Goal: Information Seeking & Learning: Learn about a topic

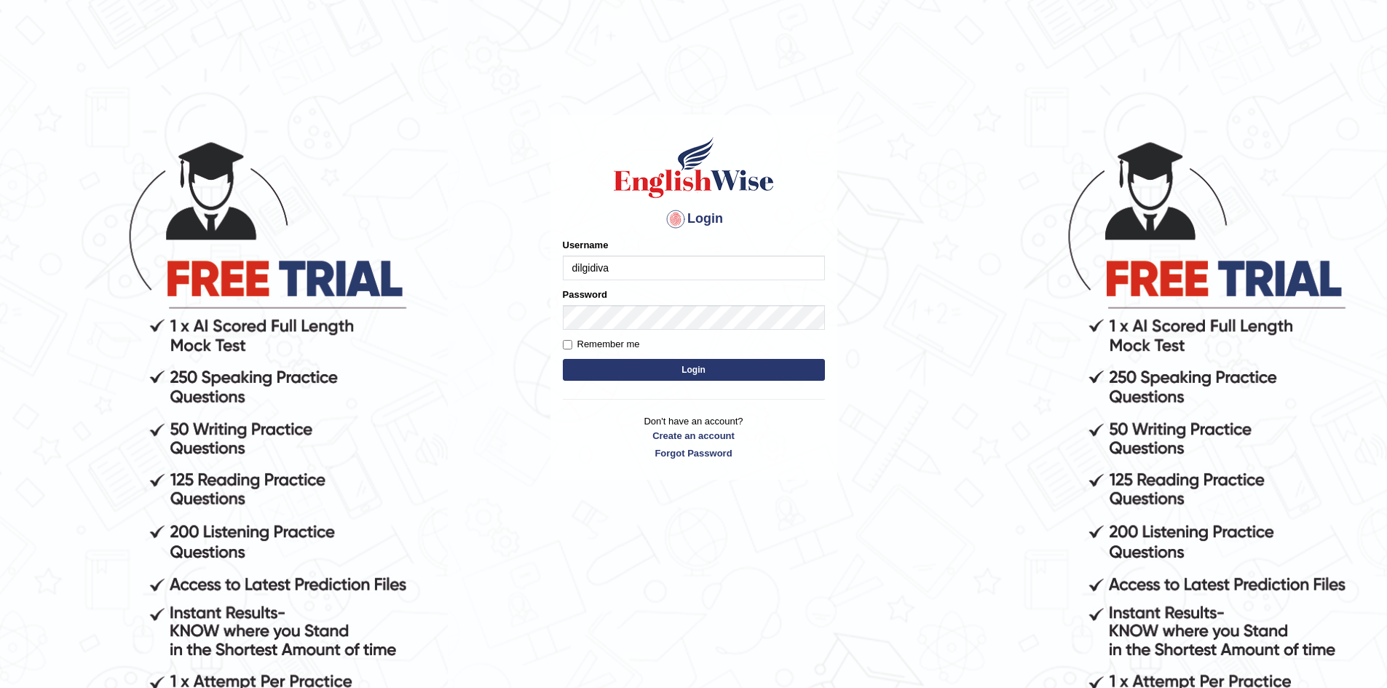
type input "dilgidiva"
click at [641, 375] on button "Login" at bounding box center [694, 370] width 262 height 22
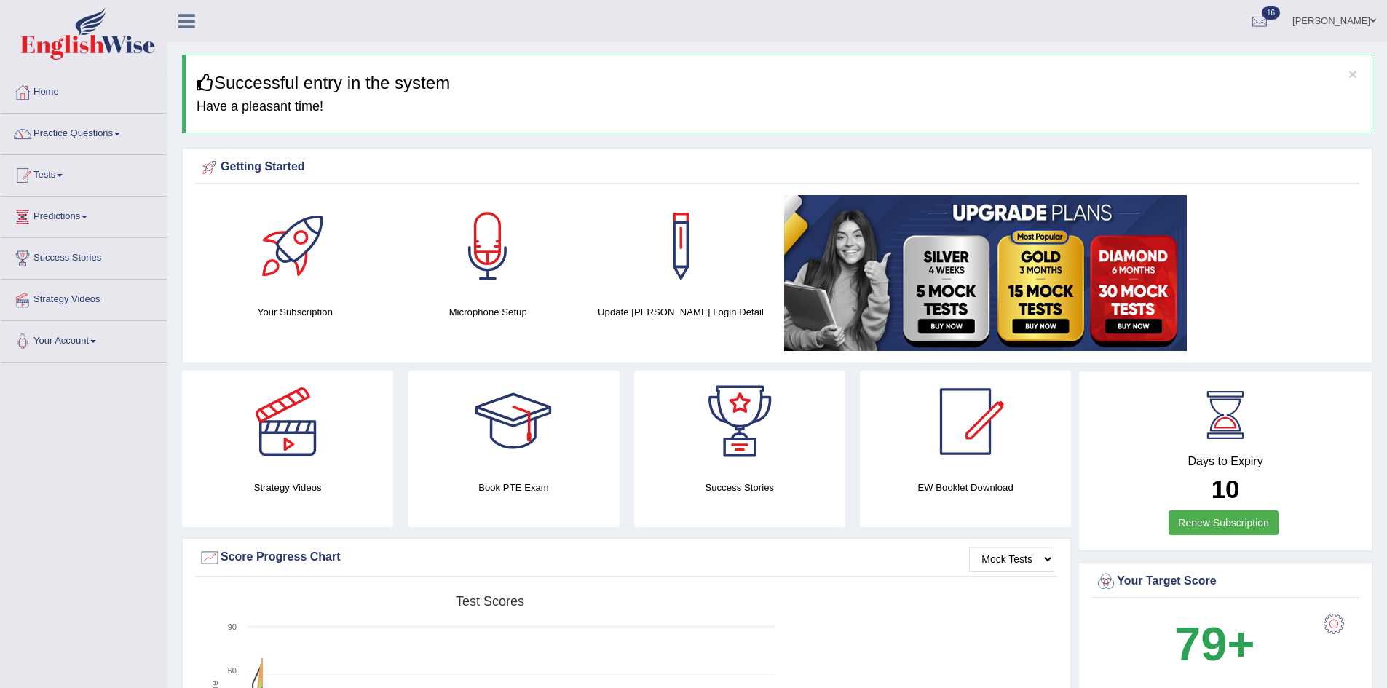
click at [66, 135] on link "Practice Questions" at bounding box center [84, 132] width 166 height 36
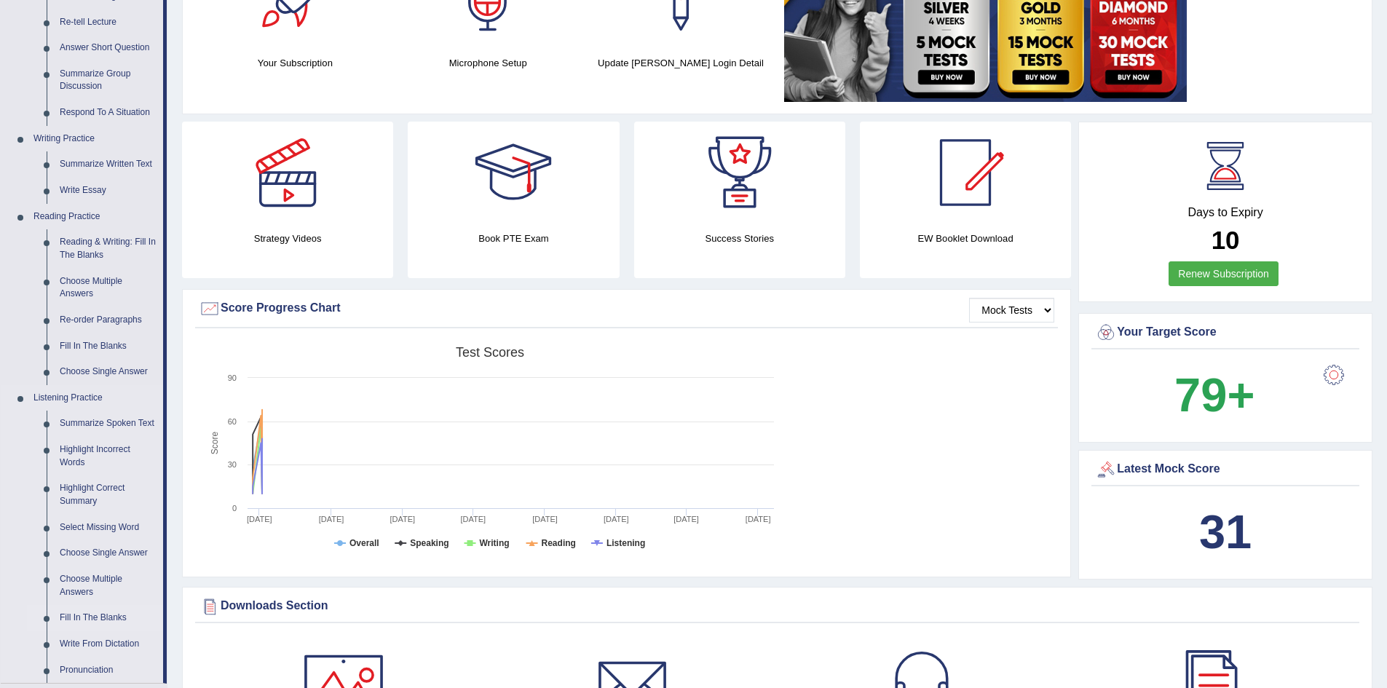
scroll to position [218, 0]
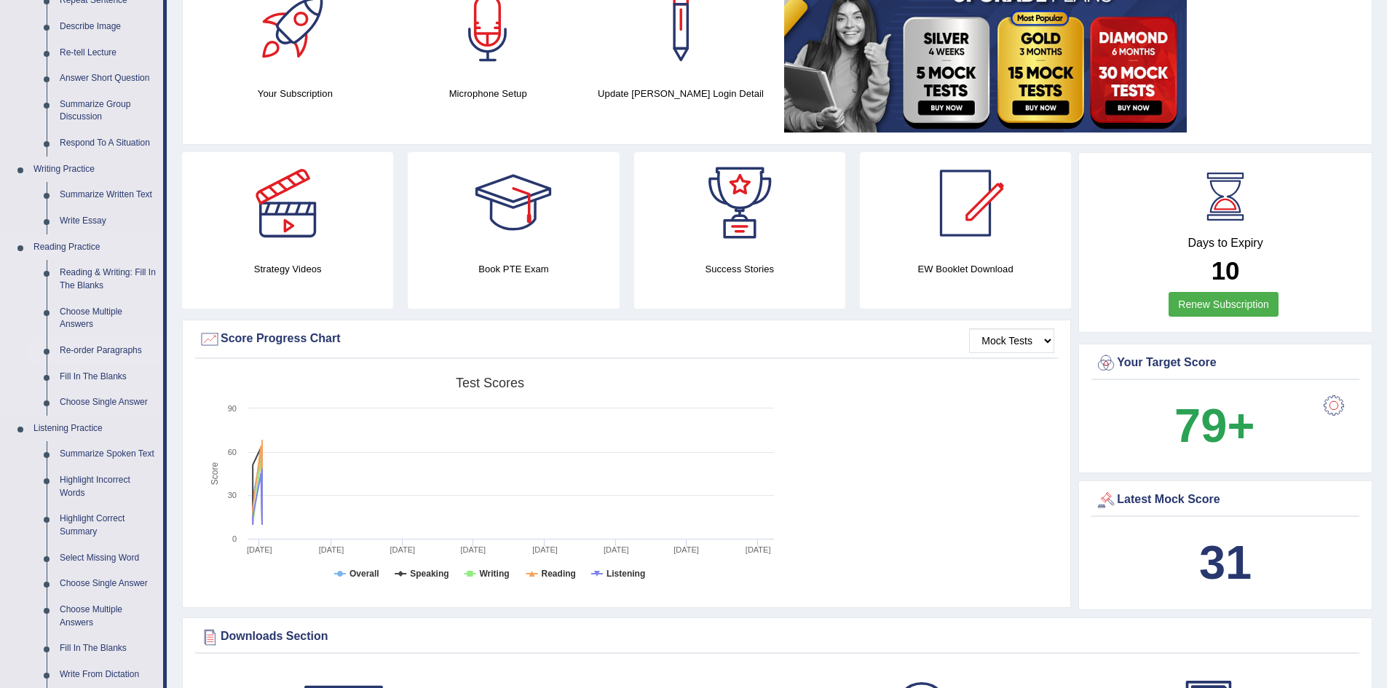
click at [103, 349] on link "Re-order Paragraphs" at bounding box center [108, 351] width 110 height 26
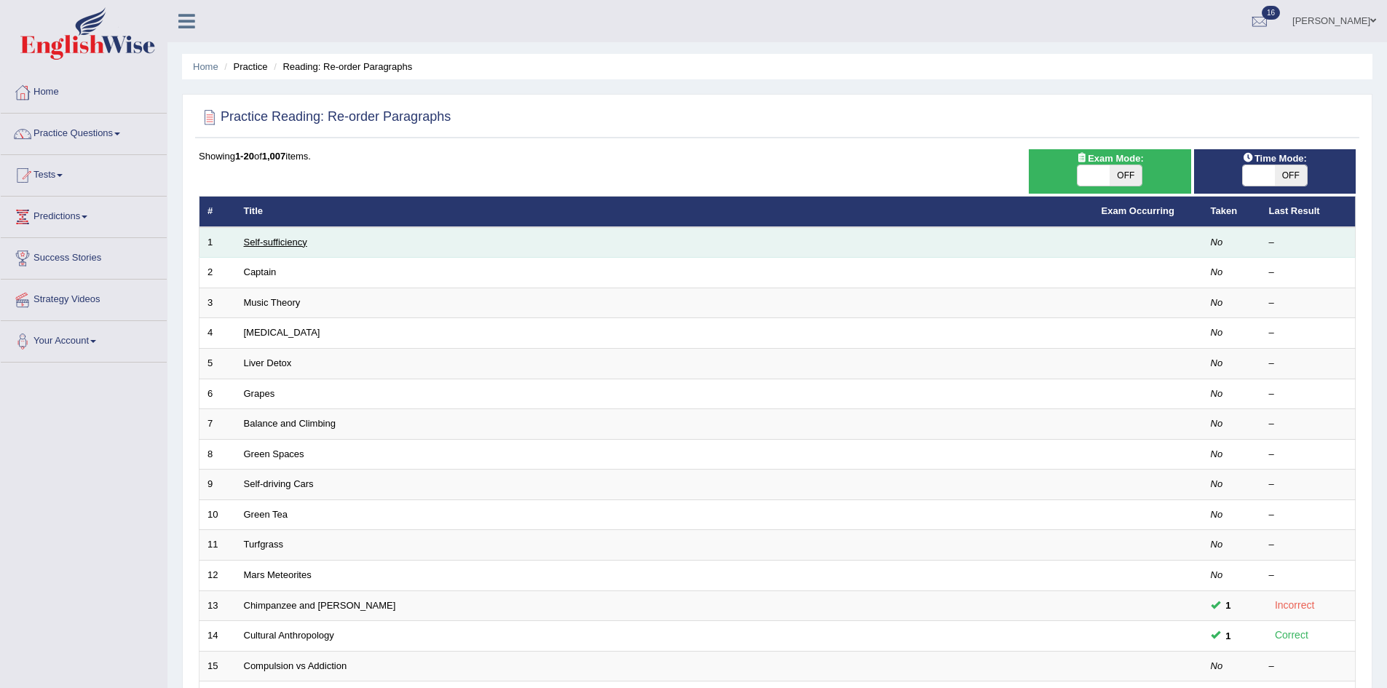
click at [270, 244] on link "Self-sufficiency" at bounding box center [275, 242] width 63 height 11
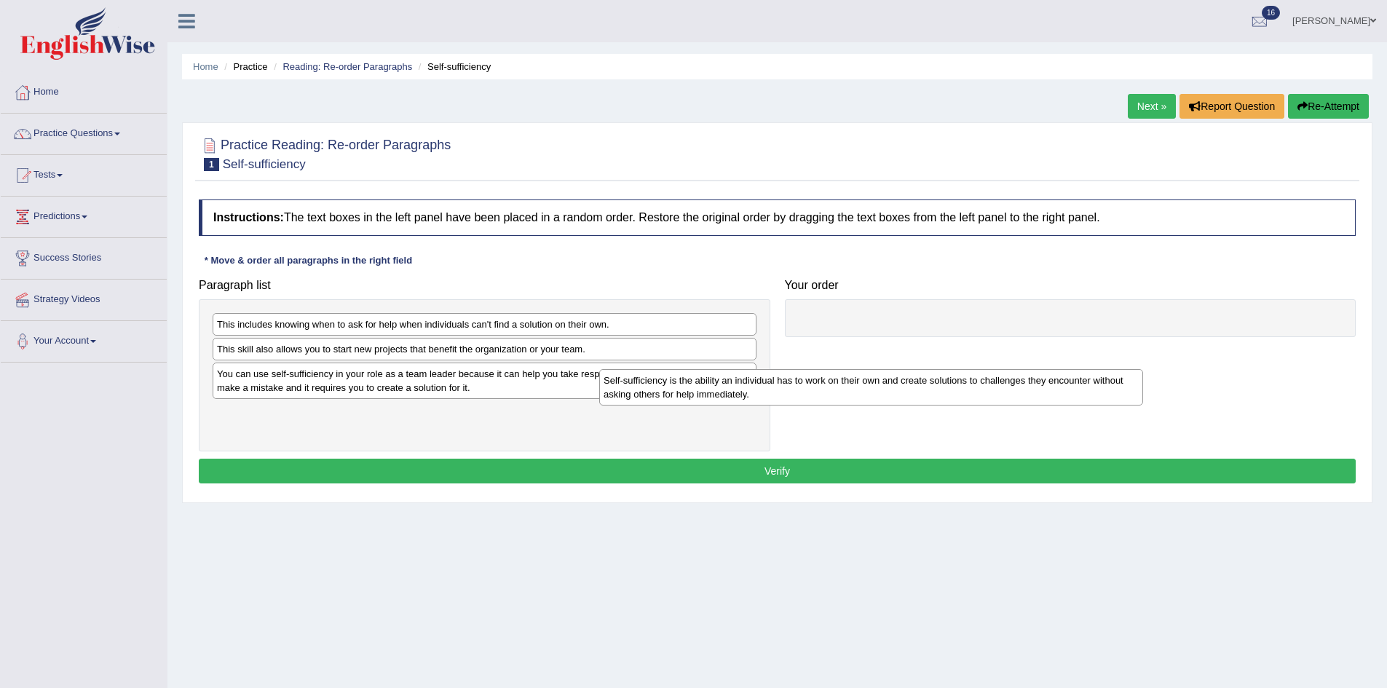
drag, startPoint x: 408, startPoint y: 422, endPoint x: 866, endPoint y: 357, distance: 462.5
click at [799, 388] on div "Self-sufficiency is the ability an individual has to work on their own and crea…" at bounding box center [871, 387] width 544 height 36
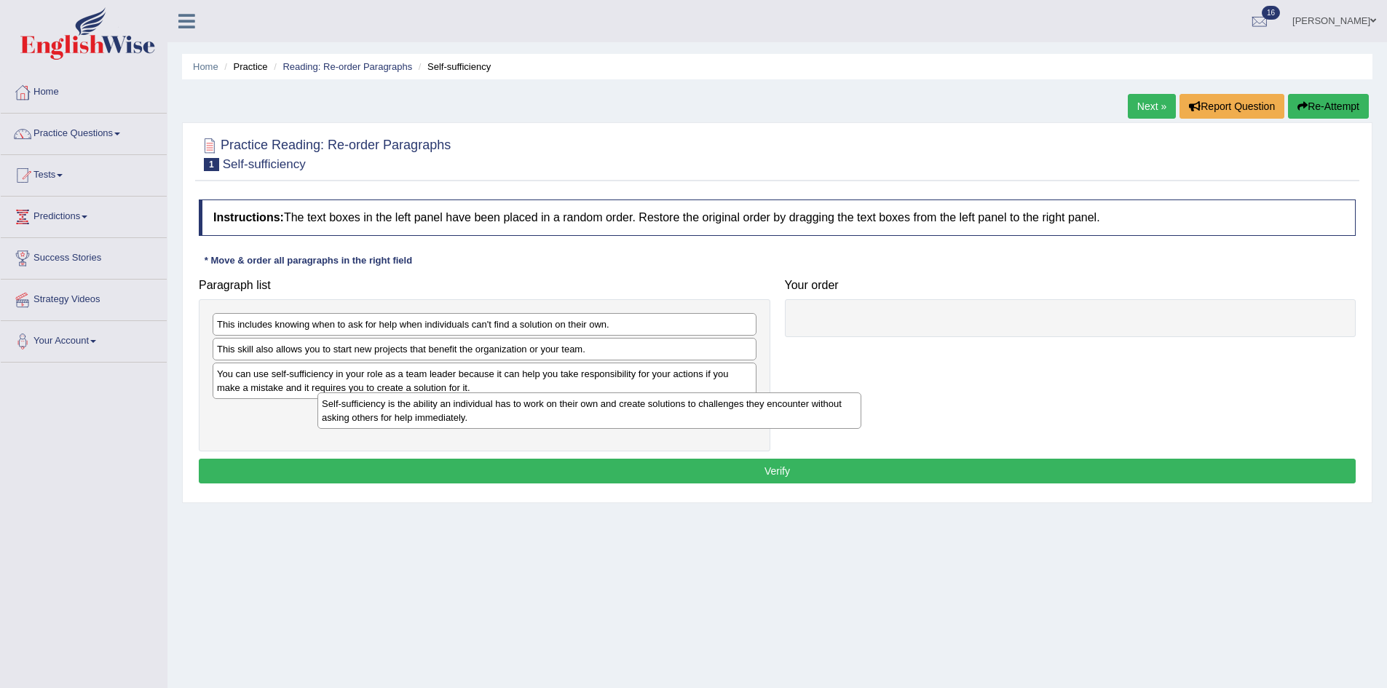
drag, startPoint x: 908, startPoint y: 340, endPoint x: 849, endPoint y: 359, distance: 61.9
click at [921, 328] on div "Paragraph list This includes knowing when to ask for help when individuals can'…" at bounding box center [776, 362] width 1171 height 180
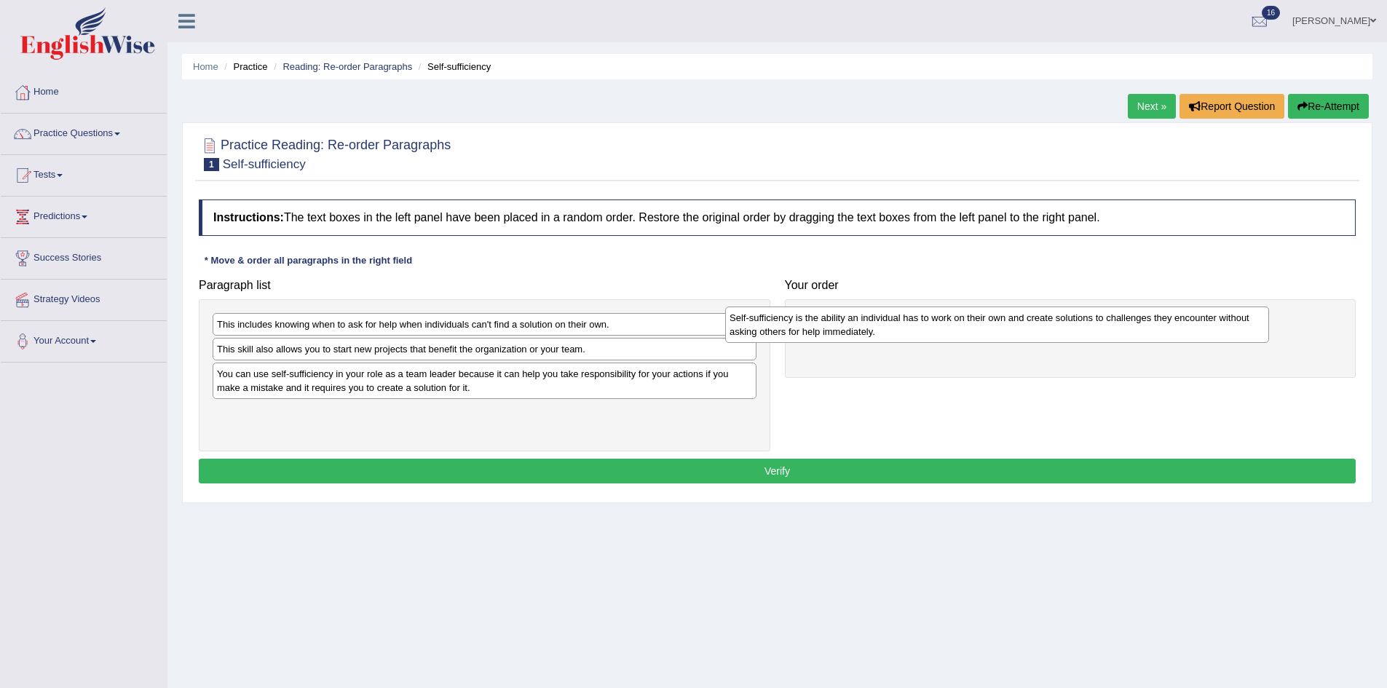
drag, startPoint x: 590, startPoint y: 415, endPoint x: 1104, endPoint y: 321, distance: 521.8
click at [1104, 321] on div "Self-sufficiency is the ability an individual has to work on their own and crea…" at bounding box center [997, 324] width 544 height 36
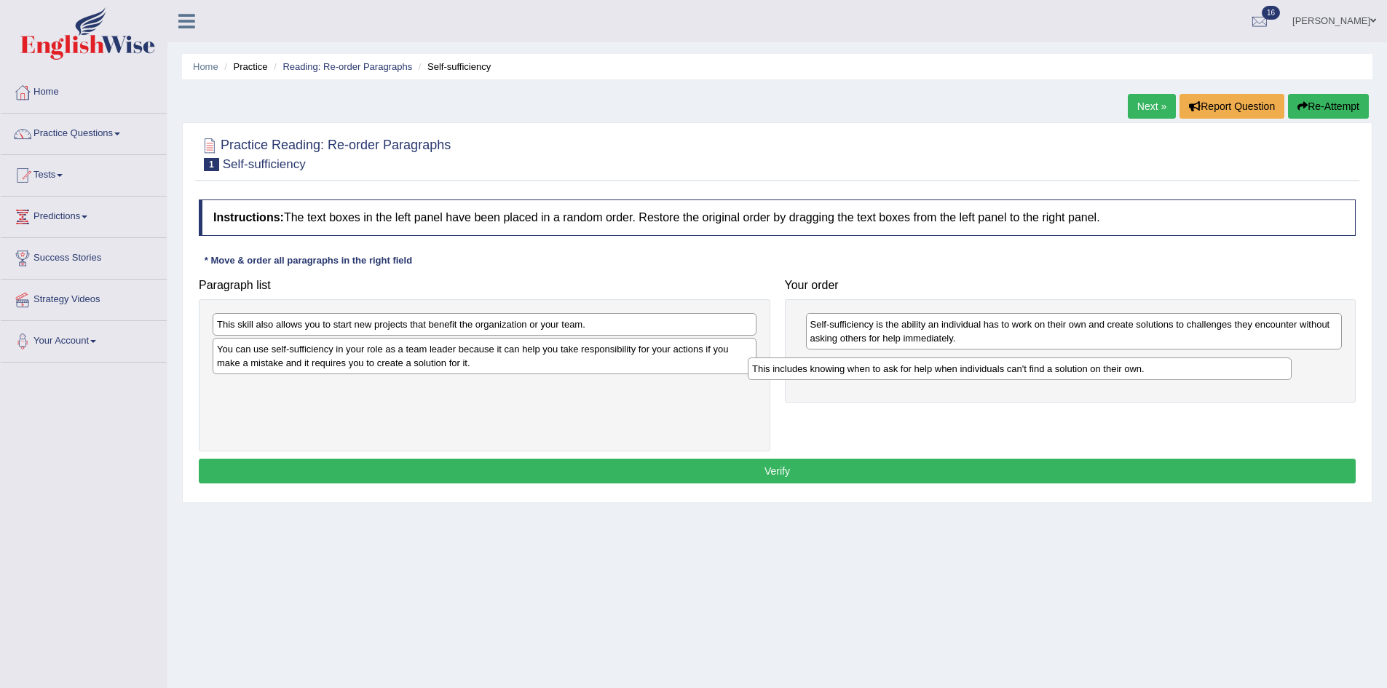
drag, startPoint x: 436, startPoint y: 324, endPoint x: 971, endPoint y: 368, distance: 536.9
click at [971, 368] on div "This includes knowing when to ask for help when individuals can't find a soluti…" at bounding box center [1020, 368] width 544 height 23
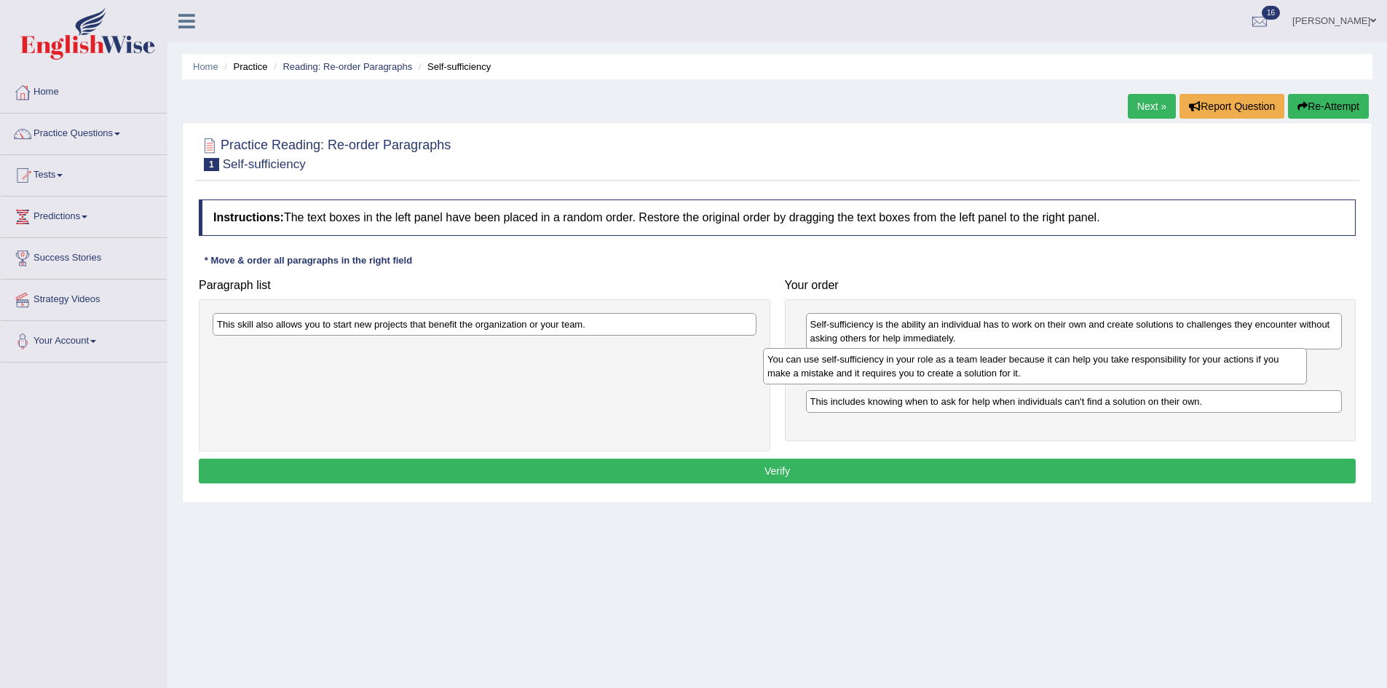
drag, startPoint x: 641, startPoint y: 382, endPoint x: 1177, endPoint y: 373, distance: 536.6
click at [1177, 373] on div "You can use self-sufficiency in your role as a team leader because it can help …" at bounding box center [1035, 366] width 544 height 36
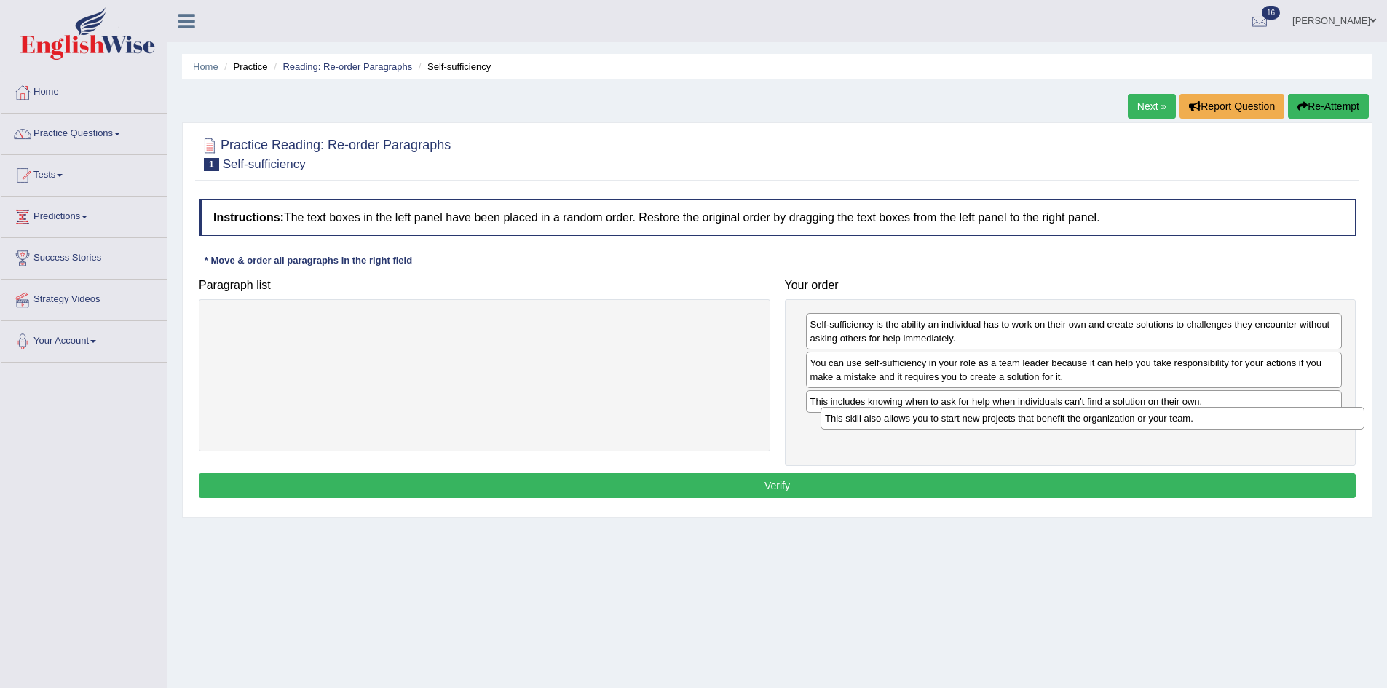
drag, startPoint x: 409, startPoint y: 325, endPoint x: 1008, endPoint y: 423, distance: 607.0
click at [1008, 423] on div "This skill also allows you to start new projects that benefit the organization …" at bounding box center [1092, 418] width 544 height 23
click at [985, 480] on button "Verify" at bounding box center [777, 485] width 1157 height 25
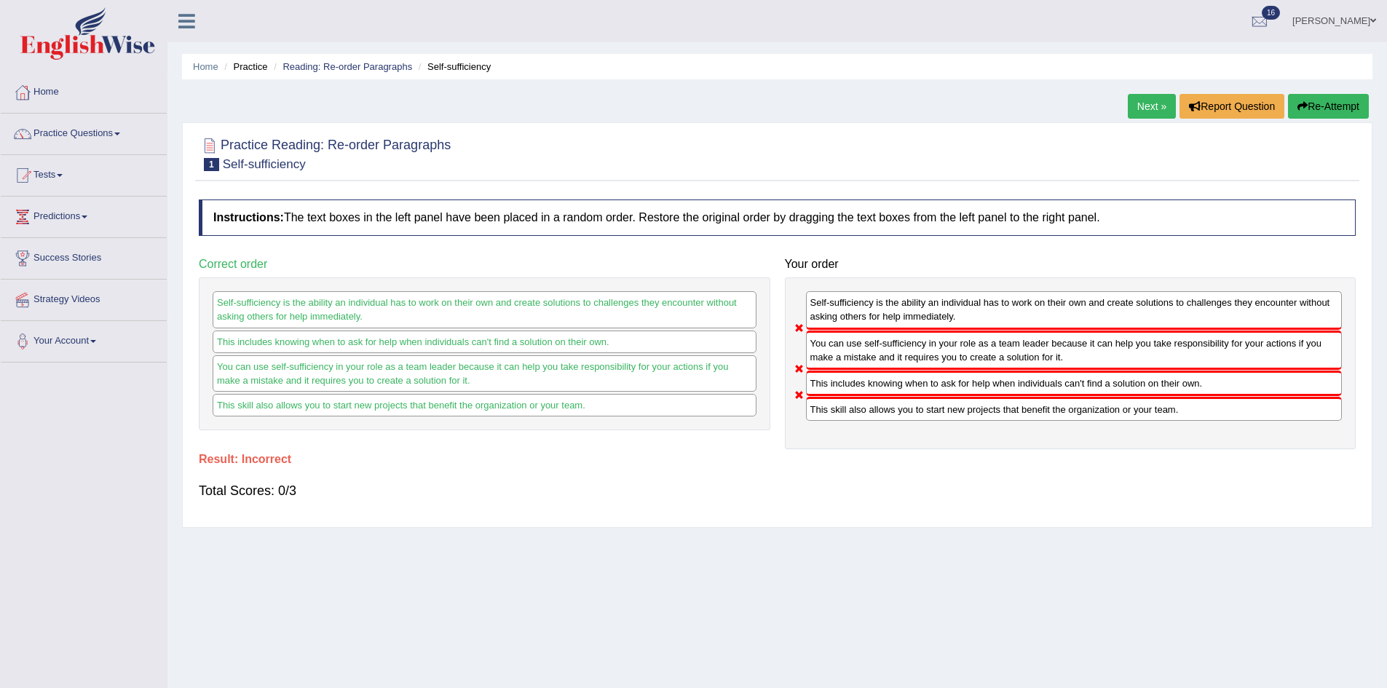
click at [1319, 109] on button "Re-Attempt" at bounding box center [1328, 106] width 81 height 25
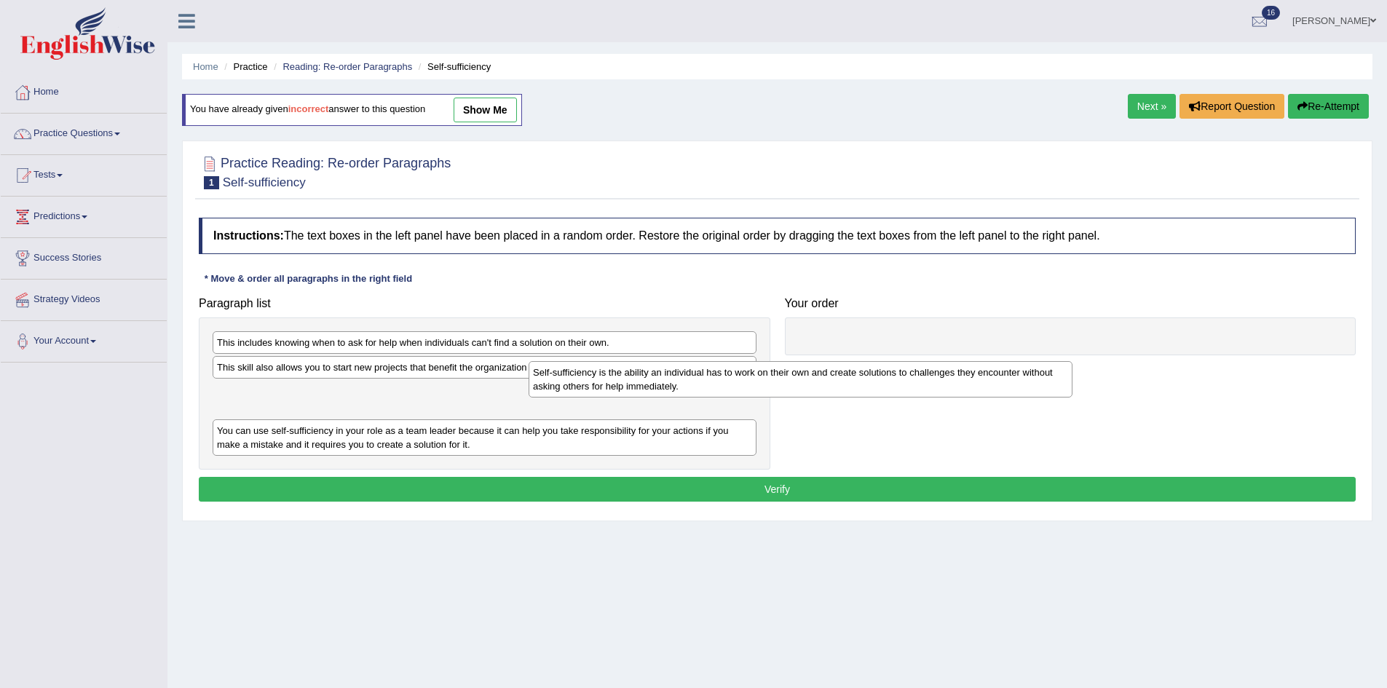
drag, startPoint x: 352, startPoint y: 448, endPoint x: 793, endPoint y: 370, distance: 447.3
click at [787, 373] on div "Self-sufficiency is the ability an individual has to work on their own and crea…" at bounding box center [801, 379] width 544 height 36
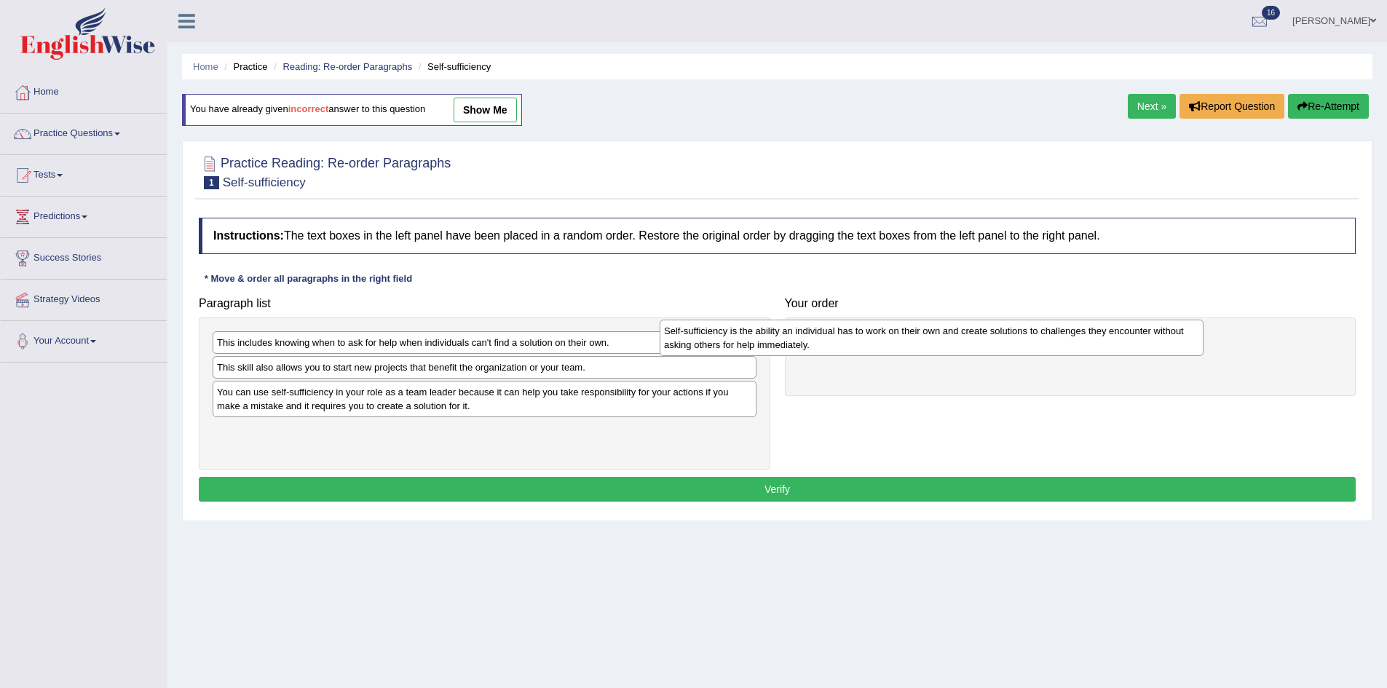
drag, startPoint x: 634, startPoint y: 402, endPoint x: 1150, endPoint y: 334, distance: 520.6
click at [1150, 334] on div "Self-sufficiency is the ability an individual has to work on their own and crea…" at bounding box center [932, 338] width 544 height 36
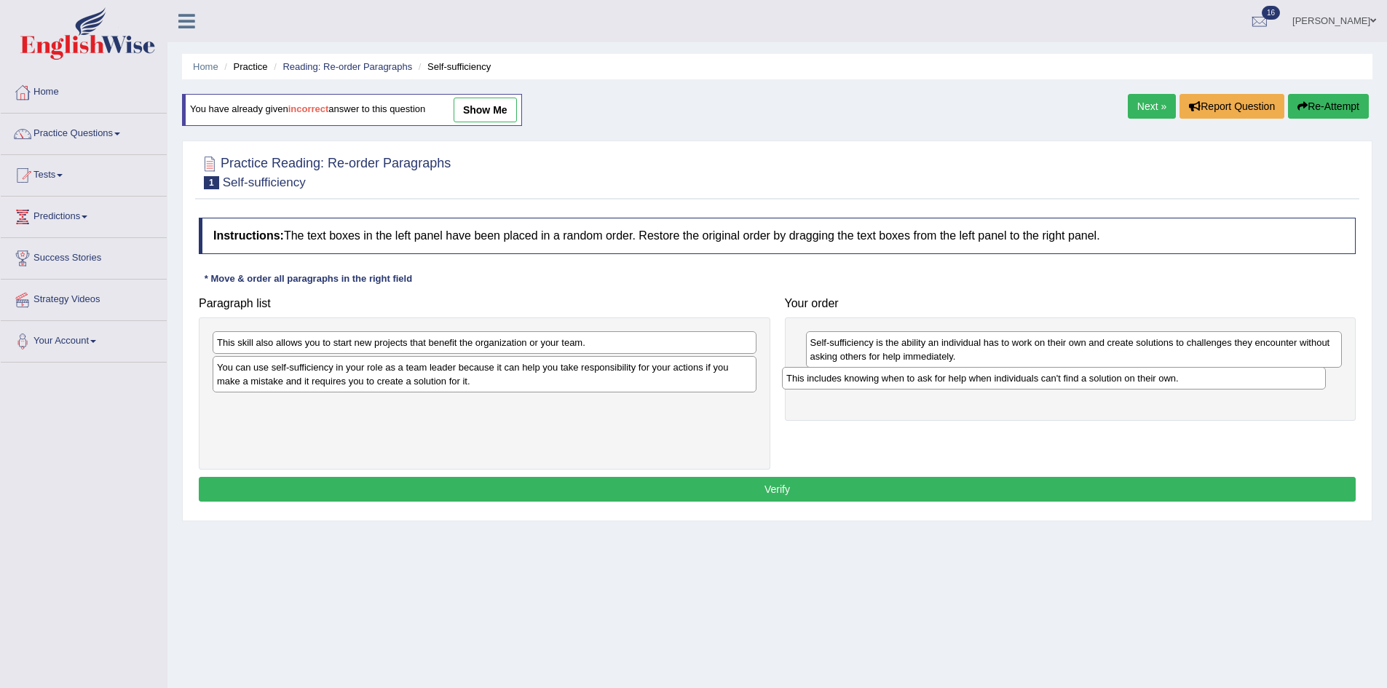
drag, startPoint x: 563, startPoint y: 342, endPoint x: 1132, endPoint y: 378, distance: 570.4
click at [1132, 378] on div "This includes knowing when to ask for help when individuals can't find a soluti…" at bounding box center [1054, 378] width 544 height 23
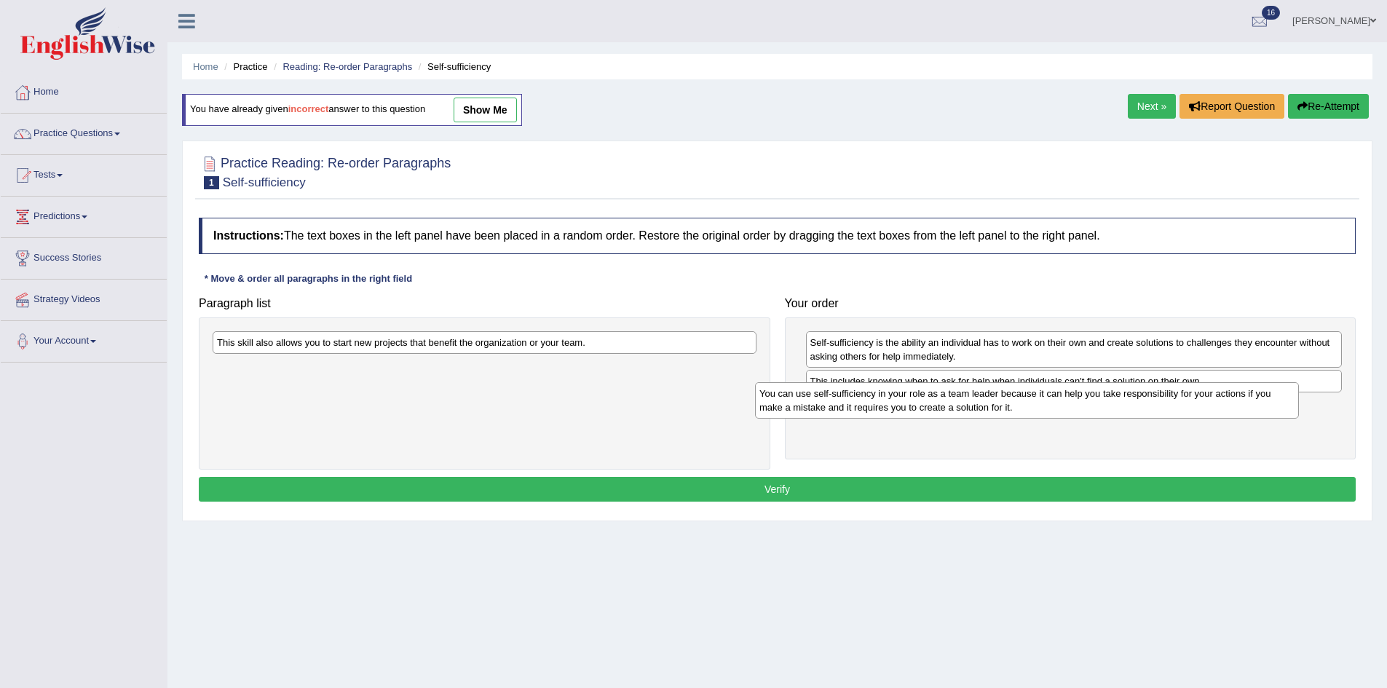
drag, startPoint x: 483, startPoint y: 384, endPoint x: 1026, endPoint y: 411, distance: 543.0
click at [1026, 411] on div "You can use self-sufficiency in your role as a team leader because it can help …" at bounding box center [1027, 400] width 544 height 36
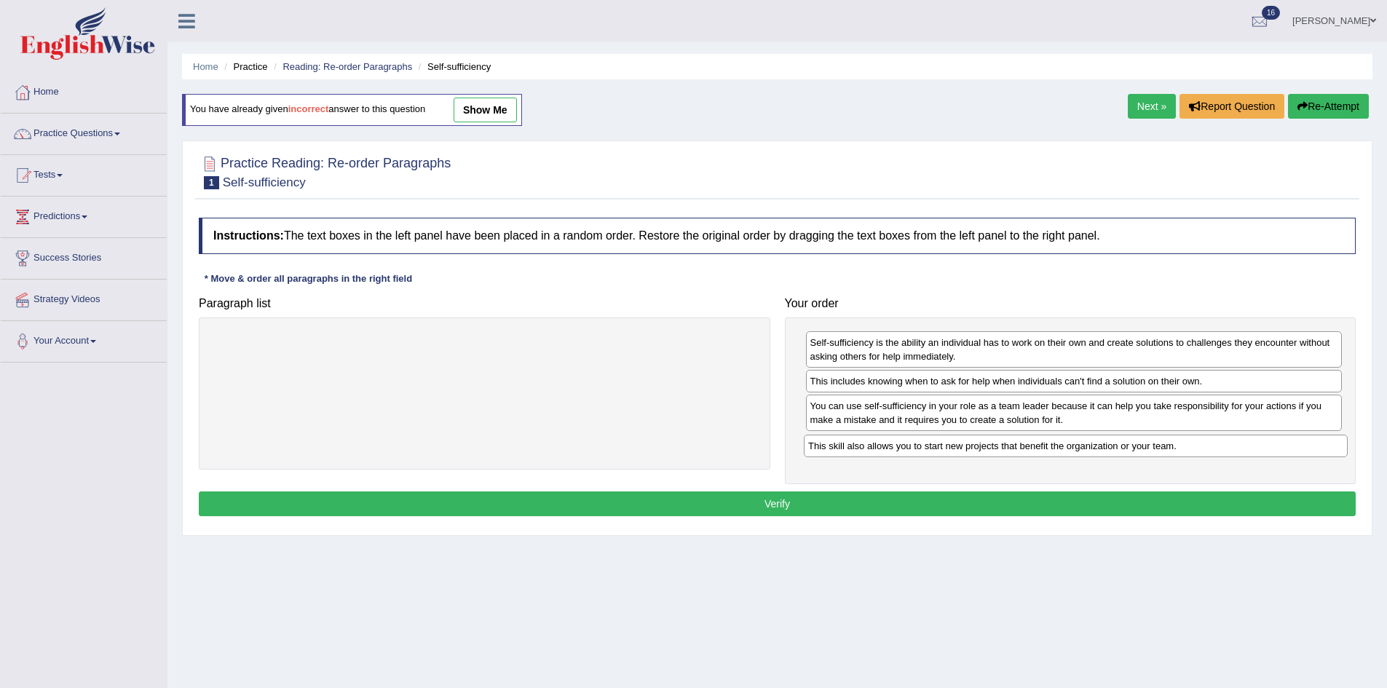
drag, startPoint x: 550, startPoint y: 347, endPoint x: 1142, endPoint y: 450, distance: 600.1
click at [1142, 450] on div "This skill also allows you to start new projects that benefit the organization …" at bounding box center [1076, 446] width 544 height 23
click at [1002, 499] on button "Verify" at bounding box center [777, 503] width 1157 height 25
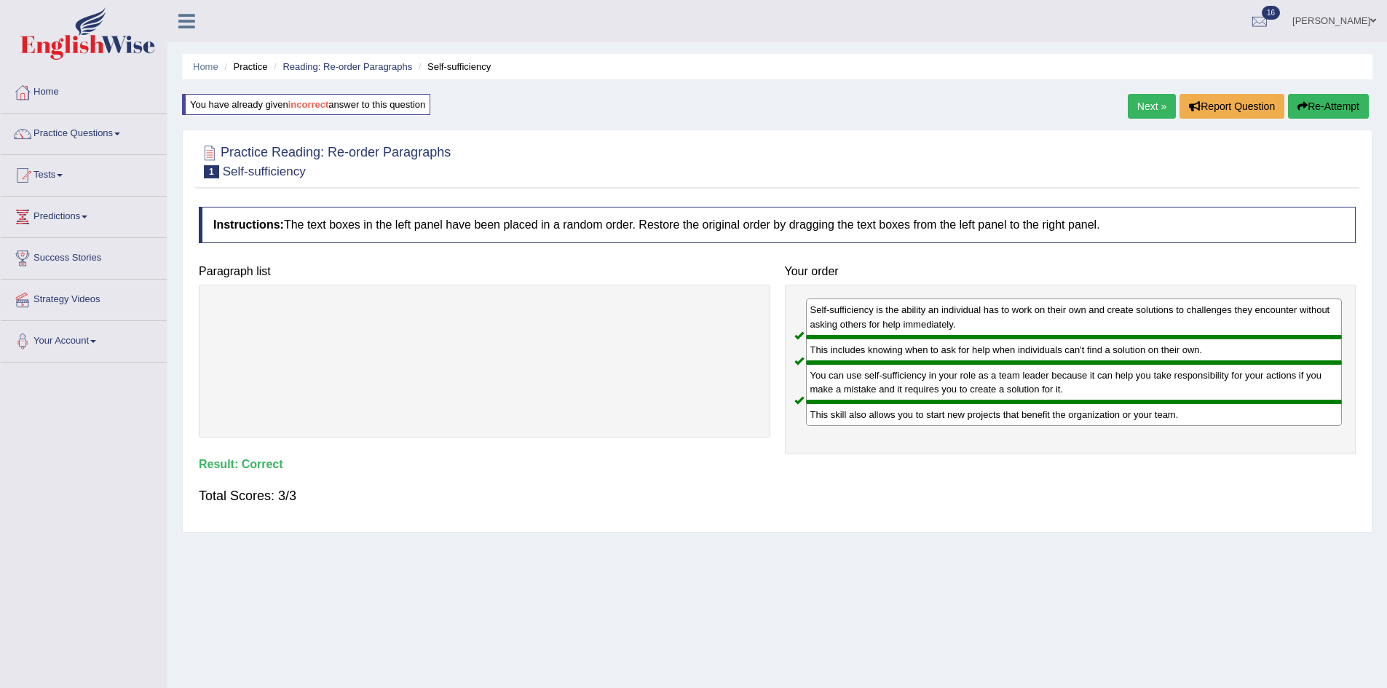
click at [1138, 102] on link "Next »" at bounding box center [1152, 106] width 48 height 25
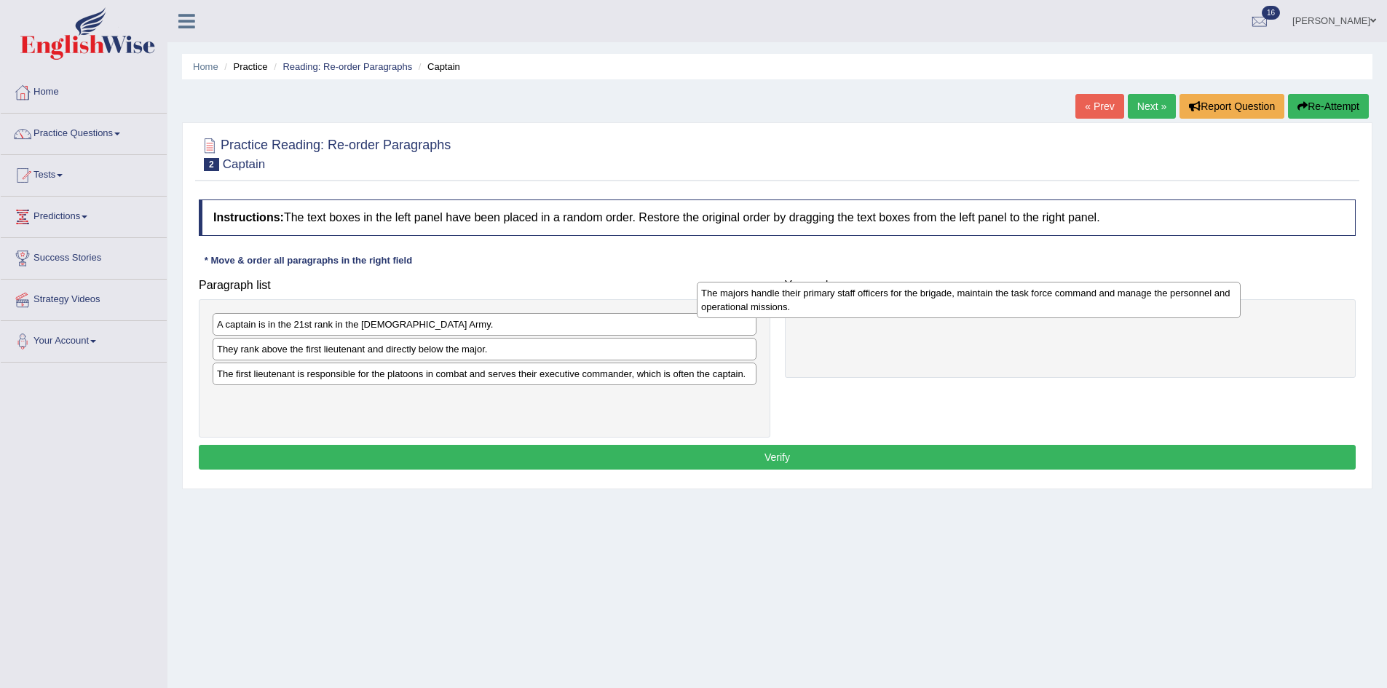
drag, startPoint x: 432, startPoint y: 334, endPoint x: 941, endPoint y: 293, distance: 509.8
click at [941, 293] on div "The majors handle their primary staff officers for the brigade, maintain the ta…" at bounding box center [969, 300] width 544 height 36
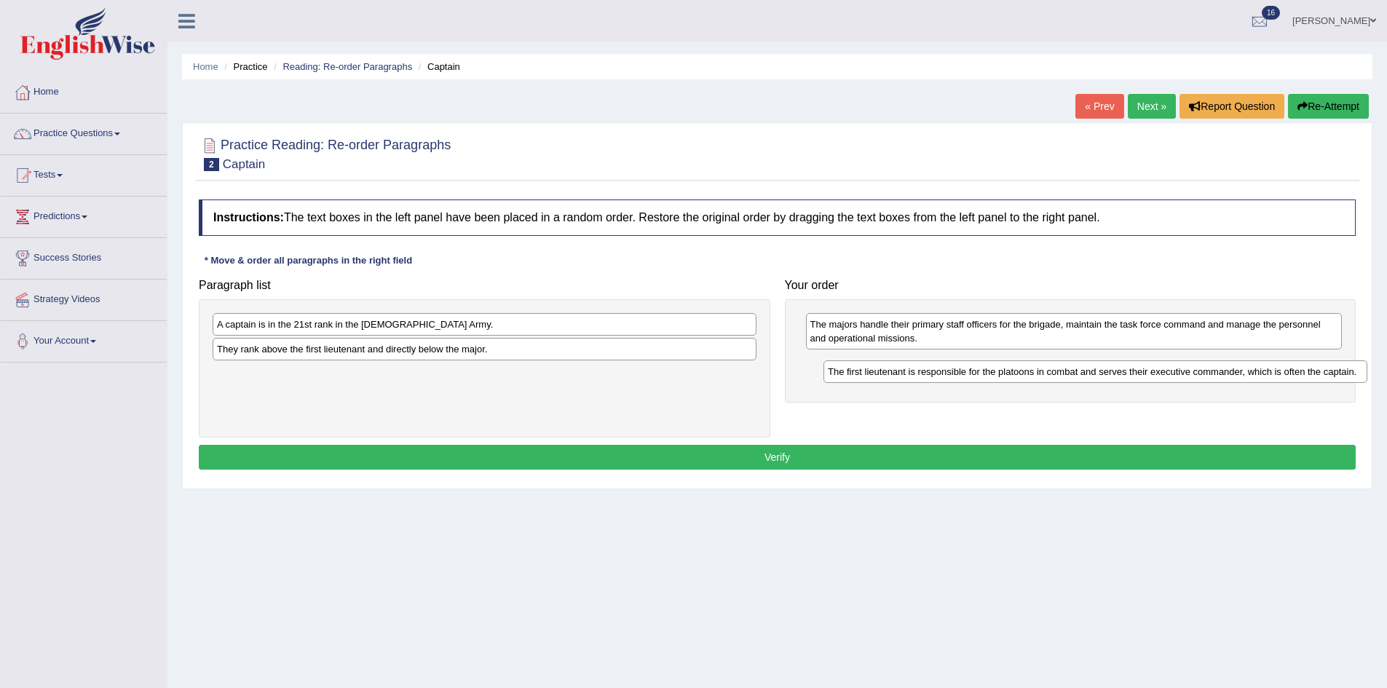
drag, startPoint x: 447, startPoint y: 381, endPoint x: 1020, endPoint y: 368, distance: 573.1
click at [1020, 368] on div "The first lieutenant is responsible for the platoons in combat and serves their…" at bounding box center [1095, 371] width 544 height 23
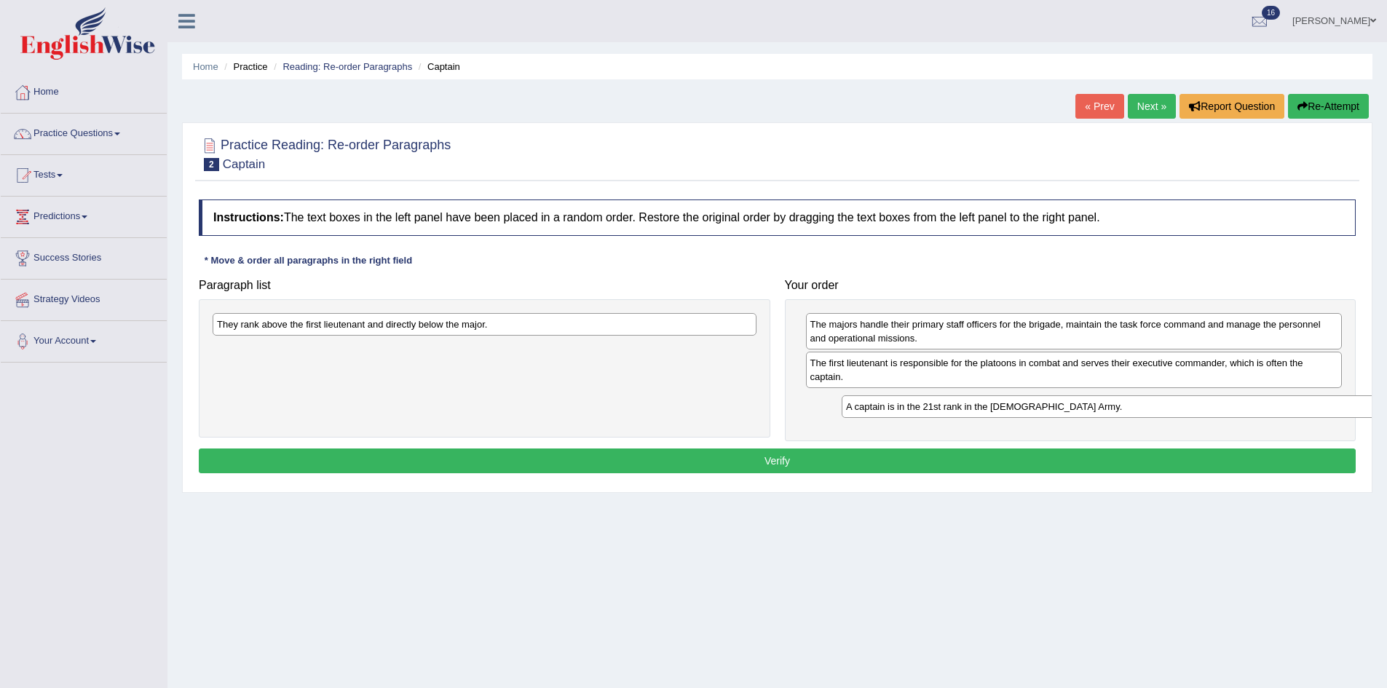
drag, startPoint x: 432, startPoint y: 328, endPoint x: 1061, endPoint y: 411, distance: 634.4
click at [1061, 411] on div "A captain is in the 21st rank in the US Army." at bounding box center [1114, 406] width 544 height 23
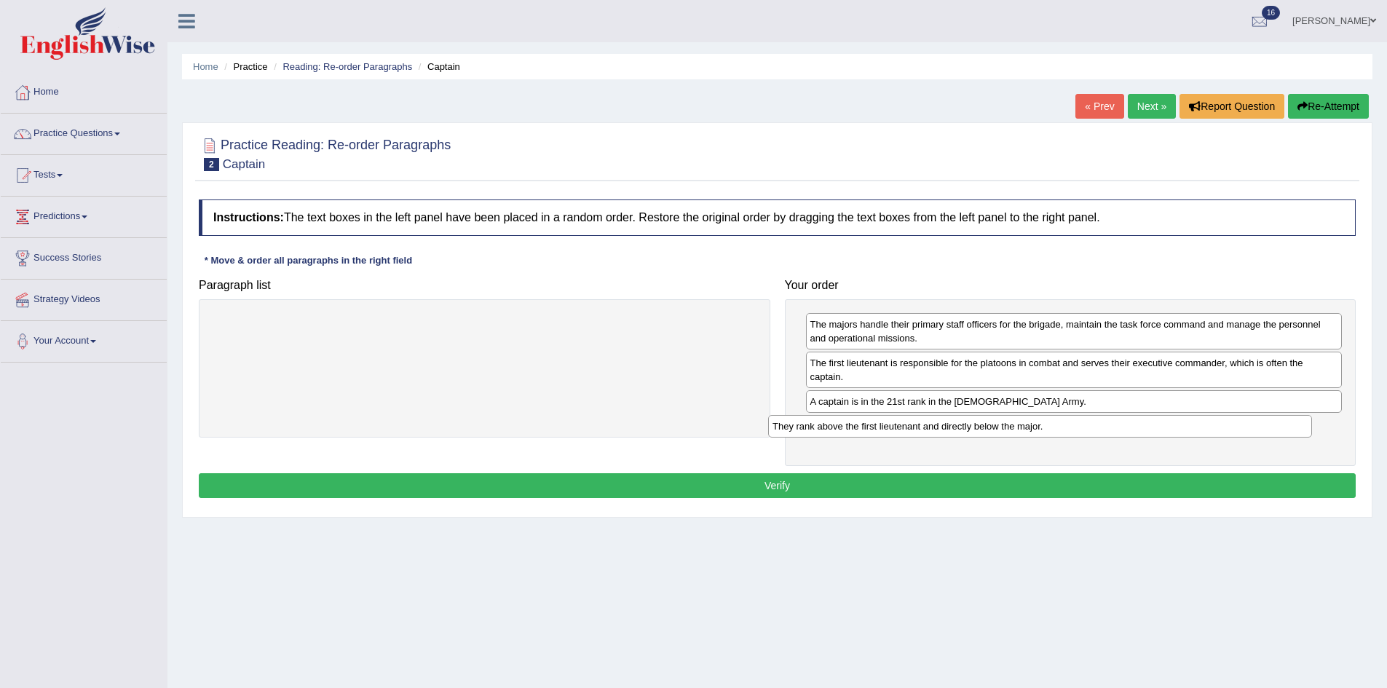
drag, startPoint x: 504, startPoint y: 319, endPoint x: 1060, endPoint y: 420, distance: 565.3
click at [1060, 420] on div "They rank above the first lieutenant and directly below the major." at bounding box center [1040, 426] width 544 height 23
click at [933, 488] on button "Verify" at bounding box center [777, 485] width 1157 height 25
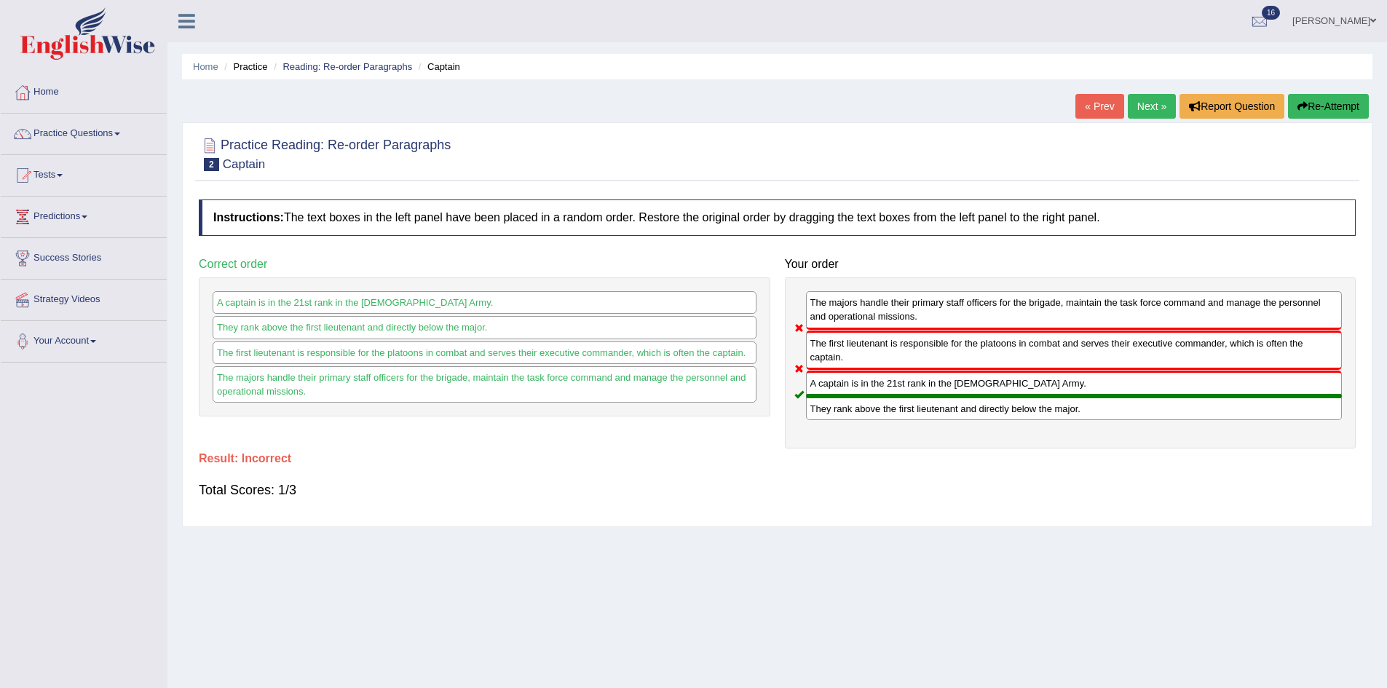
click at [1337, 103] on button "Re-Attempt" at bounding box center [1328, 106] width 81 height 25
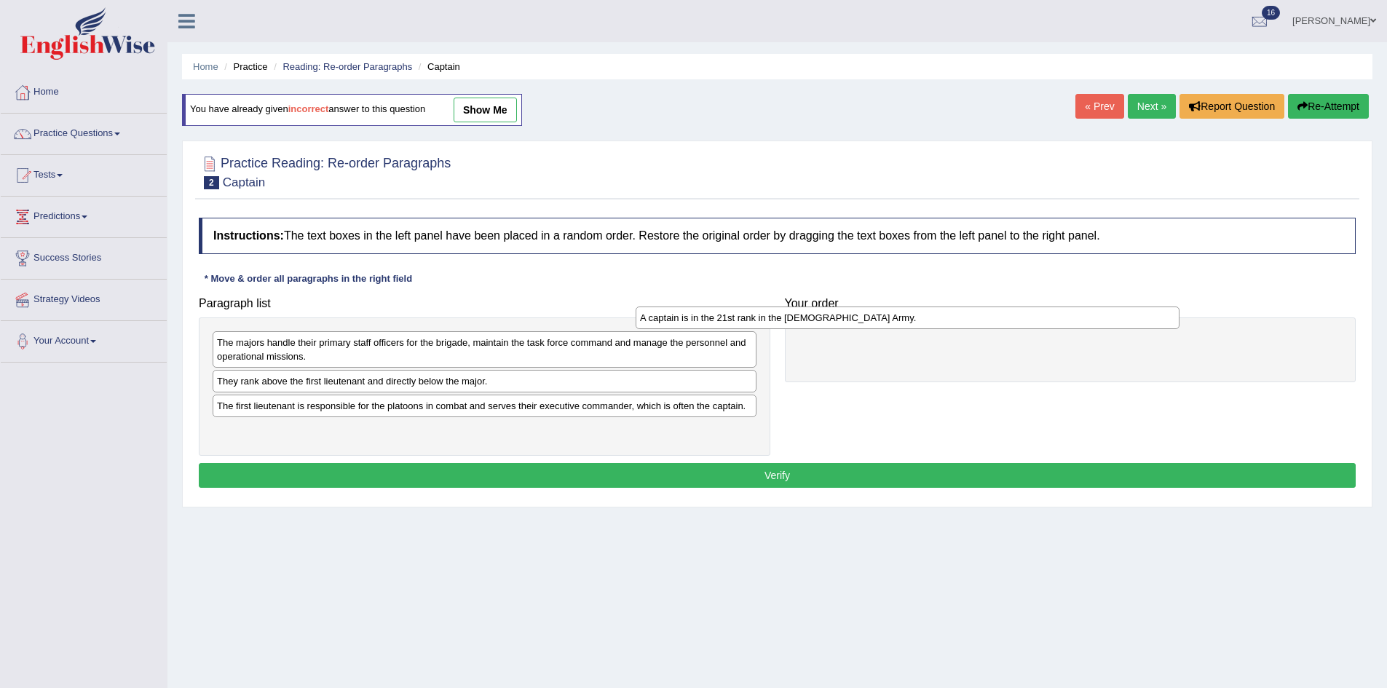
drag, startPoint x: 534, startPoint y: 378, endPoint x: 1002, endPoint y: 315, distance: 471.6
click at [1002, 315] on div "A captain is in the 21st rank in the [DEMOGRAPHIC_DATA] Army." at bounding box center [908, 317] width 544 height 23
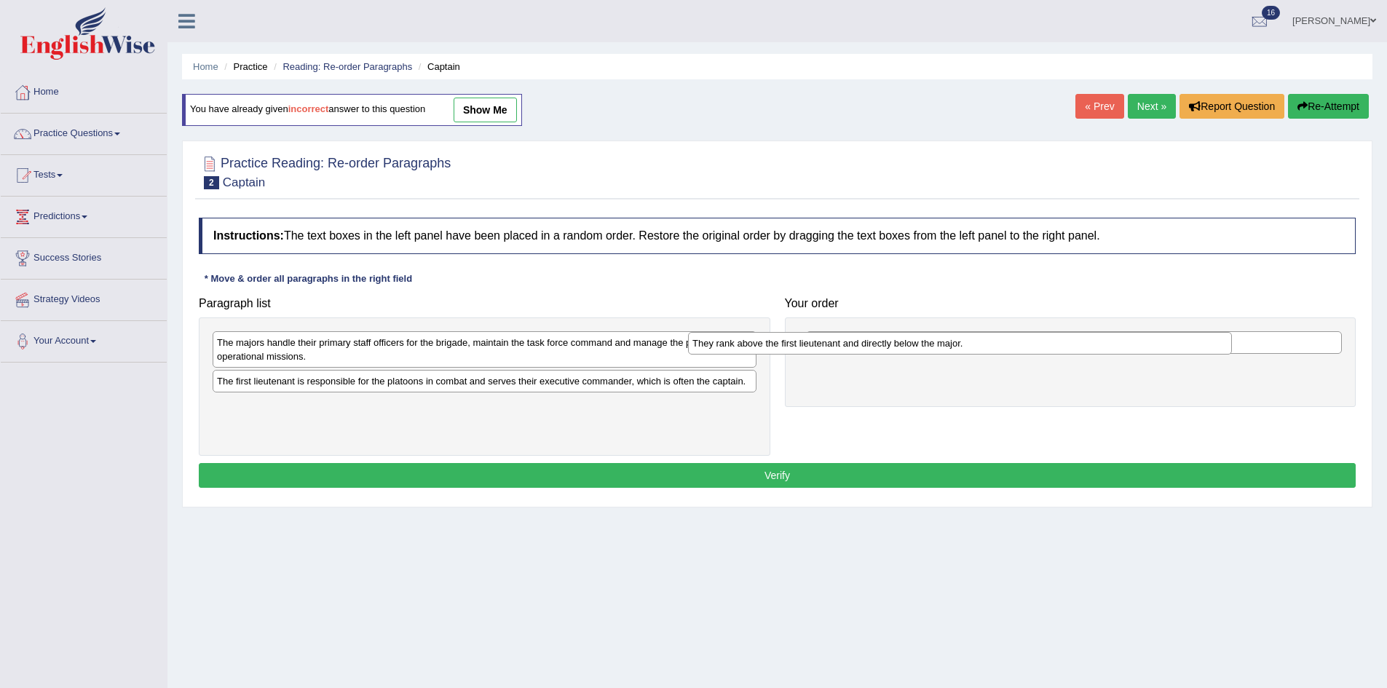
drag, startPoint x: 610, startPoint y: 384, endPoint x: 1085, endPoint y: 347, distance: 476.9
click at [1085, 347] on div "They rank above the first lieutenant and directly below the major." at bounding box center [960, 343] width 544 height 23
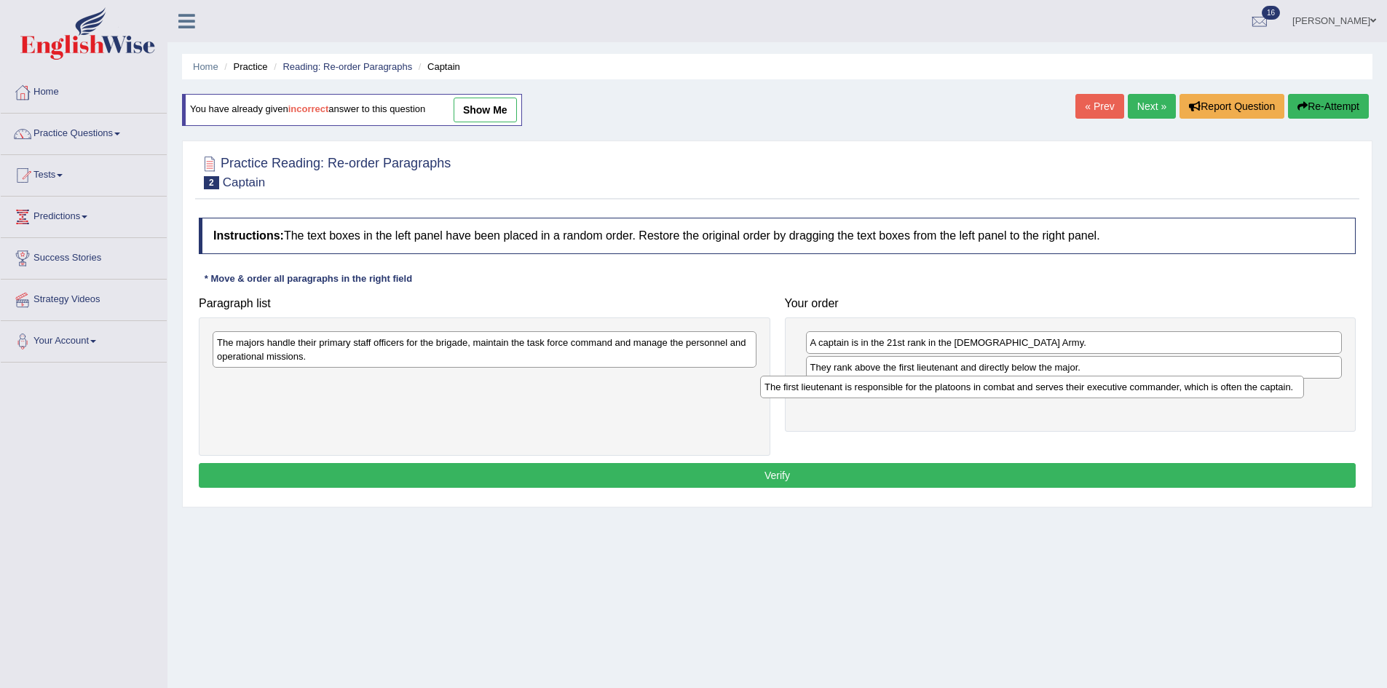
drag, startPoint x: 651, startPoint y: 381, endPoint x: 1201, endPoint y: 387, distance: 550.4
click at [1201, 387] on div "The first lieutenant is responsible for the platoons in combat and serves their…" at bounding box center [1032, 387] width 544 height 23
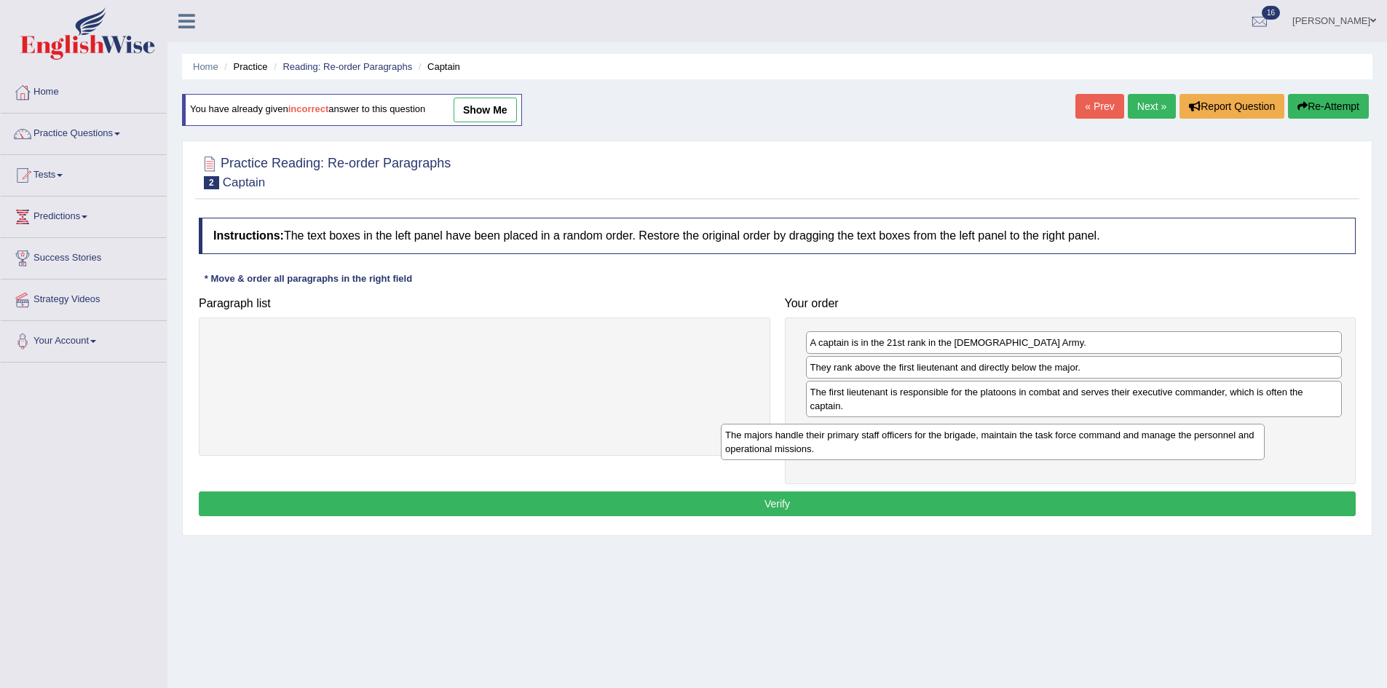
drag, startPoint x: 547, startPoint y: 354, endPoint x: 1067, endPoint y: 446, distance: 528.7
click at [1066, 446] on div "The majors handle their primary staff officers for the brigade, maintain the ta…" at bounding box center [993, 442] width 544 height 36
click at [986, 498] on button "Verify" at bounding box center [777, 503] width 1157 height 25
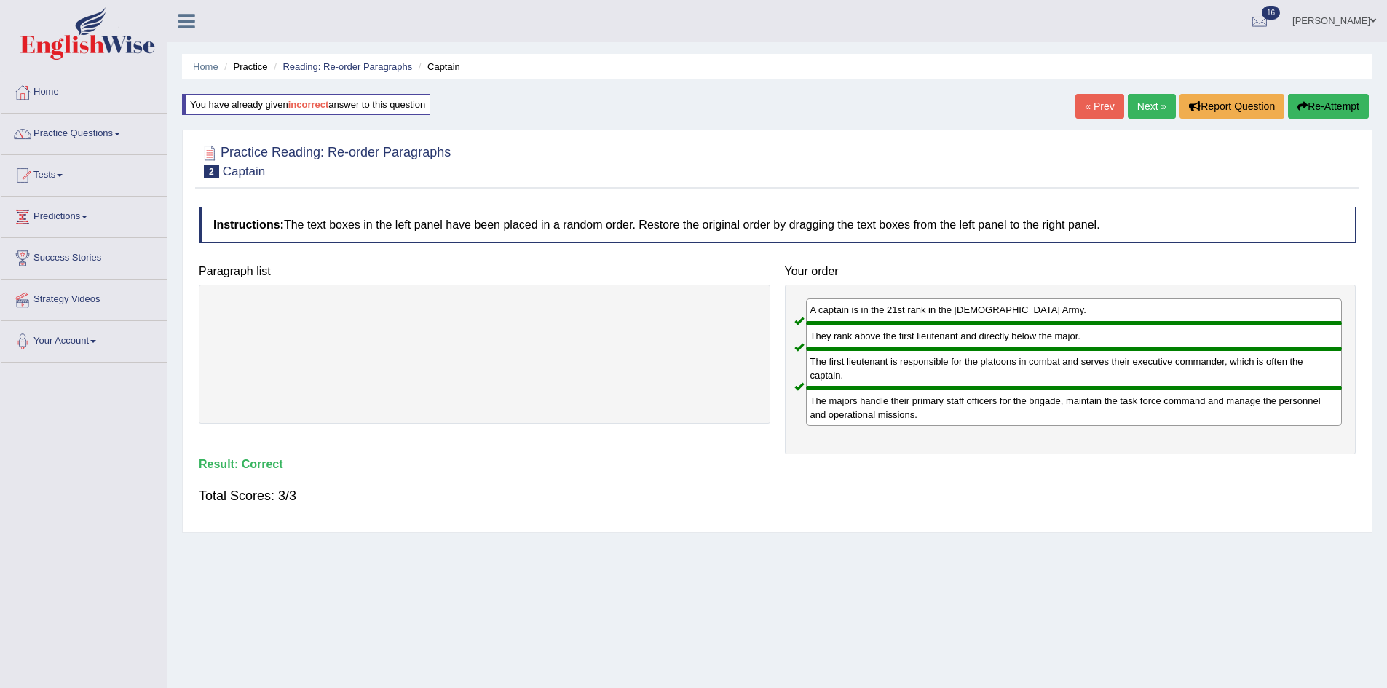
click at [1138, 114] on link "Next »" at bounding box center [1152, 106] width 48 height 25
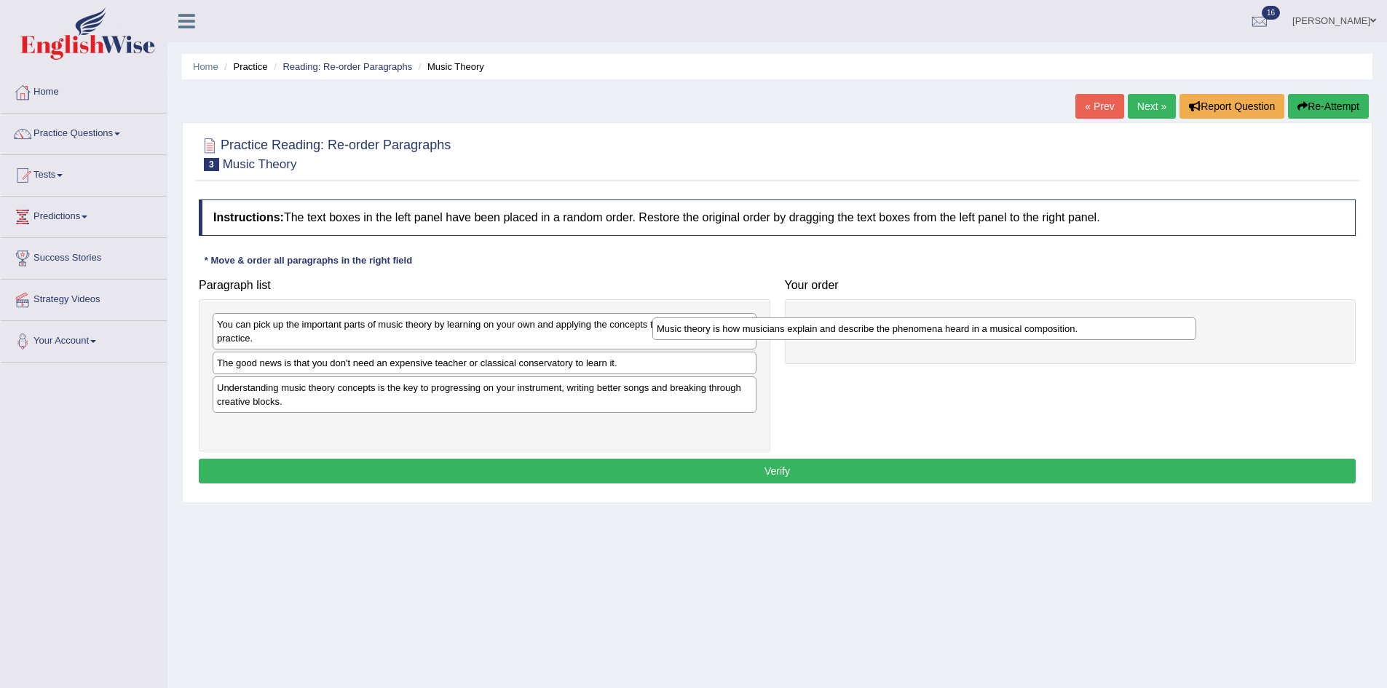
drag, startPoint x: 542, startPoint y: 395, endPoint x: 1001, endPoint y: 324, distance: 464.1
click at [1000, 325] on div "Music theory is how musicians explain and describe the phenomena heard in a mus…" at bounding box center [924, 328] width 544 height 23
drag, startPoint x: 1005, startPoint y: 322, endPoint x: 1024, endPoint y: 304, distance: 26.3
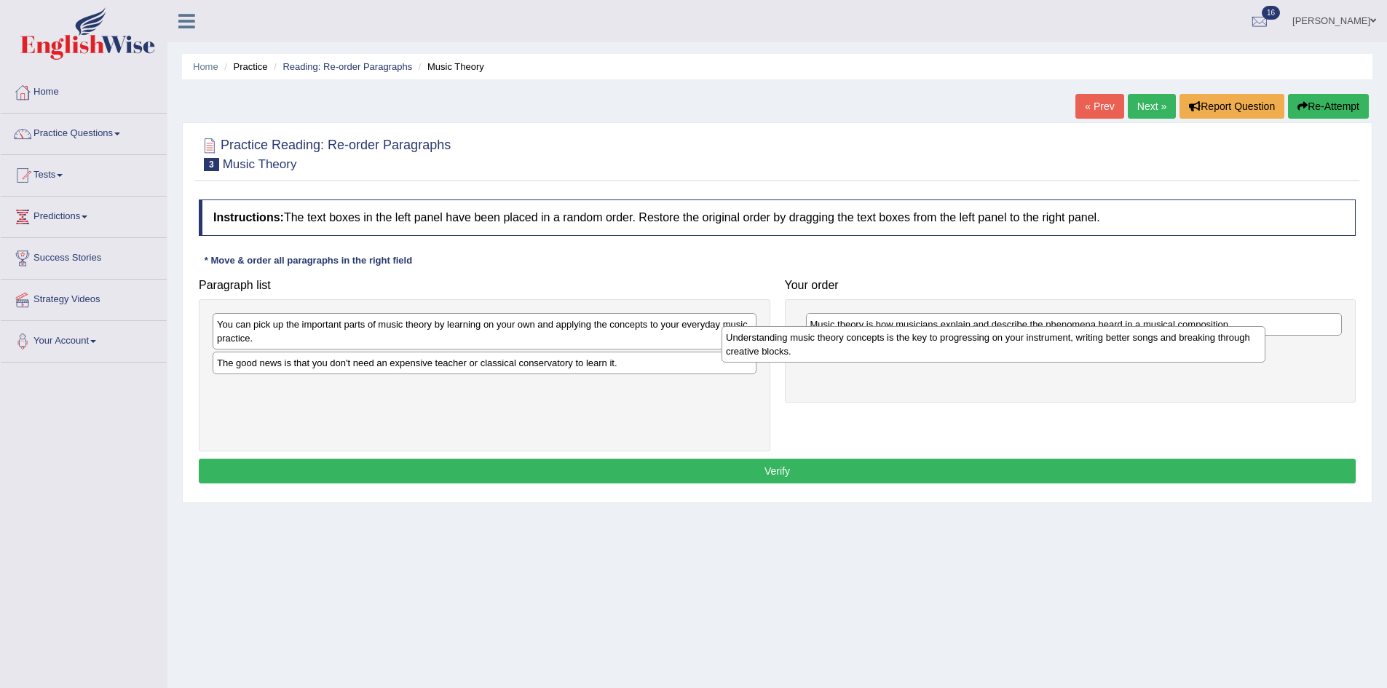
drag, startPoint x: 461, startPoint y: 398, endPoint x: 989, endPoint y: 352, distance: 529.9
click at [986, 352] on div "Understanding music theory concepts is the key to progressing on your instrumen…" at bounding box center [993, 344] width 544 height 36
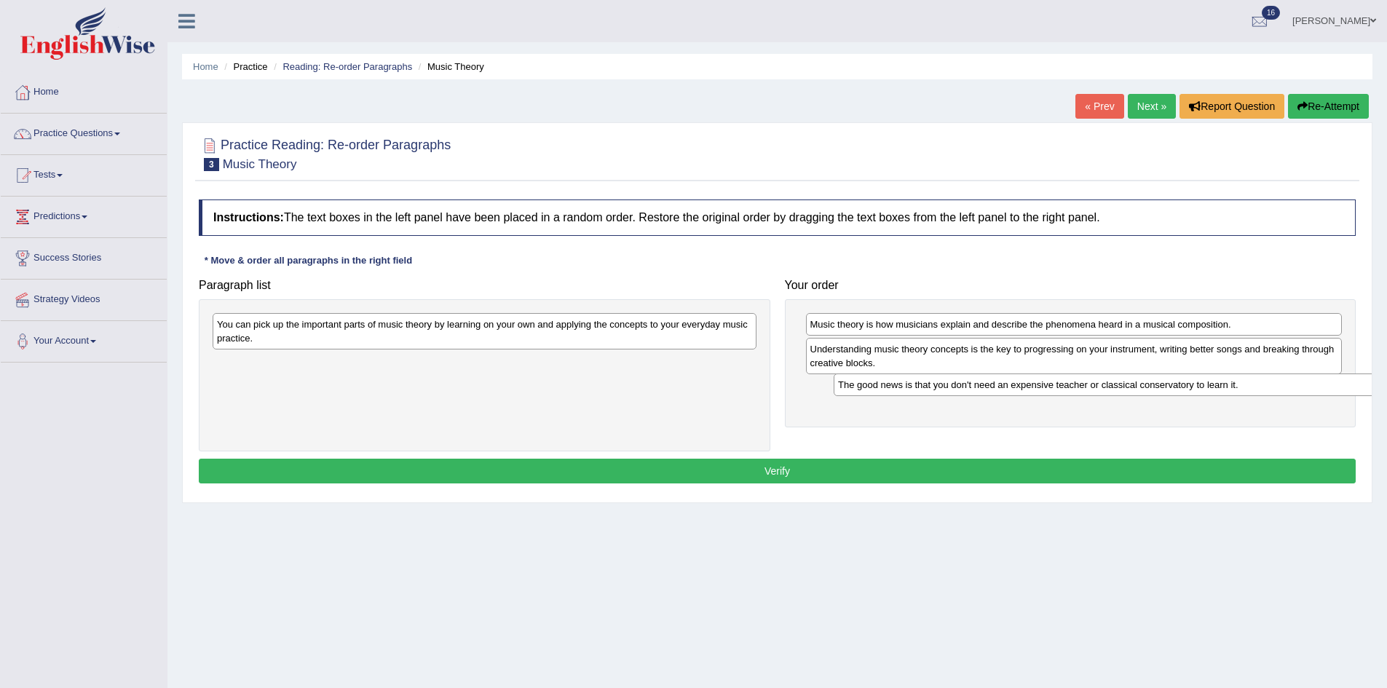
drag, startPoint x: 445, startPoint y: 360, endPoint x: 1073, endPoint y: 384, distance: 628.7
click at [1073, 384] on div "The good news is that you don't need an expensive teacher or classical conserva…" at bounding box center [1106, 384] width 544 height 23
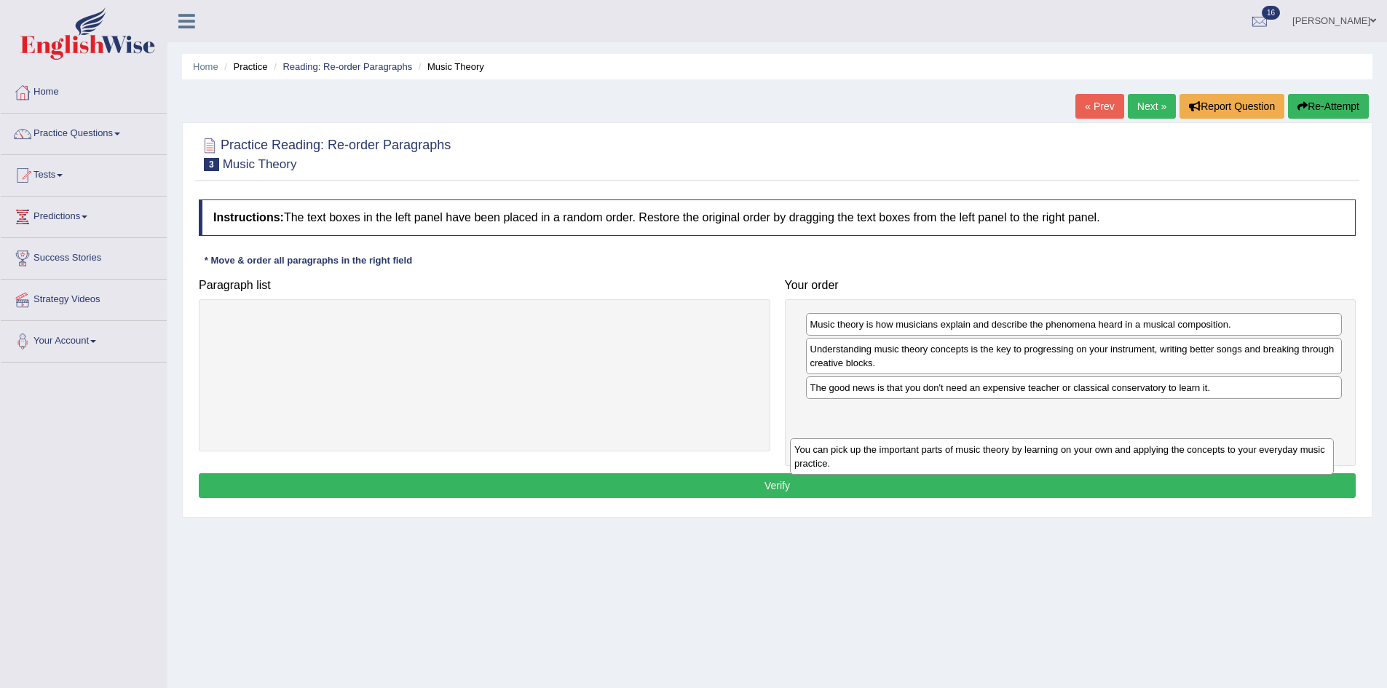
drag, startPoint x: 617, startPoint y: 336, endPoint x: 1196, endPoint y: 440, distance: 588.1
click at [1196, 443] on div "You can pick up the important parts of music theory by learning on your own and…" at bounding box center [1062, 456] width 544 height 36
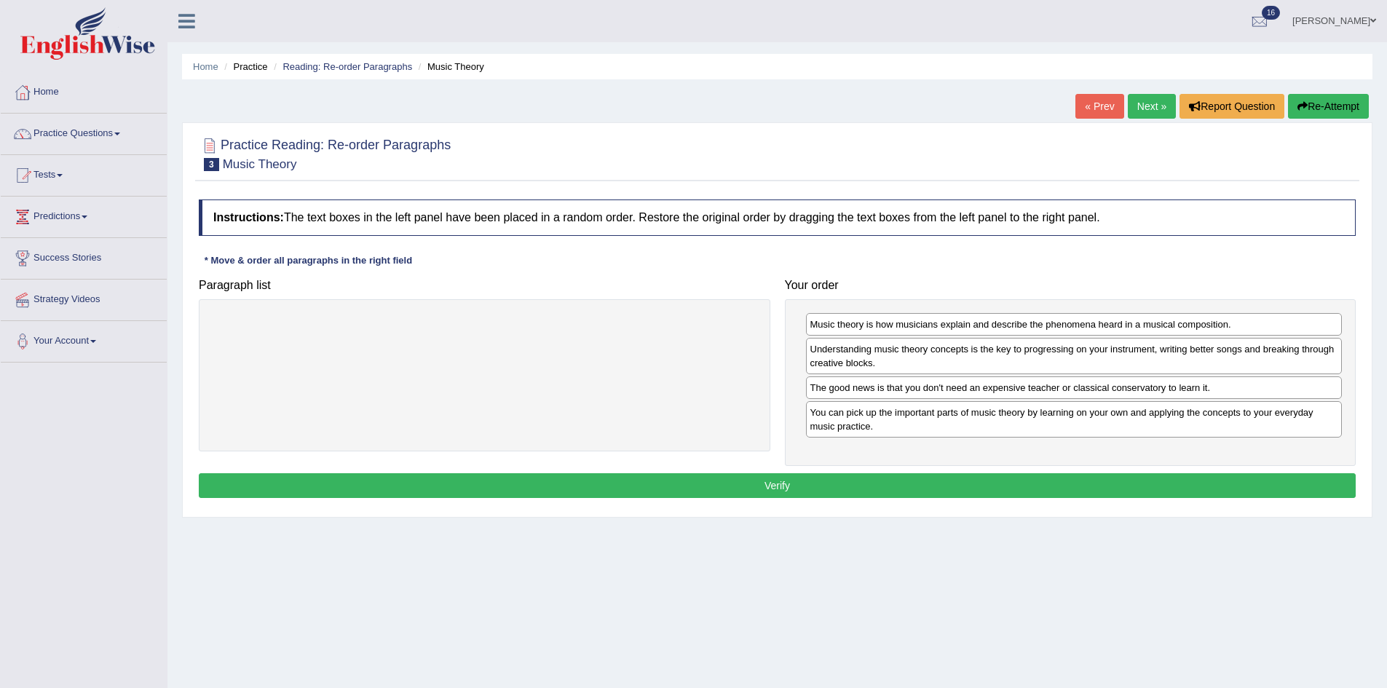
click at [890, 483] on button "Verify" at bounding box center [777, 485] width 1157 height 25
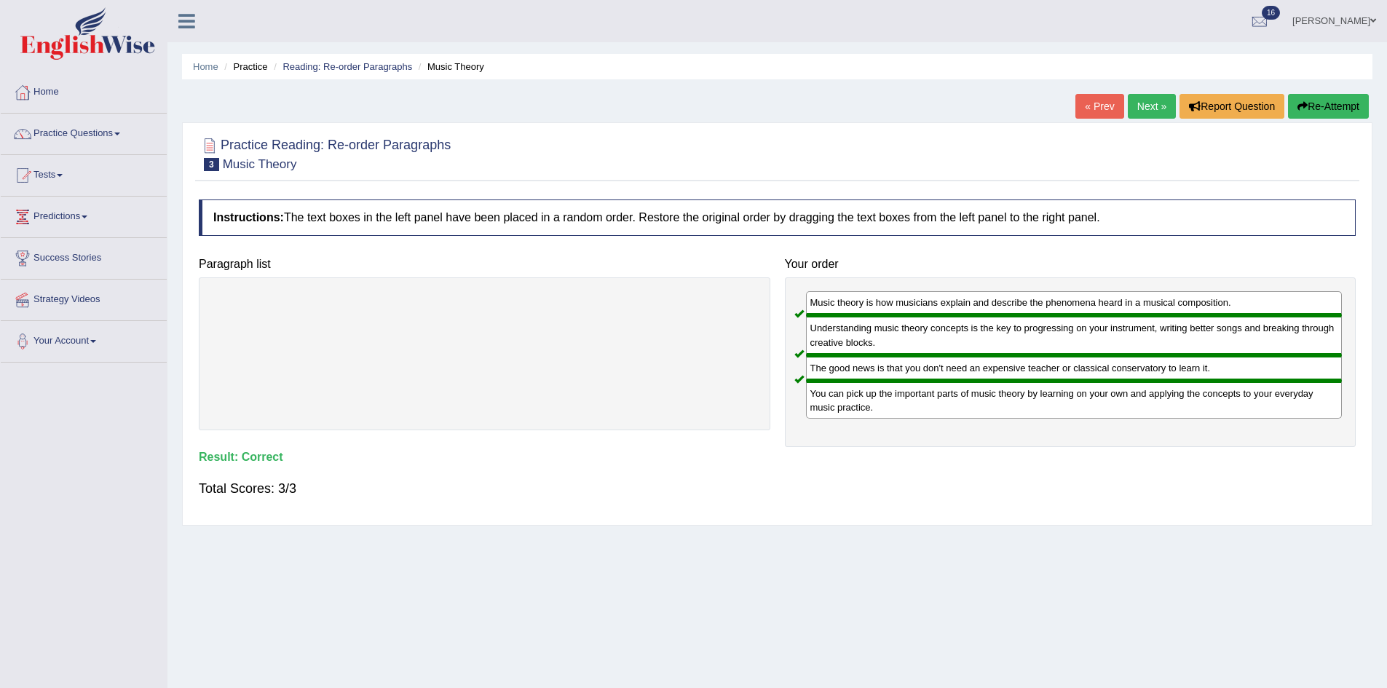
click at [1151, 106] on link "Next »" at bounding box center [1152, 106] width 48 height 25
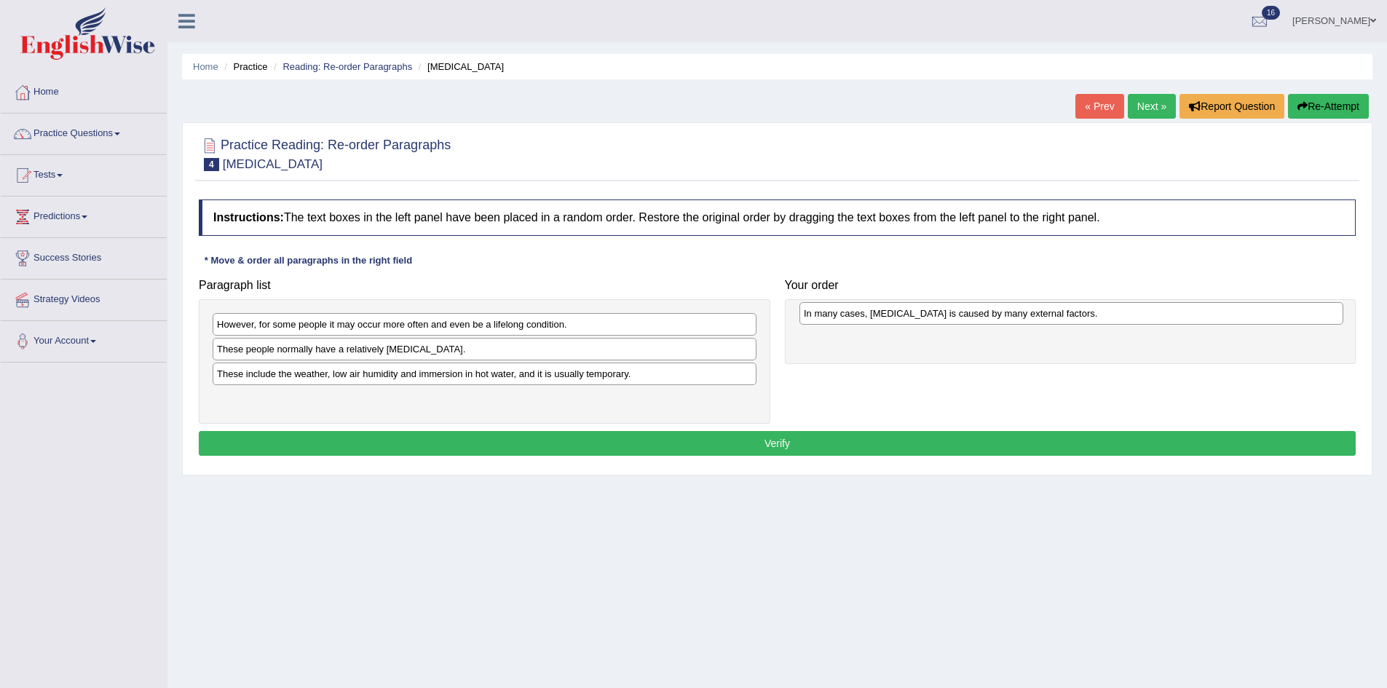
drag, startPoint x: 341, startPoint y: 347, endPoint x: 929, endPoint y: 307, distance: 589.5
click at [929, 307] on div "In many cases, [MEDICAL_DATA] is caused by many external factors." at bounding box center [1071, 313] width 544 height 23
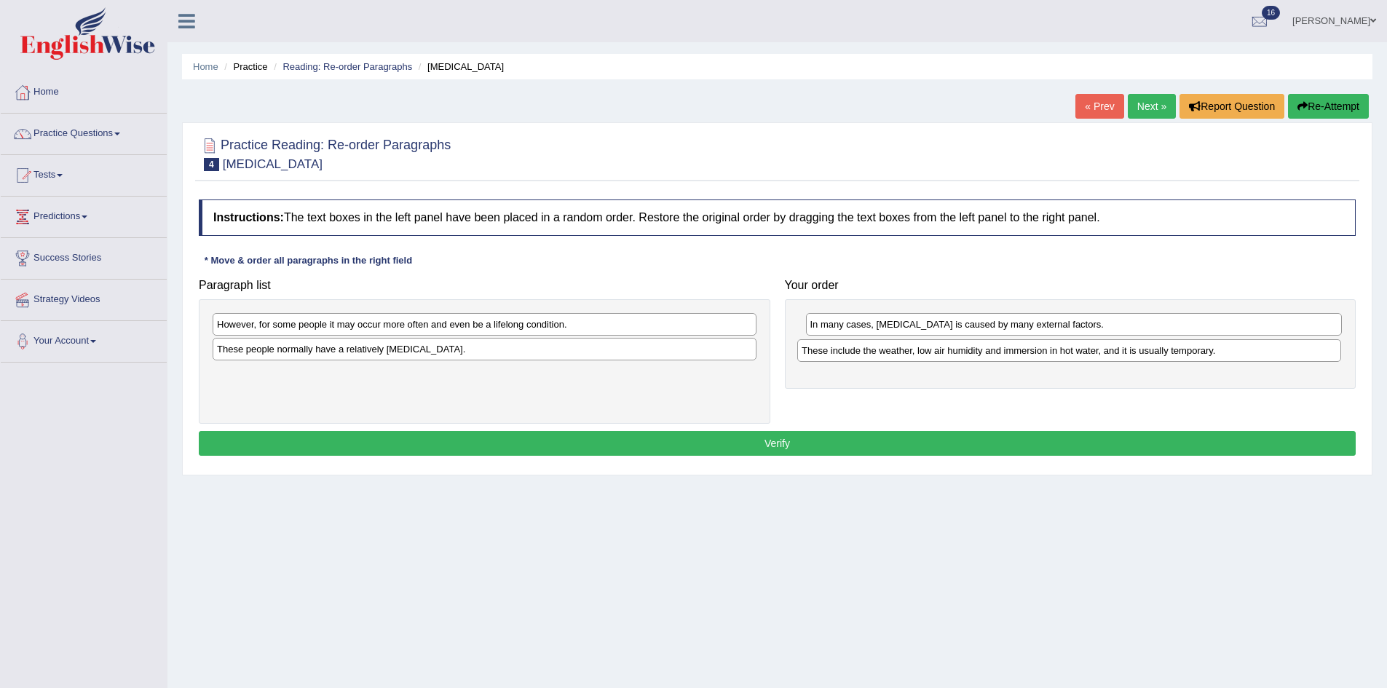
drag, startPoint x: 326, startPoint y: 378, endPoint x: 911, endPoint y: 355, distance: 585.1
click at [911, 355] on div "These include the weather, low air humidity and immersion in hot water, and it …" at bounding box center [1069, 350] width 544 height 23
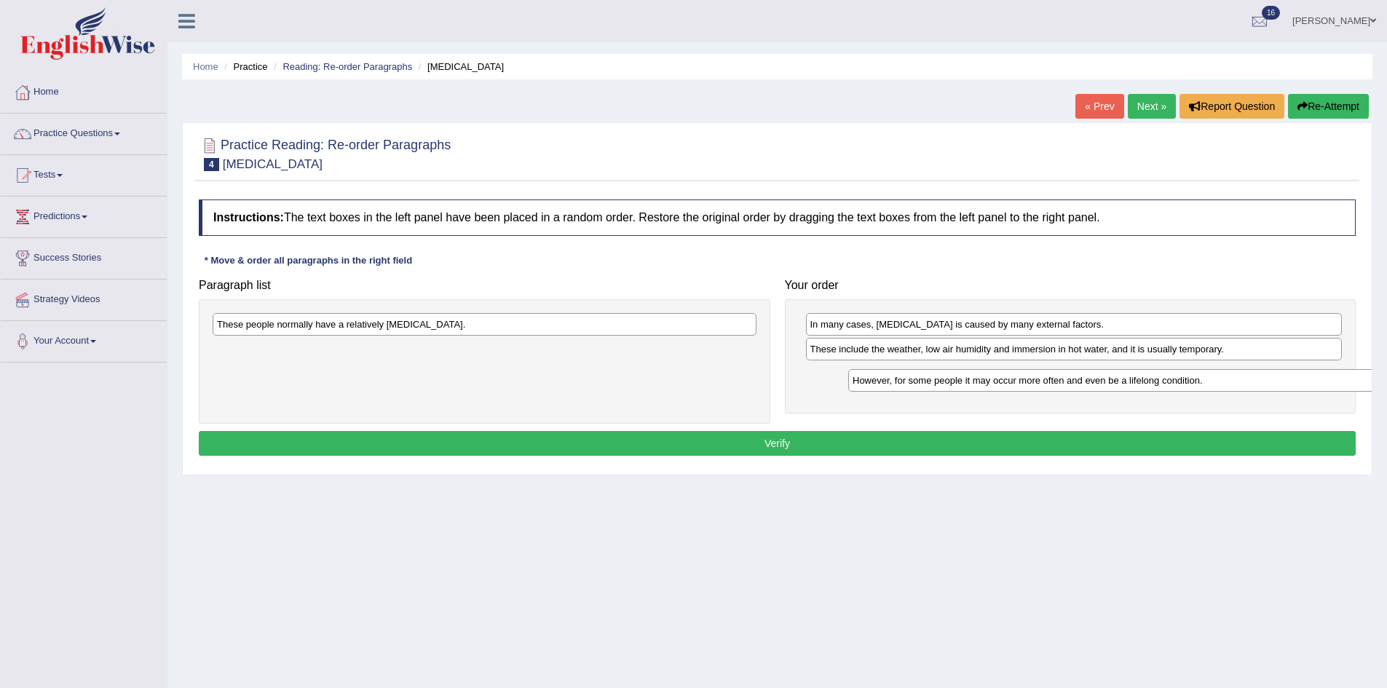
drag, startPoint x: 392, startPoint y: 326, endPoint x: 988, endPoint y: 363, distance: 596.6
click at [988, 369] on div "However, for some people it may occur more often and even be a lifelong conditi…" at bounding box center [1120, 380] width 544 height 23
drag, startPoint x: 455, startPoint y: 327, endPoint x: 966, endPoint y: 416, distance: 518.7
click at [965, 416] on div "These people normally have a relatively [MEDICAL_DATA]." at bounding box center [898, 419] width 544 height 23
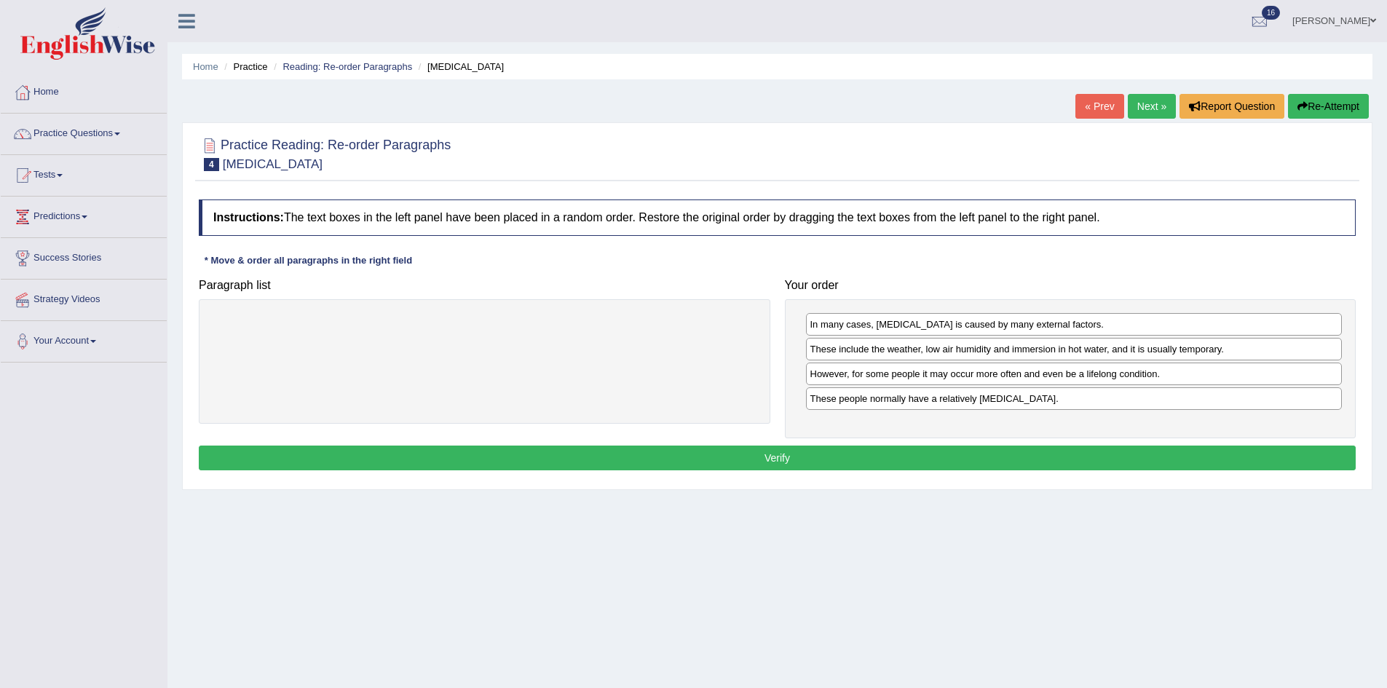
click at [942, 452] on button "Verify" at bounding box center [777, 458] width 1157 height 25
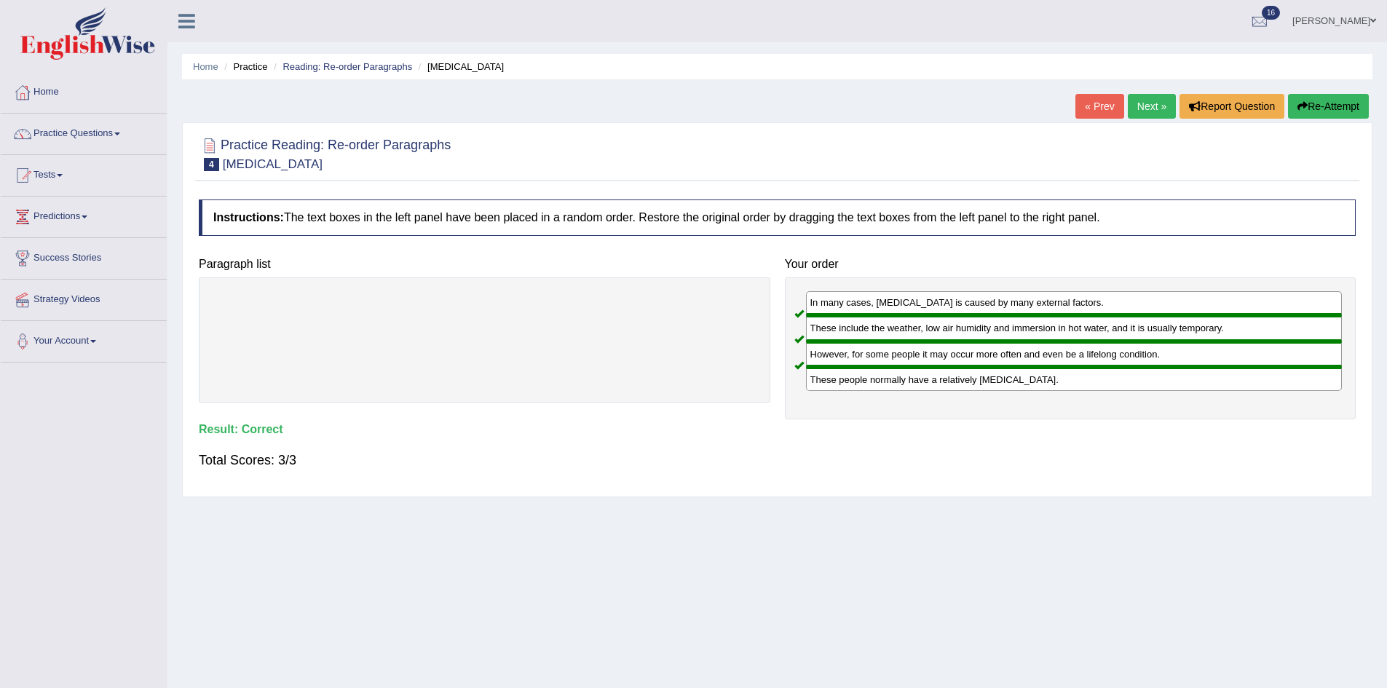
click at [1148, 108] on link "Next »" at bounding box center [1152, 106] width 48 height 25
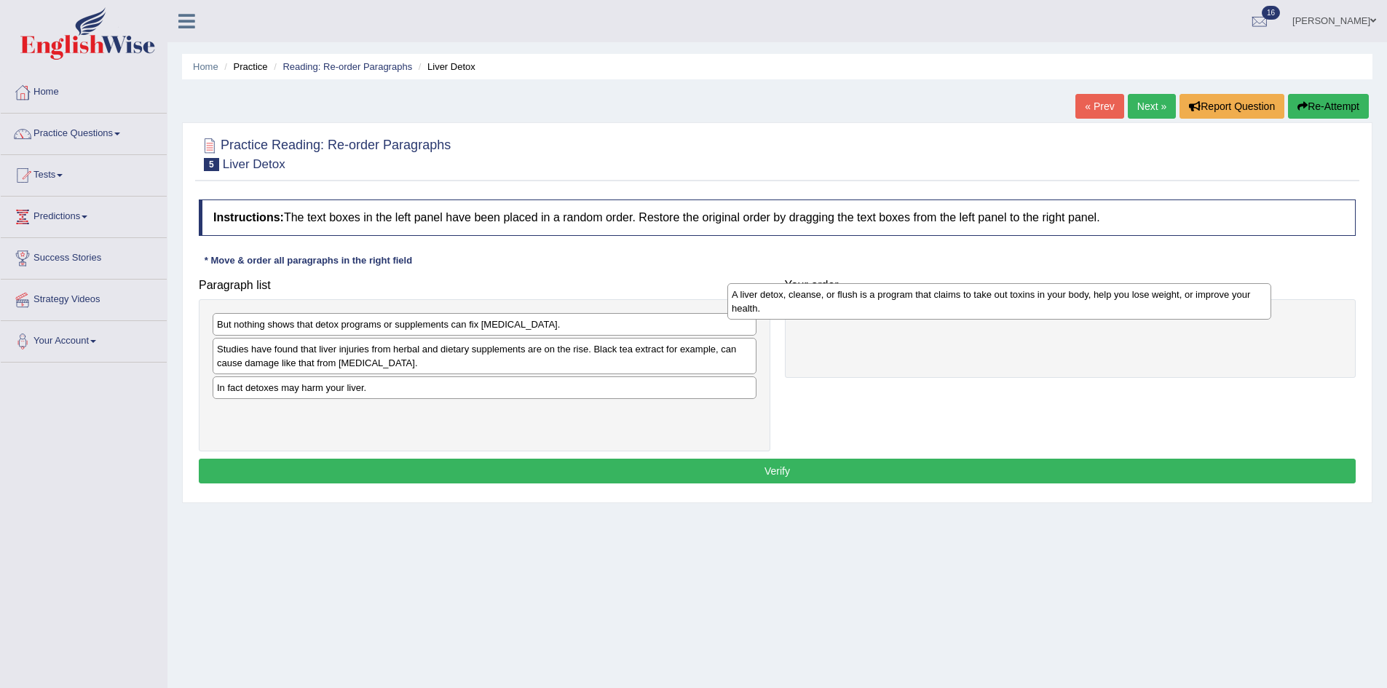
drag, startPoint x: 436, startPoint y: 365, endPoint x: 954, endPoint y: 309, distance: 520.6
click at [954, 310] on div "A liver detox, cleanse, or flush is a program that claims to take out toxins in…" at bounding box center [999, 301] width 544 height 36
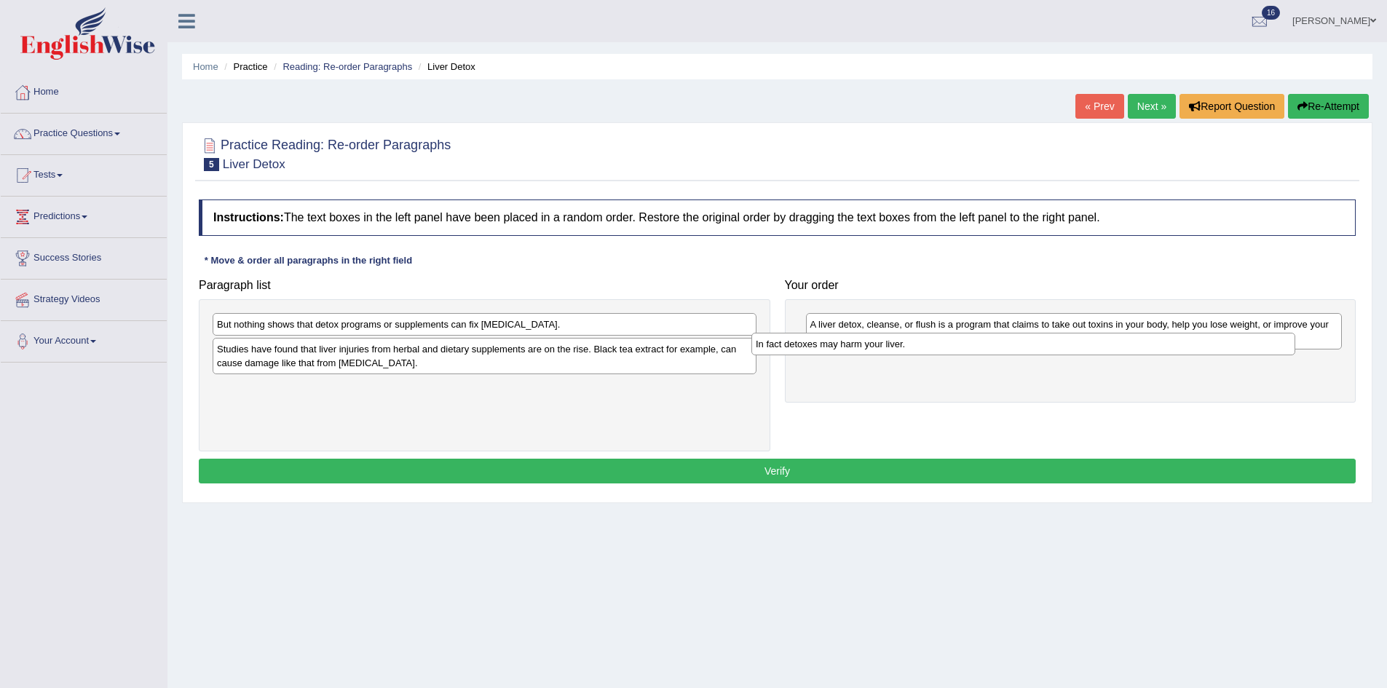
drag, startPoint x: 394, startPoint y: 395, endPoint x: 941, endPoint y: 352, distance: 549.1
click at [941, 352] on div "In fact detoxes may harm your liver." at bounding box center [1023, 344] width 544 height 23
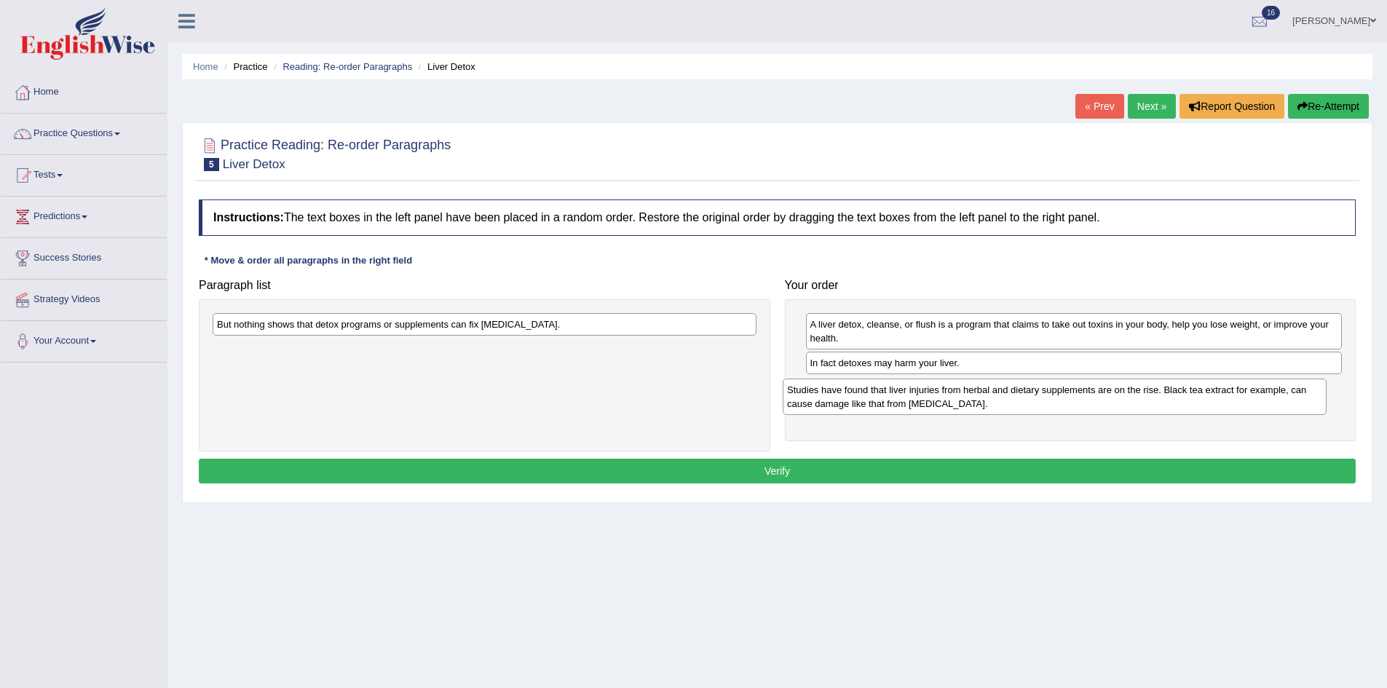
drag, startPoint x: 412, startPoint y: 365, endPoint x: 986, endPoint y: 403, distance: 574.9
click at [985, 403] on div "Studies have found that liver injuries from herbal and dietary supplements are …" at bounding box center [1055, 397] width 544 height 36
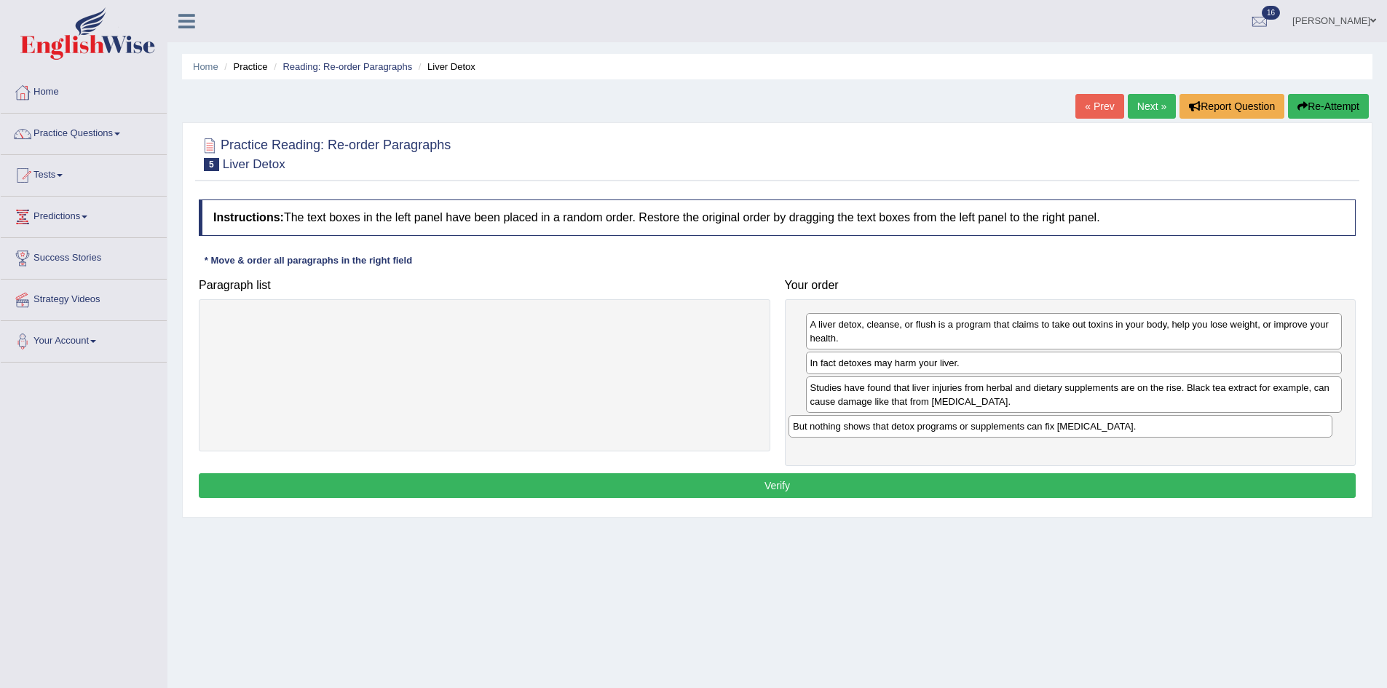
drag, startPoint x: 571, startPoint y: 331, endPoint x: 1151, endPoint y: 431, distance: 588.7
click at [1151, 431] on div "But nothing shows that detox programs or supplements can fix liver damage." at bounding box center [1060, 426] width 544 height 23
click at [965, 478] on button "Verify" at bounding box center [777, 485] width 1157 height 25
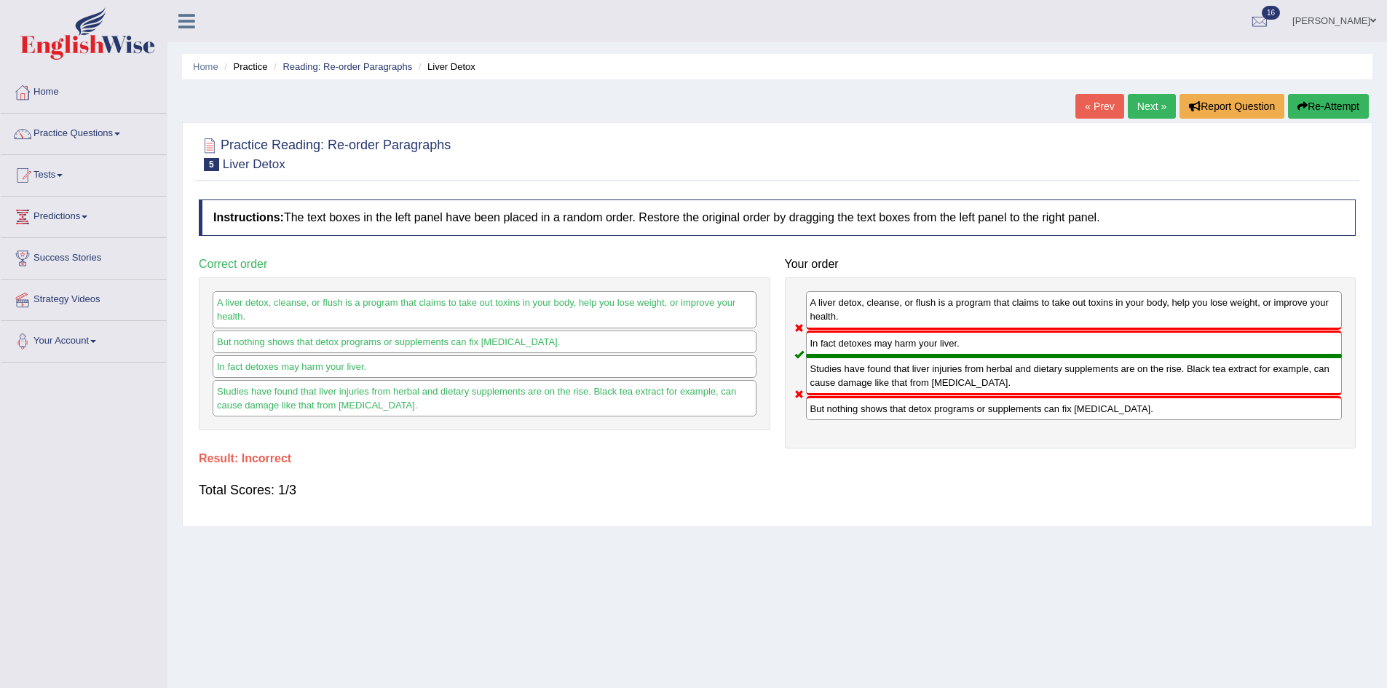
click at [1322, 101] on button "Re-Attempt" at bounding box center [1328, 106] width 81 height 25
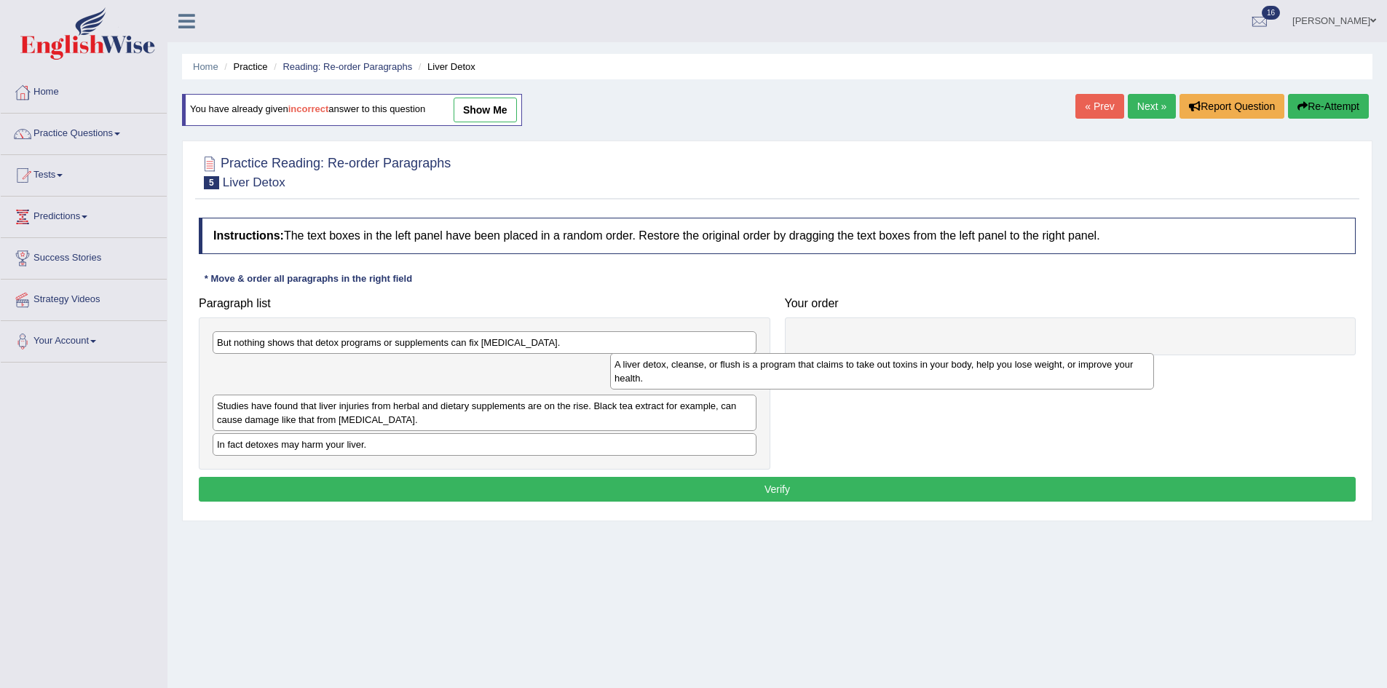
drag, startPoint x: 419, startPoint y: 379, endPoint x: 883, endPoint y: 344, distance: 465.1
click at [883, 353] on div "A liver detox, cleanse, or flush is a program that claims to take out toxins in…" at bounding box center [882, 371] width 544 height 36
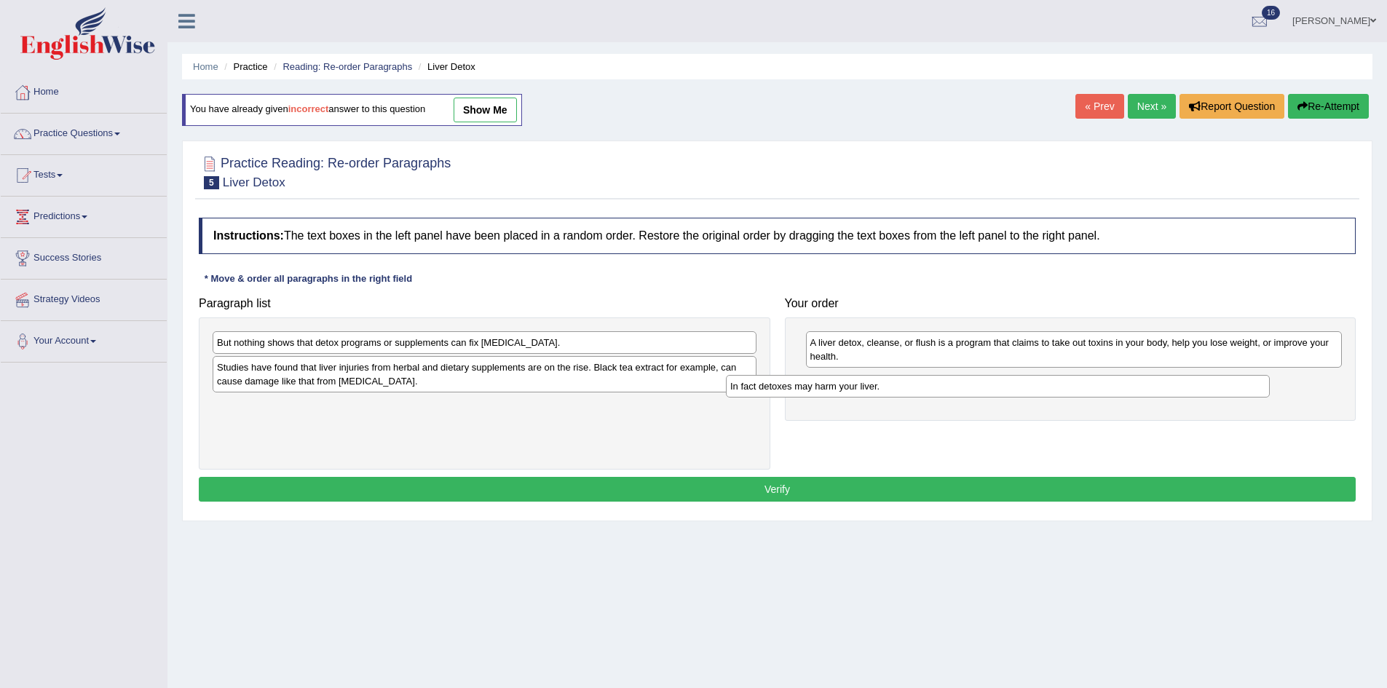
drag, startPoint x: 469, startPoint y: 408, endPoint x: 982, endPoint y: 388, distance: 513.6
click at [982, 388] on div "In fact detoxes may harm your liver." at bounding box center [998, 386] width 544 height 23
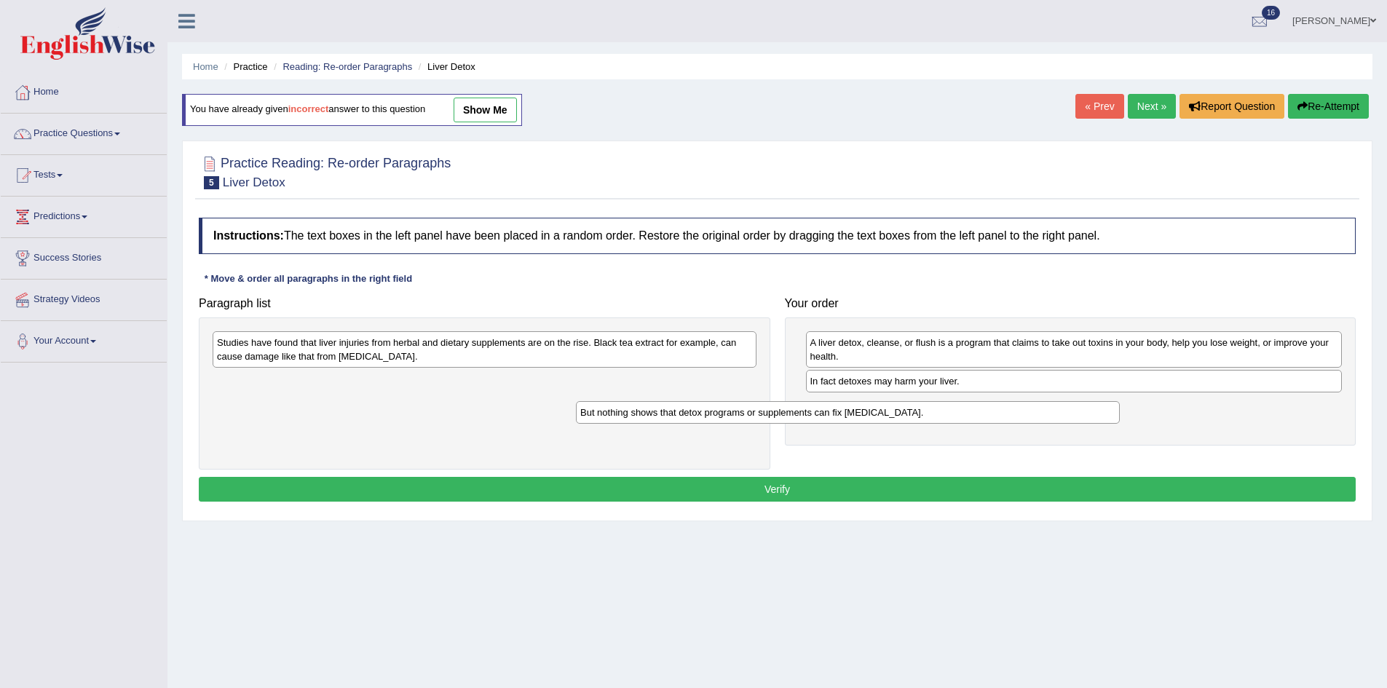
drag, startPoint x: 641, startPoint y: 336, endPoint x: 1060, endPoint y: 405, distance: 424.9
click at [1058, 405] on div "But nothing shows that detox programs or supplements can fix [MEDICAL_DATA]." at bounding box center [848, 412] width 544 height 23
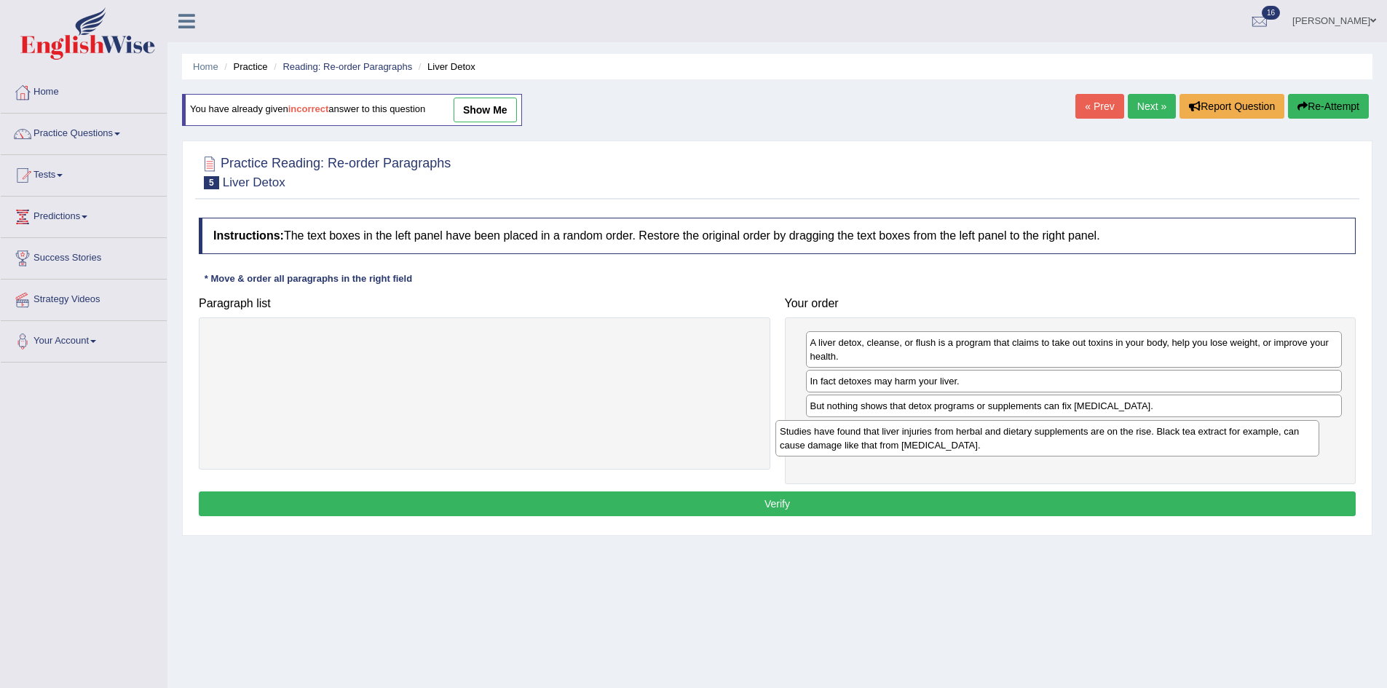
drag, startPoint x: 625, startPoint y: 349, endPoint x: 1189, endPoint y: 437, distance: 571.0
click at [1189, 437] on div "Studies have found that liver injuries from herbal and dietary supplements are …" at bounding box center [1047, 438] width 544 height 36
click at [864, 505] on button "Verify" at bounding box center [777, 503] width 1157 height 25
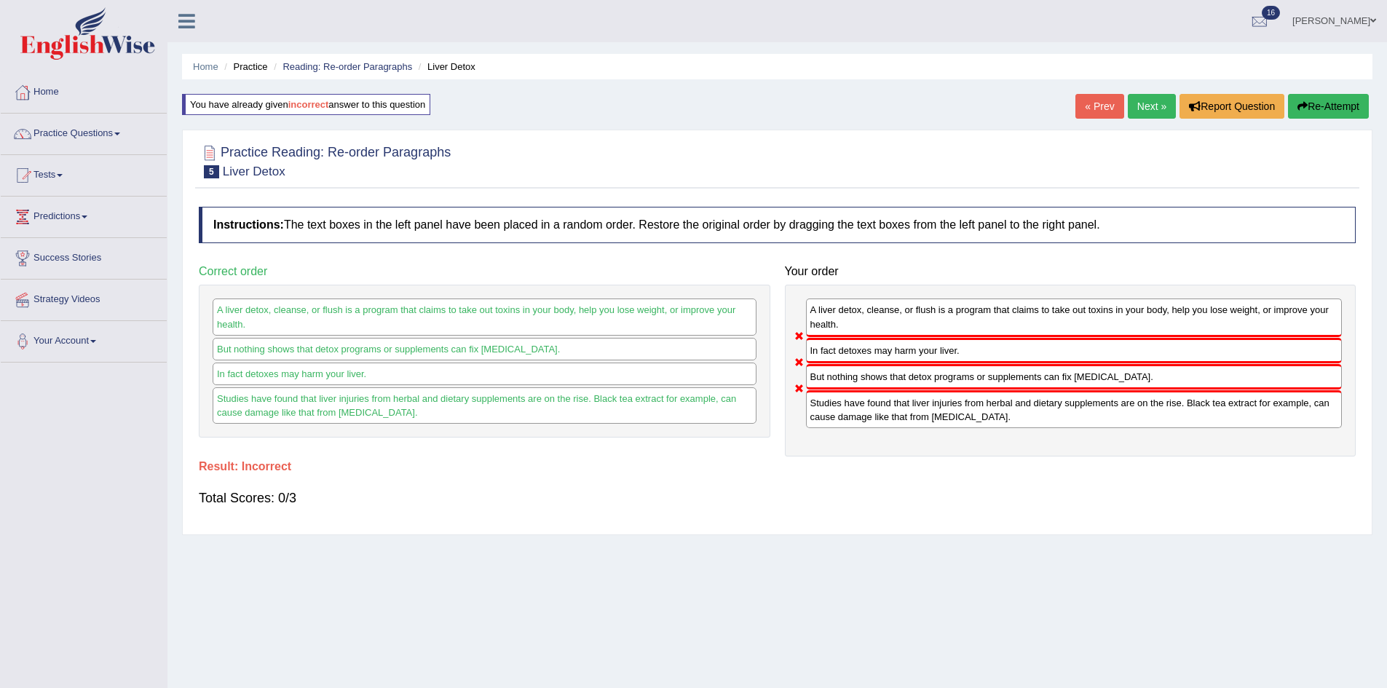
click at [1308, 101] on button "Re-Attempt" at bounding box center [1328, 106] width 81 height 25
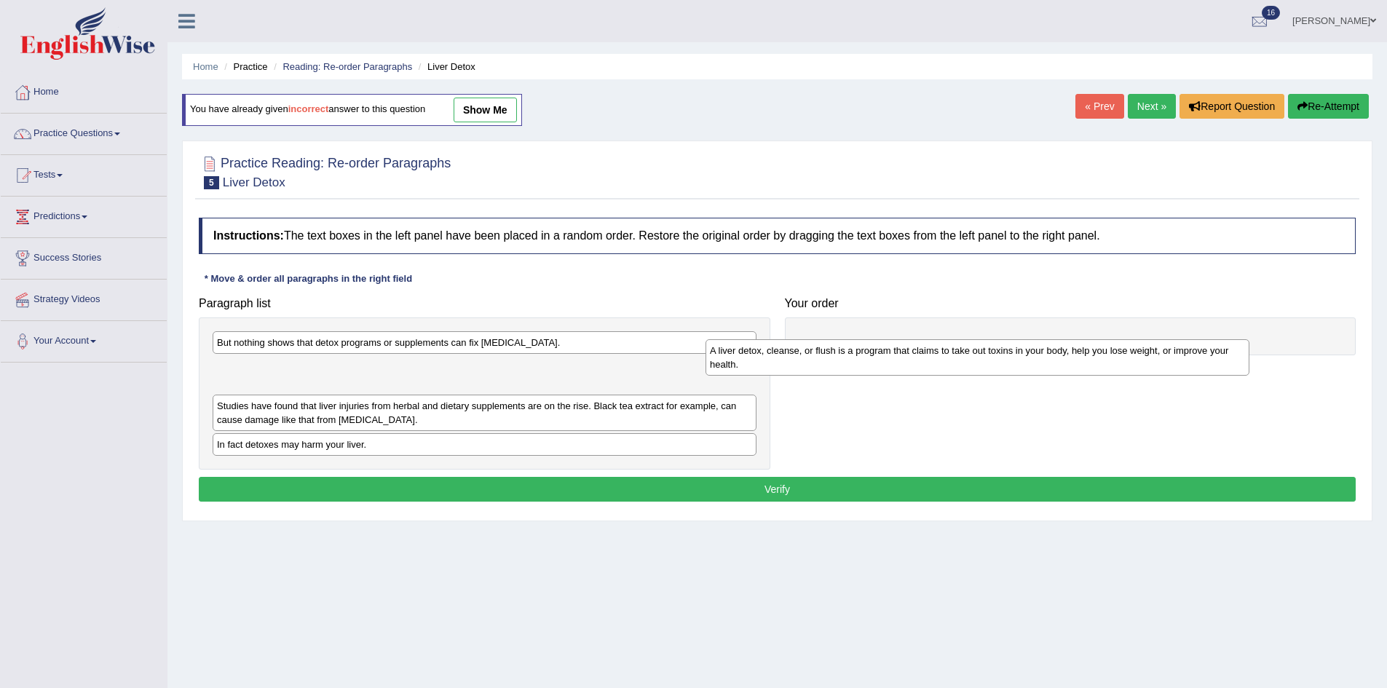
drag, startPoint x: 314, startPoint y: 364, endPoint x: 813, endPoint y: 333, distance: 500.4
click at [823, 339] on div "A liver detox, cleanse, or flush is a program that claims to take out toxins in…" at bounding box center [977, 357] width 544 height 36
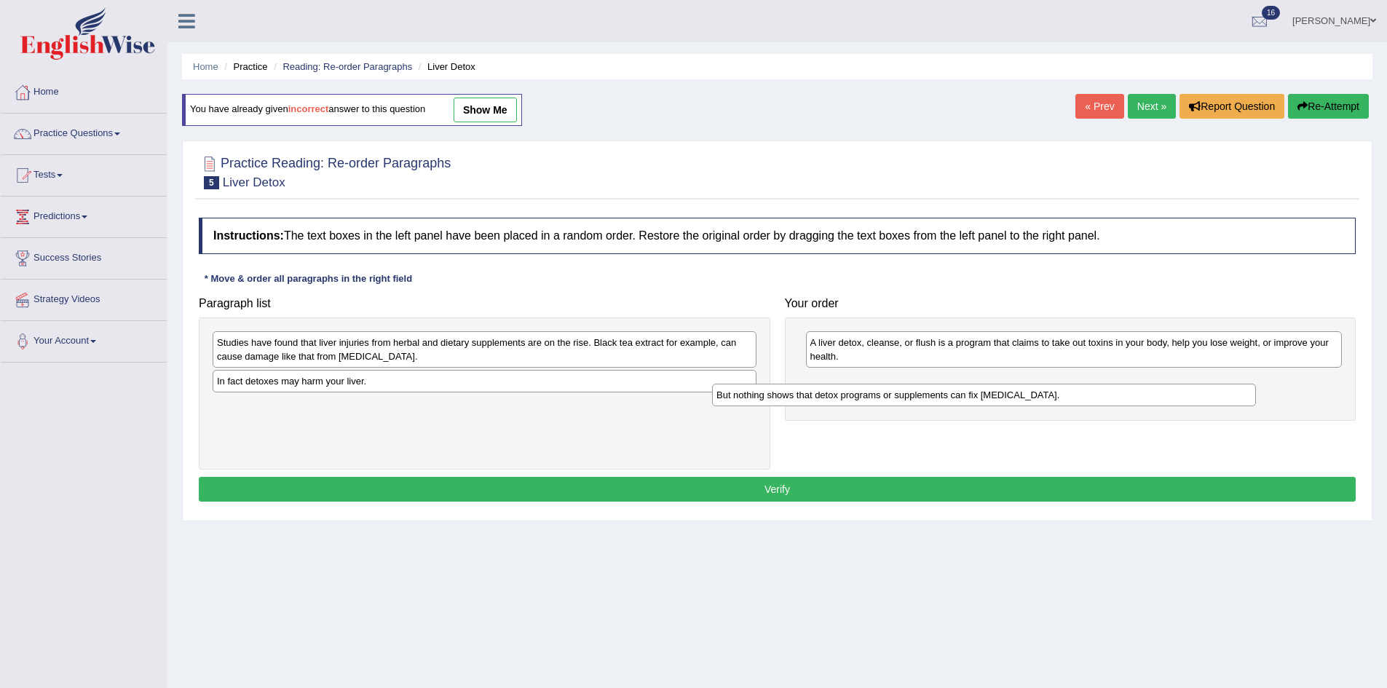
drag, startPoint x: 404, startPoint y: 343, endPoint x: 915, endPoint y: 389, distance: 513.1
click at [915, 389] on div "But nothing shows that detox programs or supplements can fix [MEDICAL_DATA]." at bounding box center [984, 395] width 544 height 23
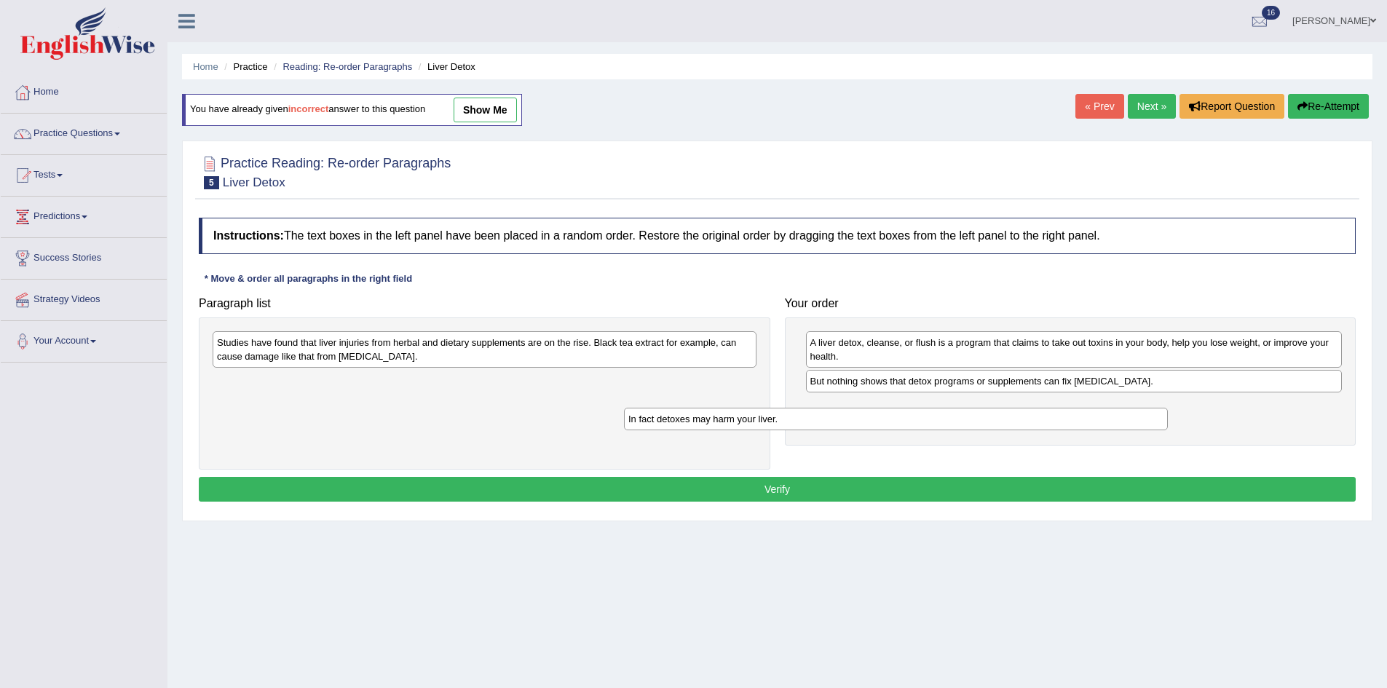
drag, startPoint x: 463, startPoint y: 388, endPoint x: 958, endPoint y: 414, distance: 495.7
click at [958, 414] on div "In fact detoxes may harm your liver." at bounding box center [896, 419] width 544 height 23
drag, startPoint x: 393, startPoint y: 328, endPoint x: 677, endPoint y: 417, distance: 297.5
click at [677, 417] on div "Studies have found that liver injuries from herbal and dietary supplements are …" at bounding box center [484, 393] width 571 height 153
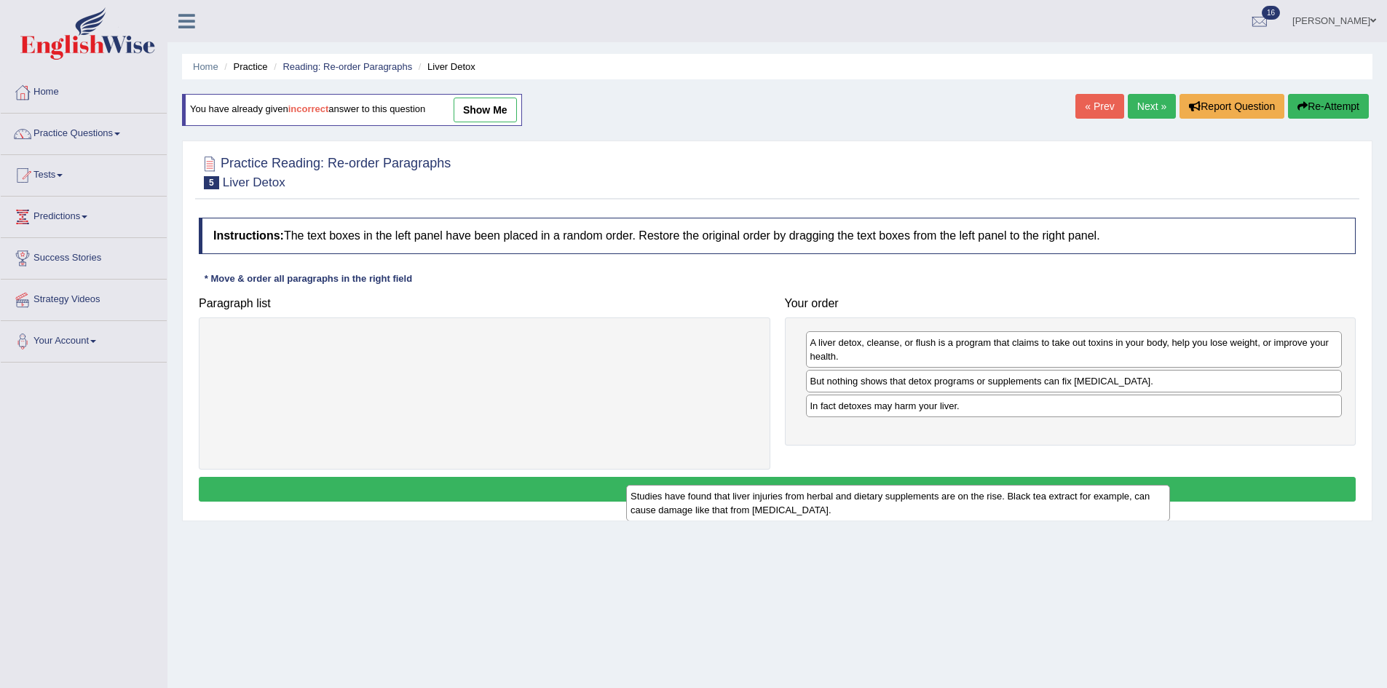
drag, startPoint x: 643, startPoint y: 359, endPoint x: 1080, endPoint y: 497, distance: 458.7
click at [1064, 513] on div "Studies have found that liver injuries from herbal and dietary supplements are …" at bounding box center [898, 503] width 544 height 36
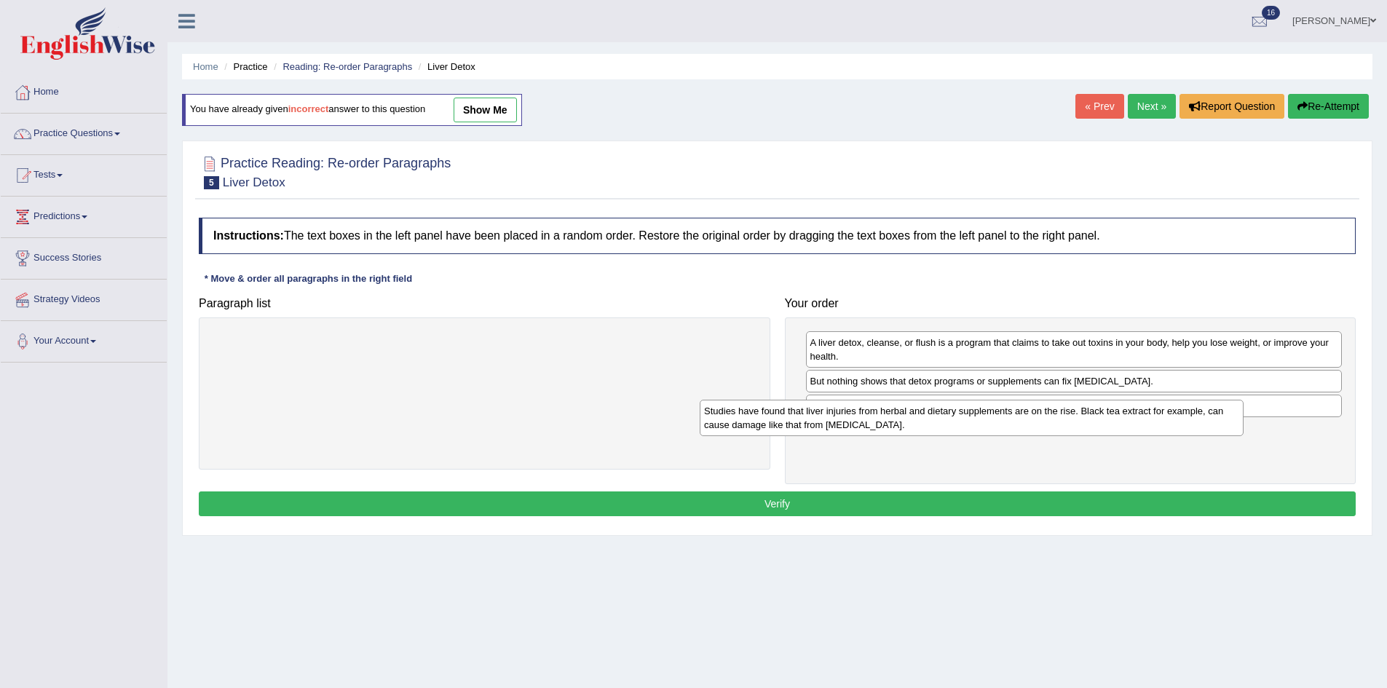
drag, startPoint x: 558, startPoint y: 365, endPoint x: 1104, endPoint y: 424, distance: 549.9
click at [1104, 424] on div "Studies have found that liver injuries from herbal and dietary supplements are …" at bounding box center [972, 418] width 544 height 36
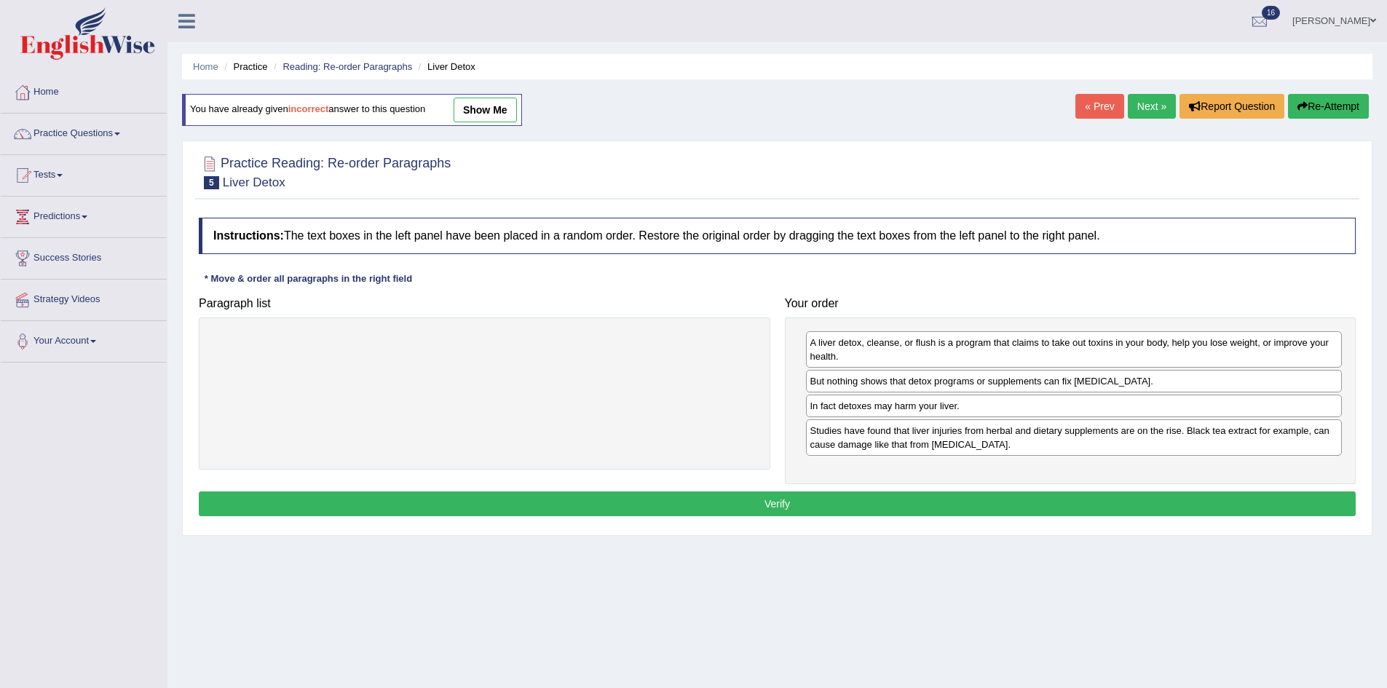
click at [1093, 502] on button "Verify" at bounding box center [777, 503] width 1157 height 25
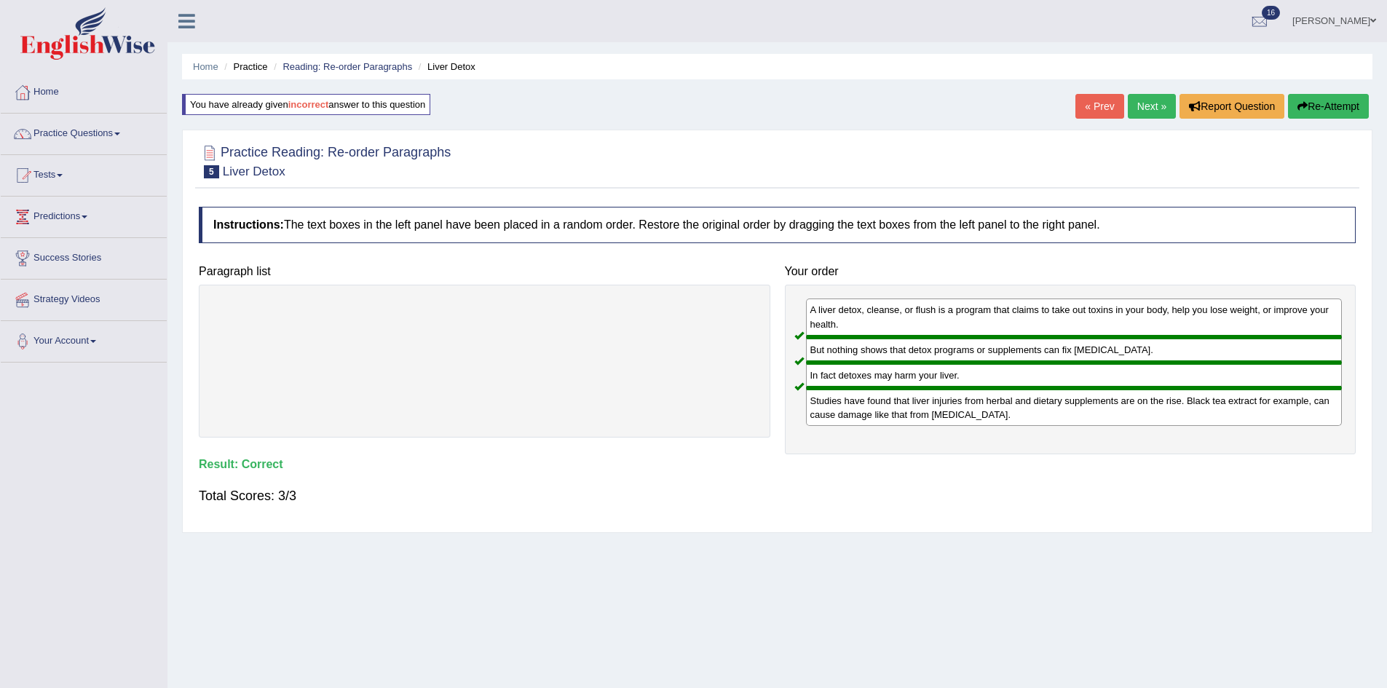
click at [1142, 102] on link "Next »" at bounding box center [1152, 106] width 48 height 25
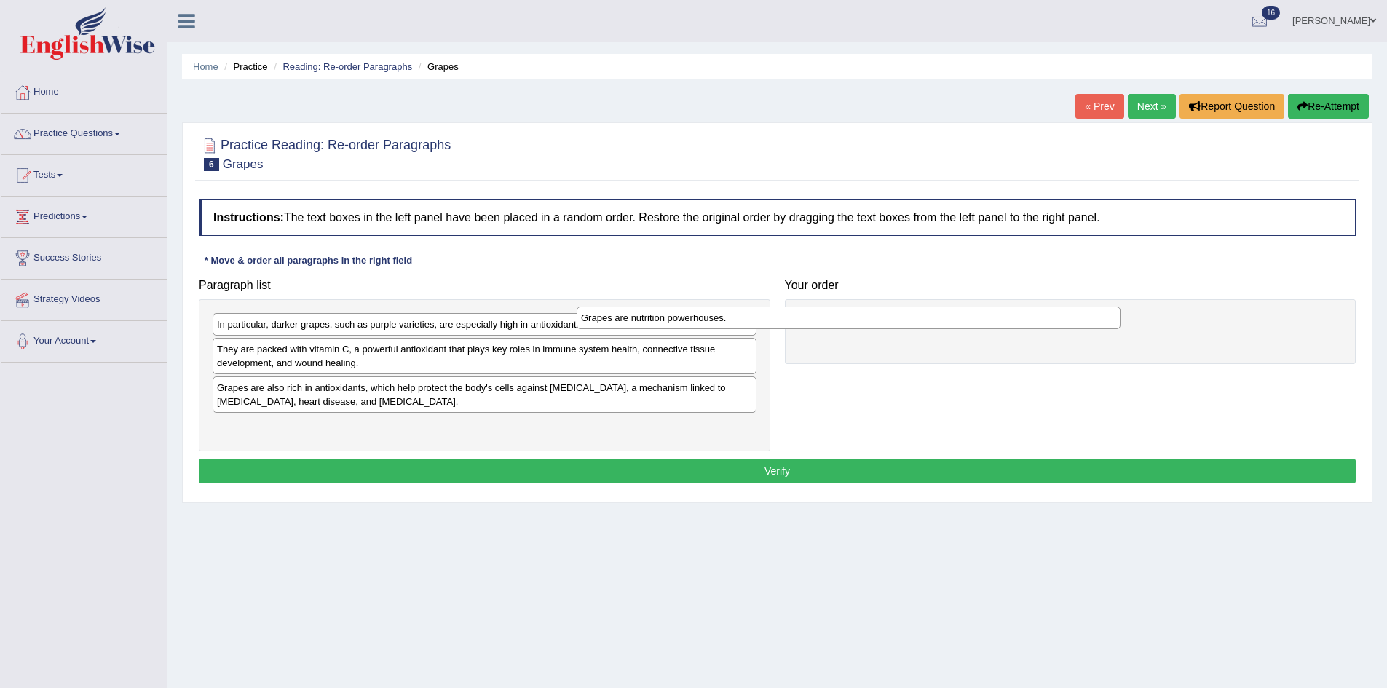
drag, startPoint x: 379, startPoint y: 325, endPoint x: 856, endPoint y: 305, distance: 477.3
click at [854, 306] on div "Grapes are nutrition powerhouses." at bounding box center [849, 317] width 544 height 23
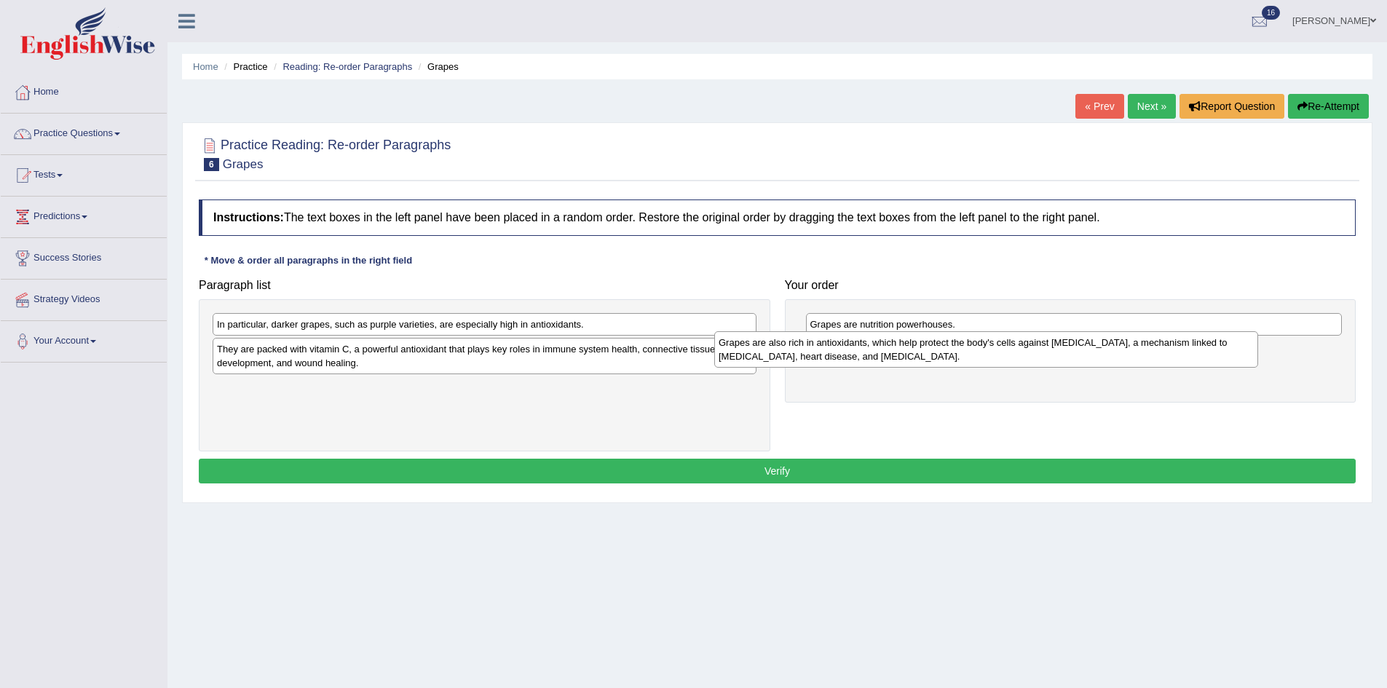
drag, startPoint x: 389, startPoint y: 401, endPoint x: 891, endPoint y: 356, distance: 504.4
click at [891, 356] on div "Grapes are also rich in antioxidants, which help protect the body's cells again…" at bounding box center [986, 349] width 544 height 36
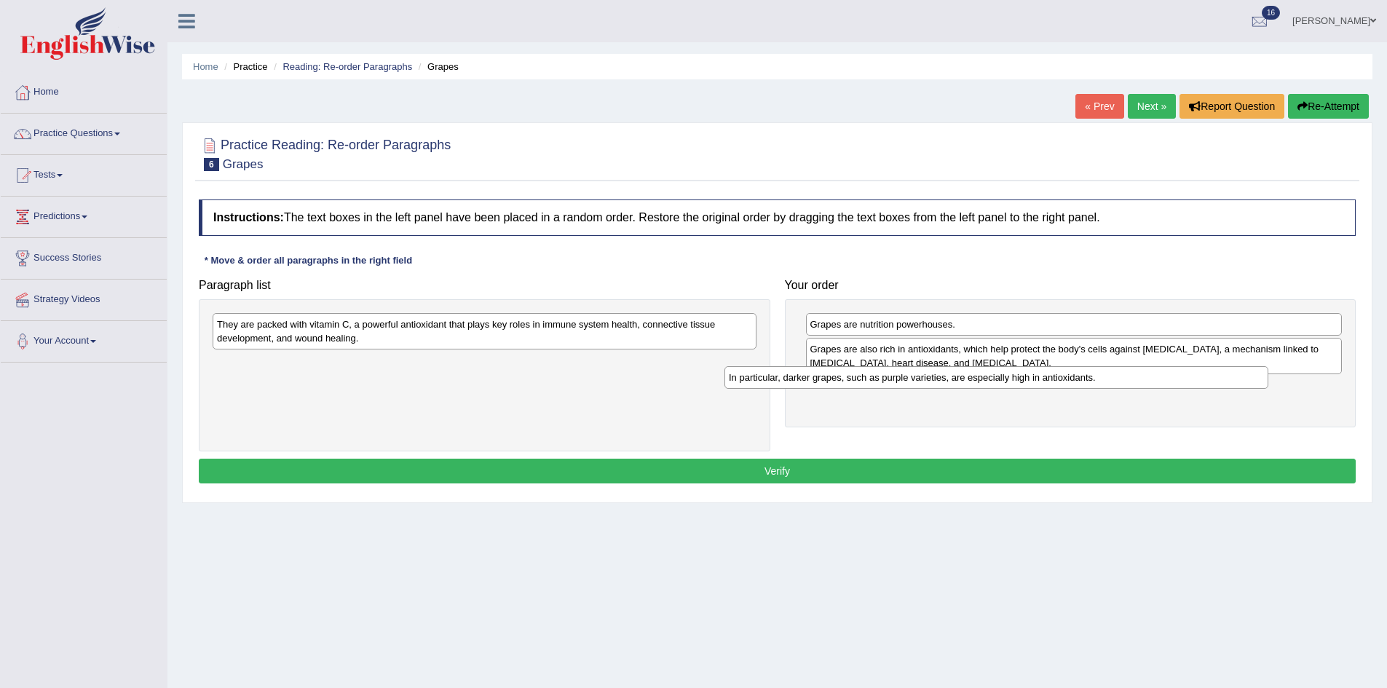
drag, startPoint x: 540, startPoint y: 321, endPoint x: 1055, endPoint y: 374, distance: 517.4
click at [1053, 374] on div "In particular, darker grapes, such as purple varieties, are especially high in …" at bounding box center [996, 377] width 544 height 23
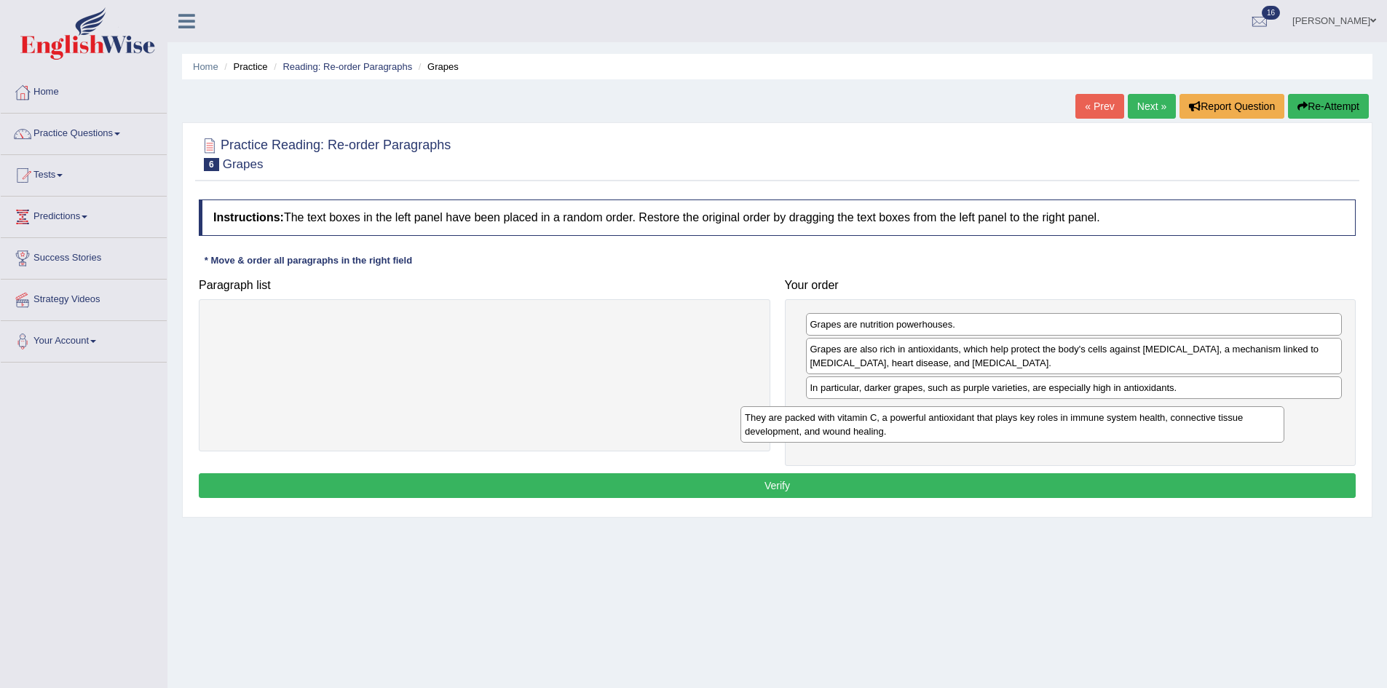
drag, startPoint x: 633, startPoint y: 324, endPoint x: 1171, endPoint y: 416, distance: 545.9
click at [1171, 416] on div "They are packed with vitamin C, a powerful antioxidant that plays key roles in …" at bounding box center [1012, 424] width 544 height 36
click at [879, 480] on button "Verify" at bounding box center [777, 485] width 1157 height 25
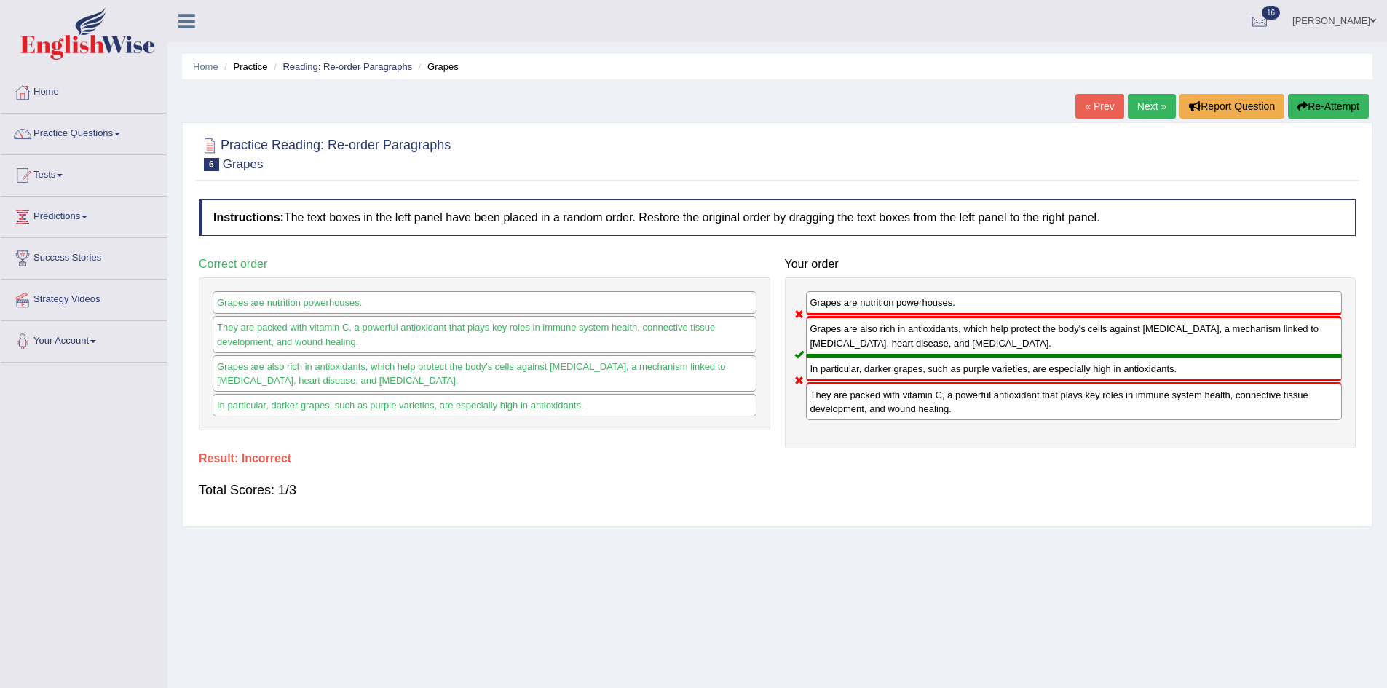
click at [1313, 102] on button "Re-Attempt" at bounding box center [1328, 106] width 81 height 25
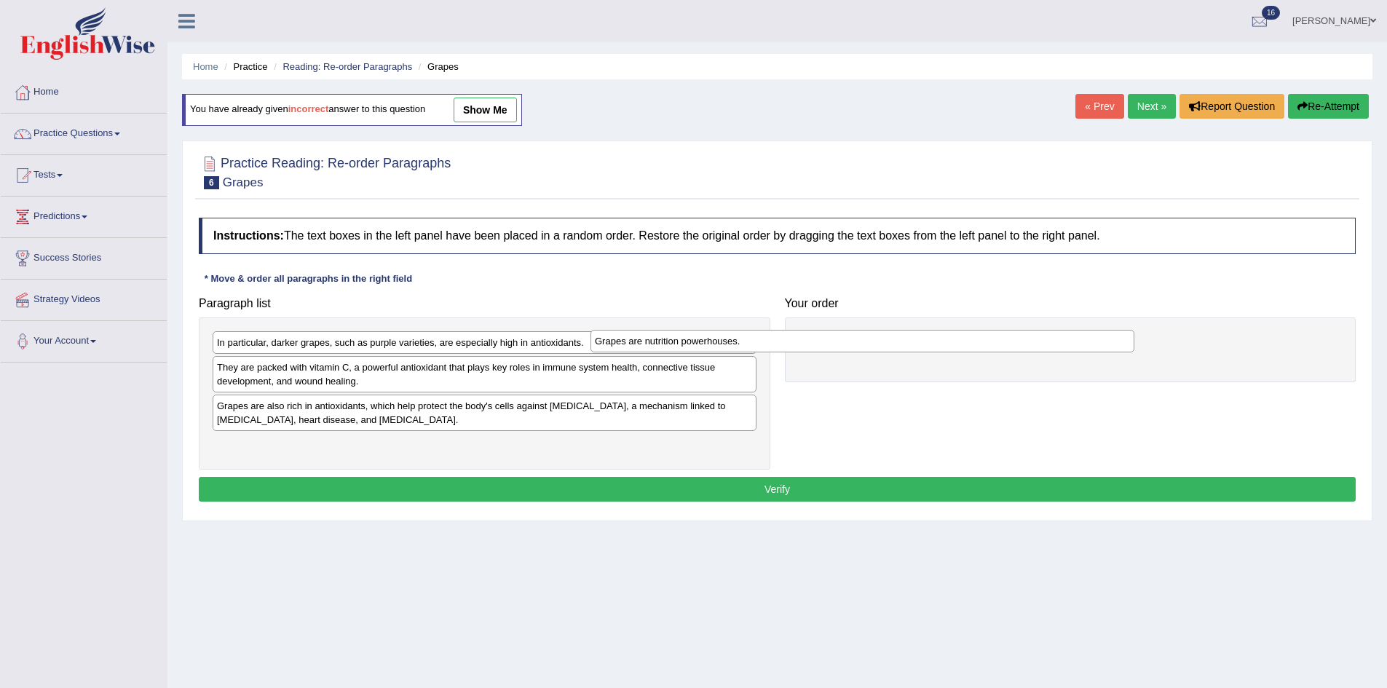
drag, startPoint x: 462, startPoint y: 347, endPoint x: 991, endPoint y: 331, distance: 529.5
click at [851, 345] on div "Grapes are nutrition powerhouses." at bounding box center [862, 341] width 544 height 23
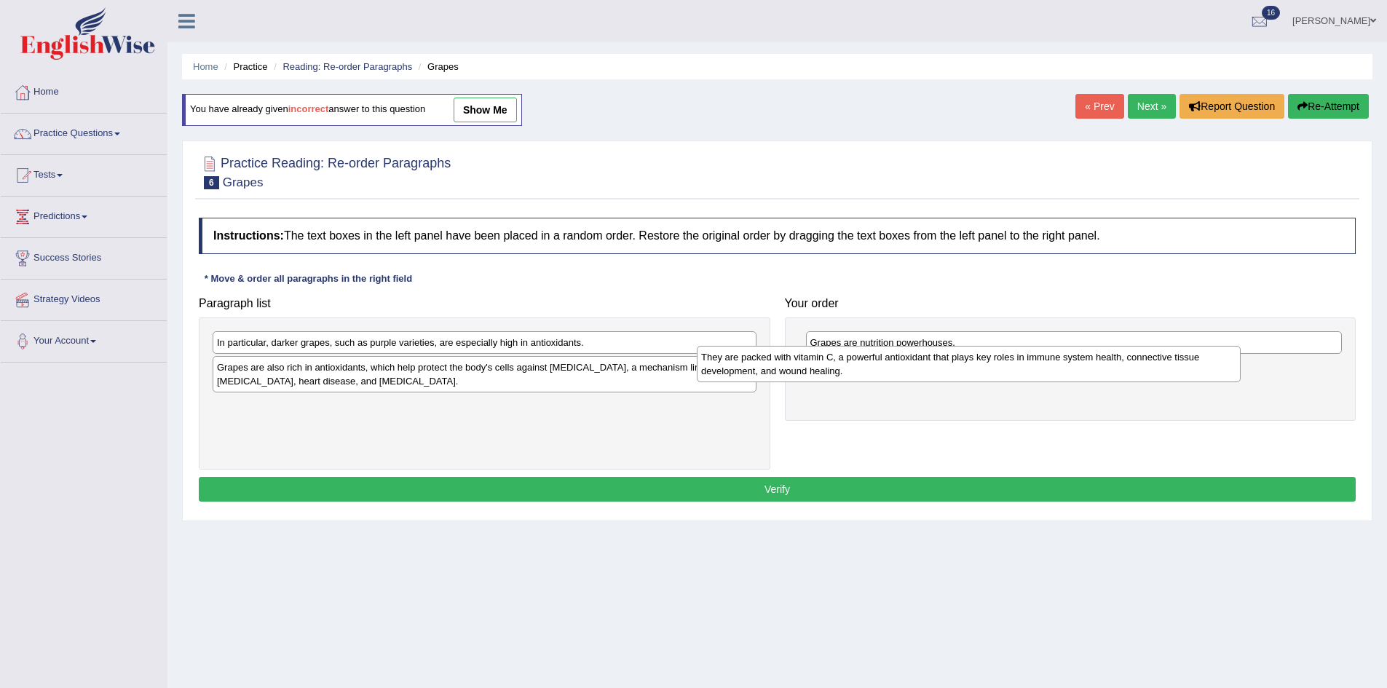
drag, startPoint x: 460, startPoint y: 387, endPoint x: 953, endPoint y: 376, distance: 493.0
click at [953, 376] on div "They are packed with vitamin C, a powerful antioxidant that plays key roles in …" at bounding box center [969, 364] width 544 height 36
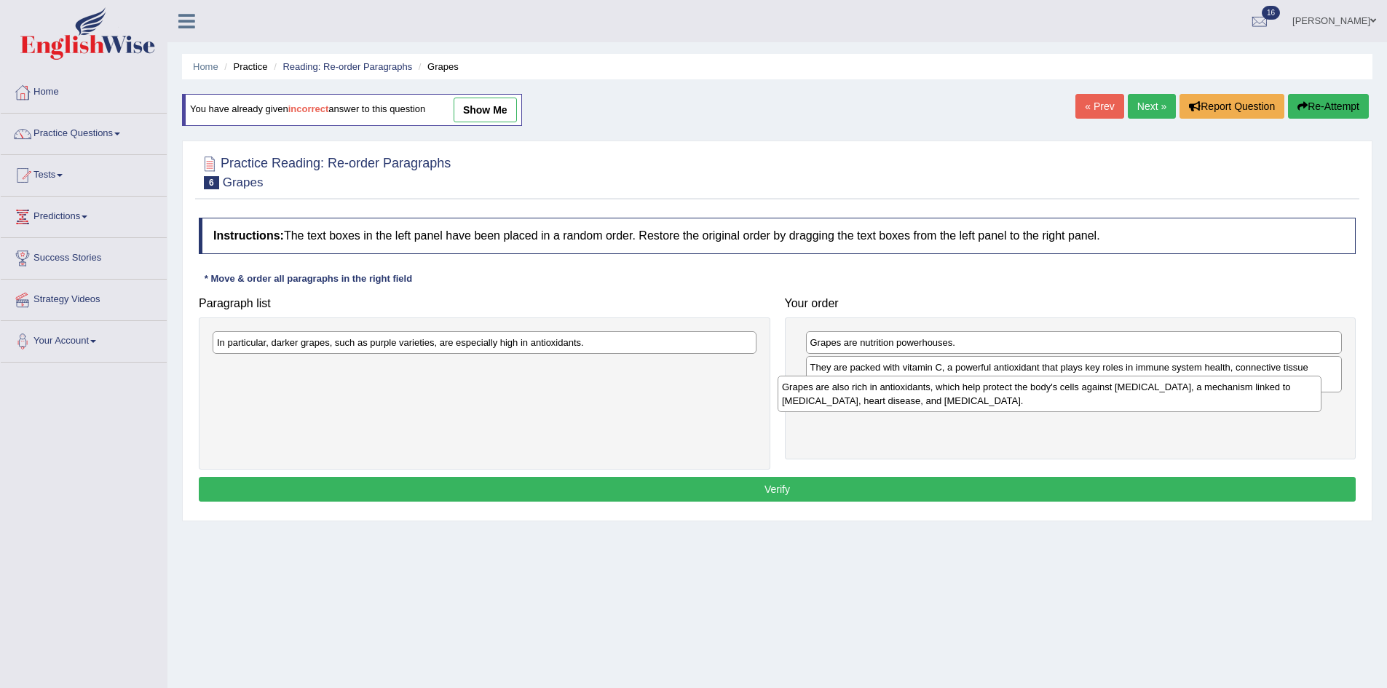
drag, startPoint x: 558, startPoint y: 387, endPoint x: 1124, endPoint y: 407, distance: 566.0
click at [1124, 407] on div "Grapes are also rich in antioxidants, which help protect the body's cells again…" at bounding box center [1050, 394] width 544 height 36
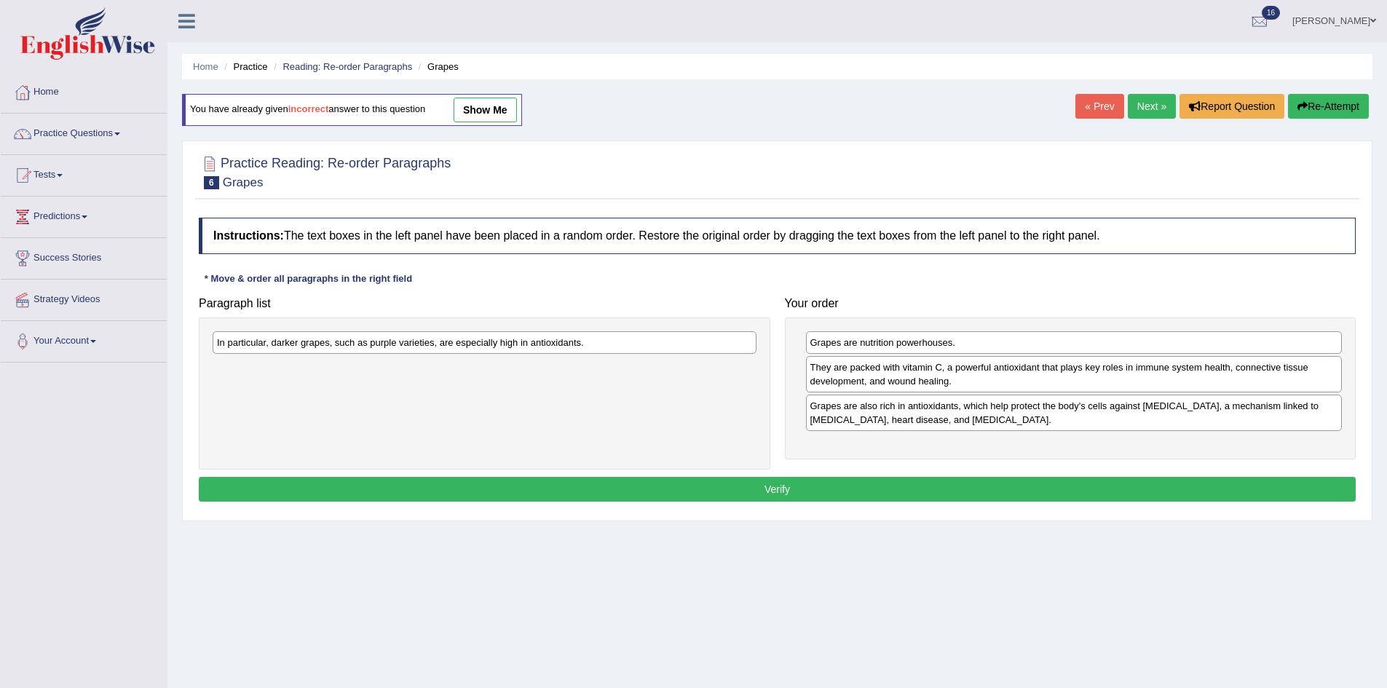
drag, startPoint x: 571, startPoint y: 358, endPoint x: 873, endPoint y: 454, distance: 317.0
click at [873, 454] on div "Paragraph list In particular, darker grapes, such as purple varieties, are espe…" at bounding box center [776, 380] width 1171 height 180
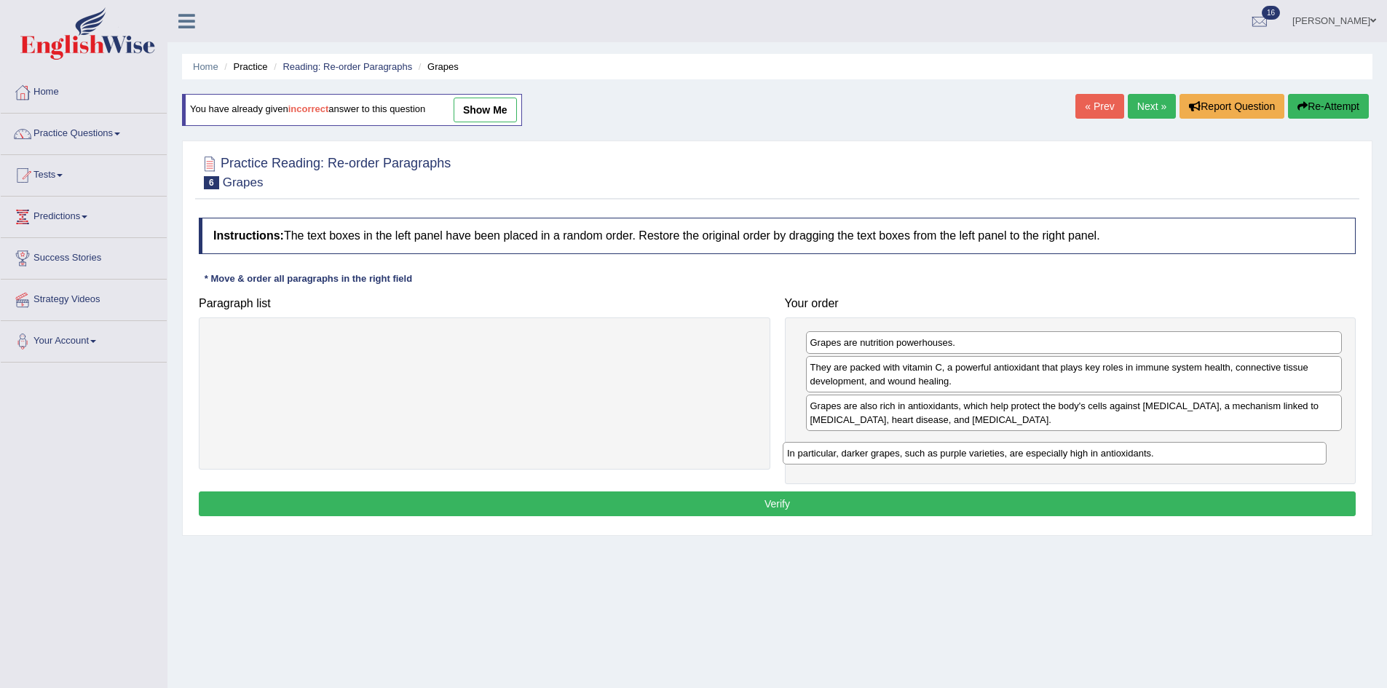
drag, startPoint x: 669, startPoint y: 345, endPoint x: 1241, endPoint y: 456, distance: 582.8
click at [1241, 456] on div "In particular, darker grapes, such as purple varieties, are especially high in …" at bounding box center [1055, 453] width 544 height 23
click at [1063, 495] on button "Verify" at bounding box center [777, 503] width 1157 height 25
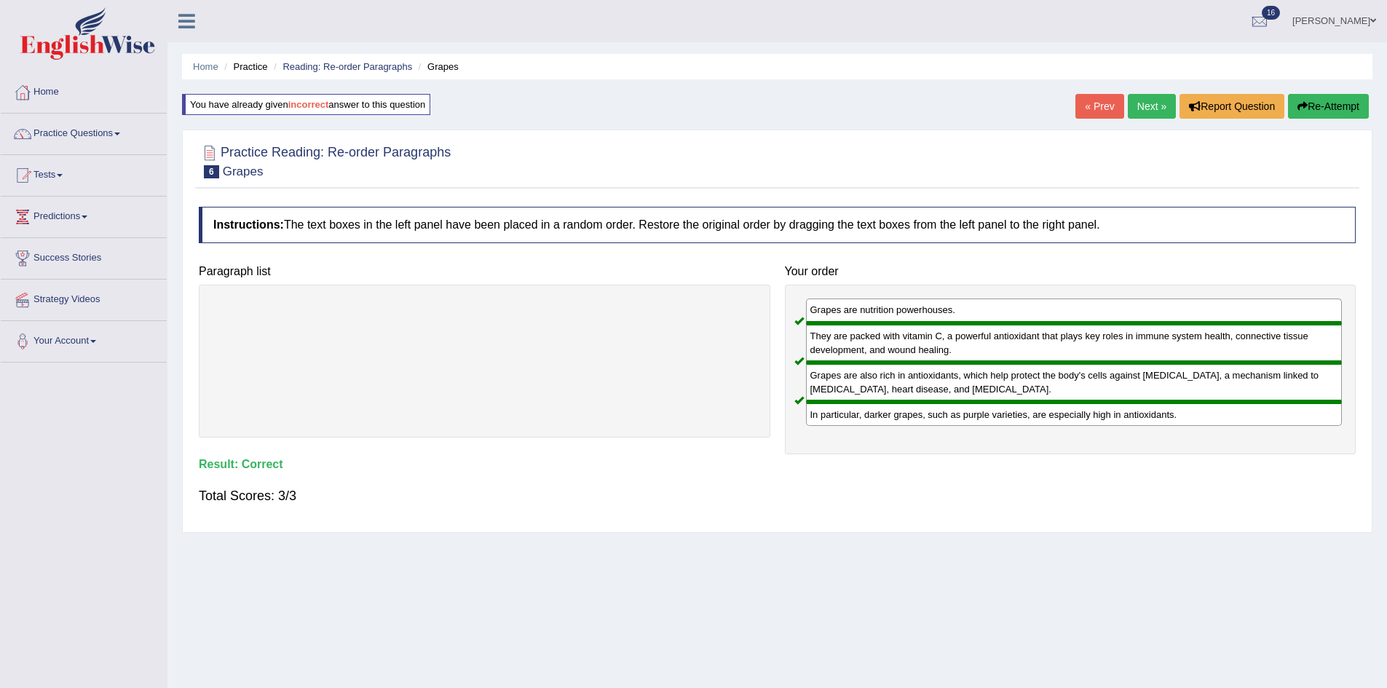
click at [1155, 105] on link "Next »" at bounding box center [1152, 106] width 48 height 25
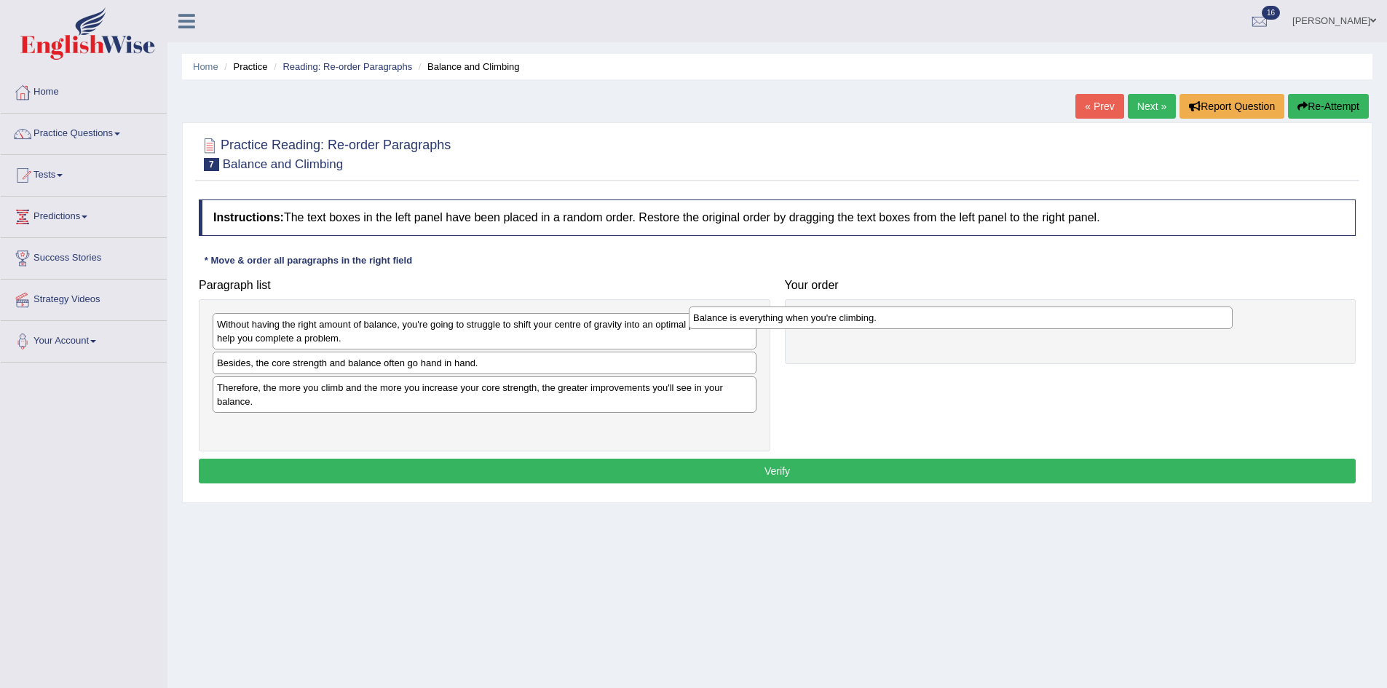
drag, startPoint x: 390, startPoint y: 361, endPoint x: 871, endPoint y: 315, distance: 482.7
click at [870, 315] on div "Balance is everything when you're climbing." at bounding box center [961, 317] width 544 height 23
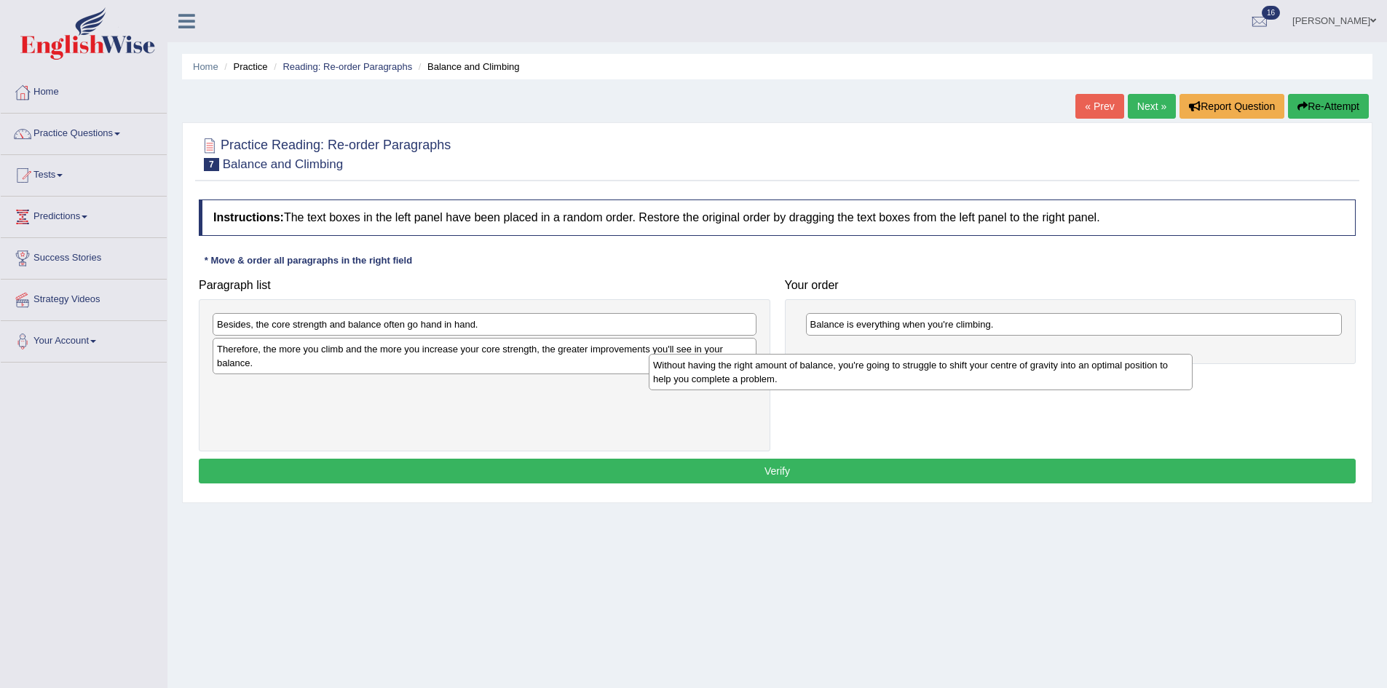
drag, startPoint x: 400, startPoint y: 339, endPoint x: 908, endPoint y: 365, distance: 508.8
click at [908, 365] on div "Without having the right amount of balance, you're going to struggle to shift y…" at bounding box center [921, 372] width 544 height 36
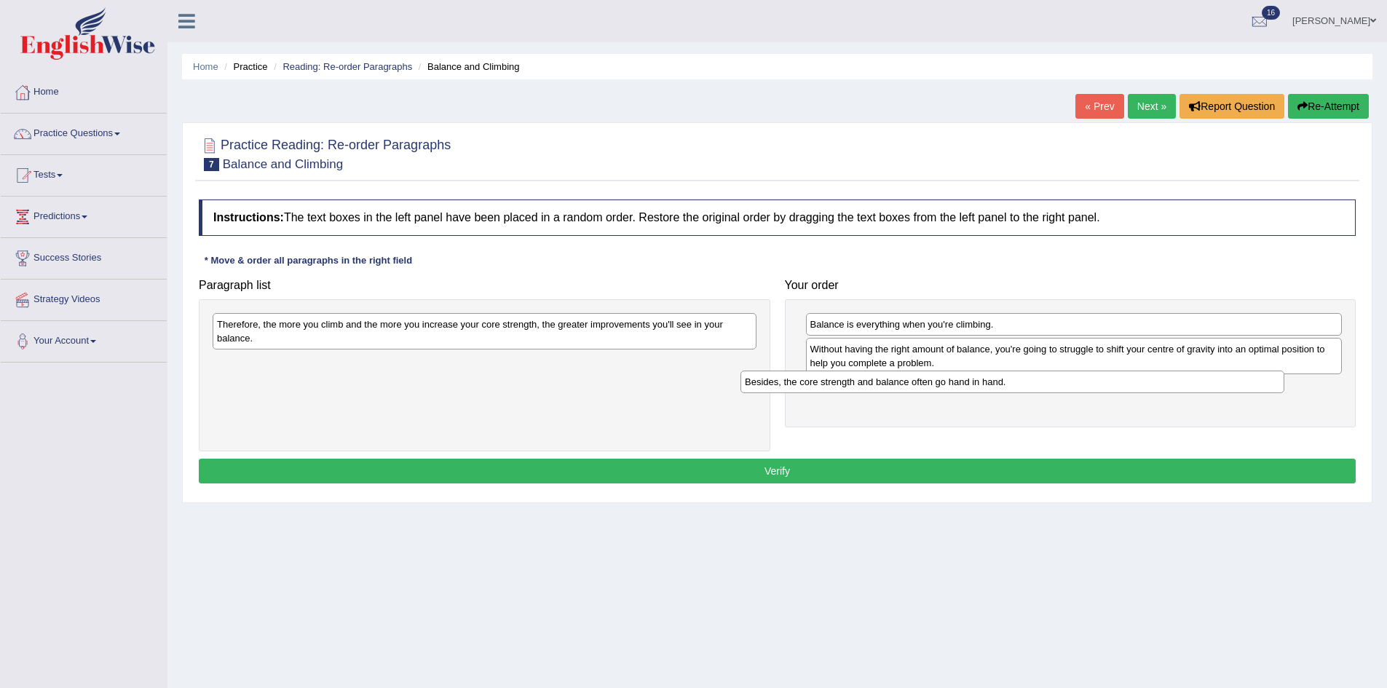
drag, startPoint x: 584, startPoint y: 333, endPoint x: 1112, endPoint y: 391, distance: 530.9
click at [1112, 391] on div "Besides, the core strength and balance often go hand in hand." at bounding box center [1012, 382] width 544 height 23
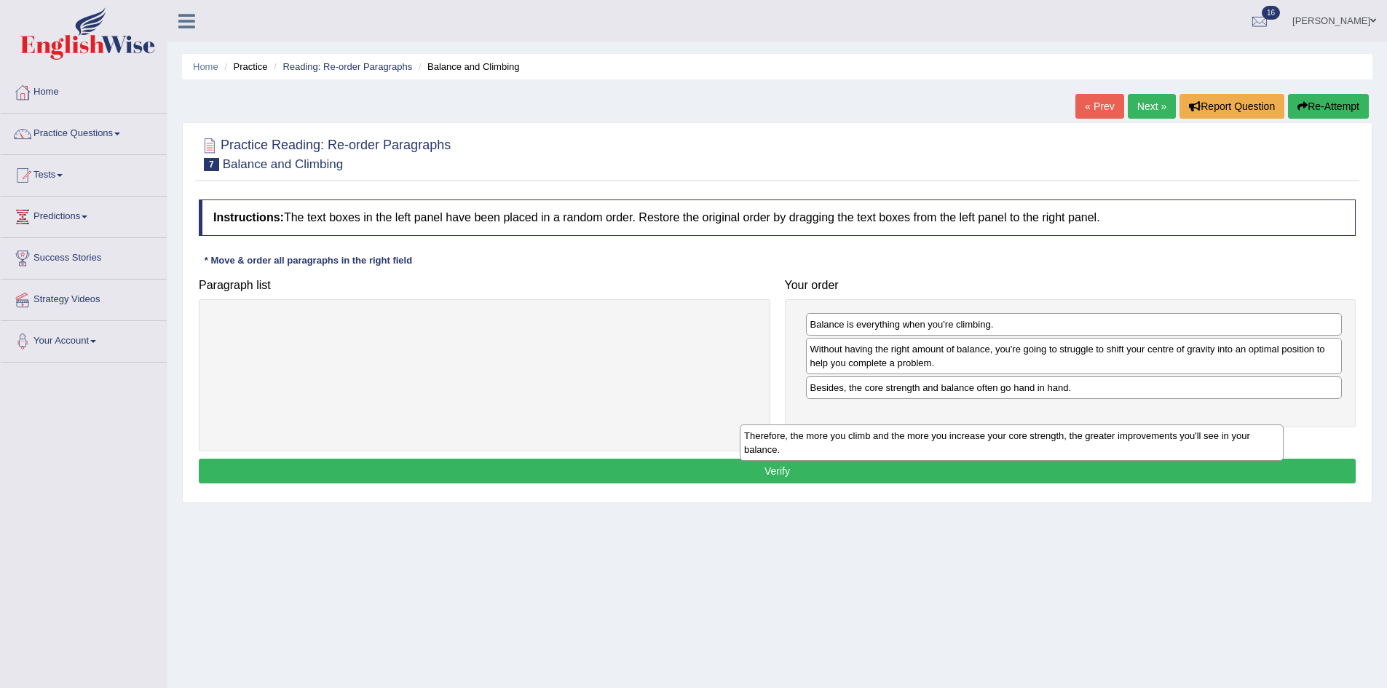
drag, startPoint x: 695, startPoint y: 342, endPoint x: 1248, endPoint y: 433, distance: 560.0
click at [1248, 434] on div "Therefore, the more you climb and the more you increase your core strength, the…" at bounding box center [1012, 442] width 544 height 36
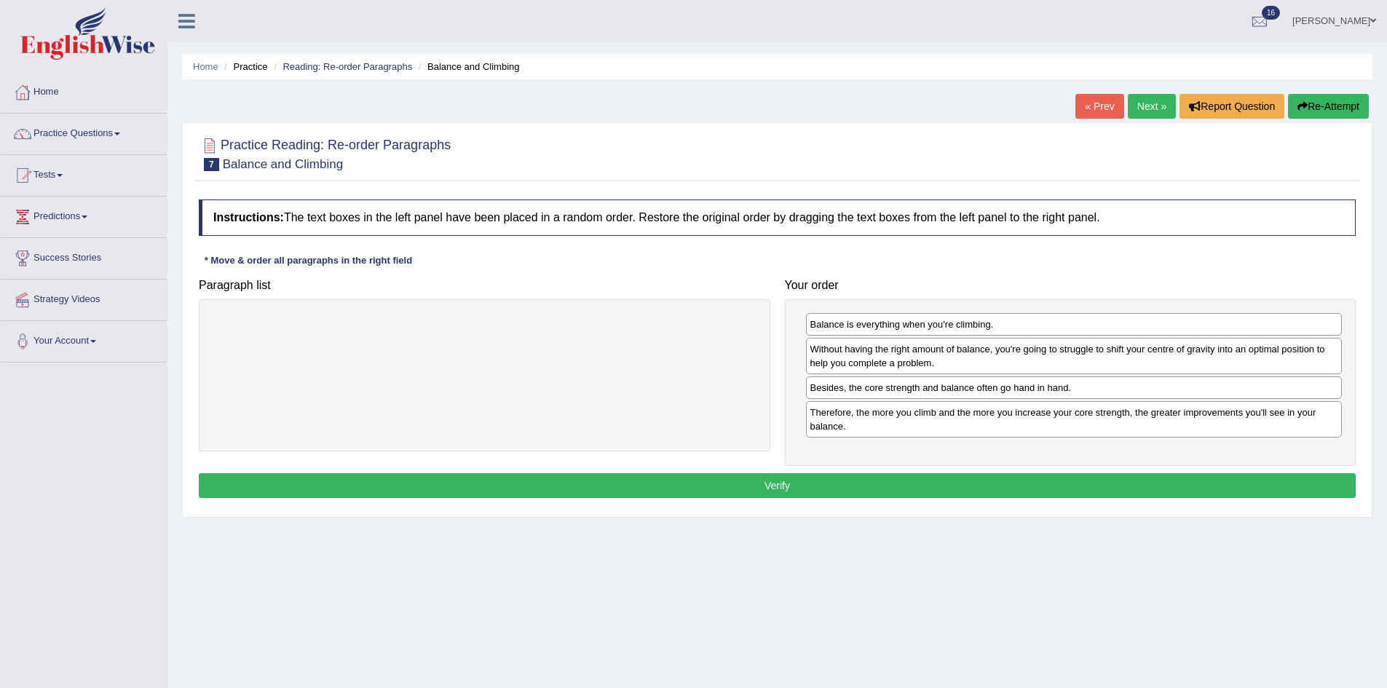
click at [1179, 482] on button "Verify" at bounding box center [777, 485] width 1157 height 25
